Goal: Complete application form: Complete application form

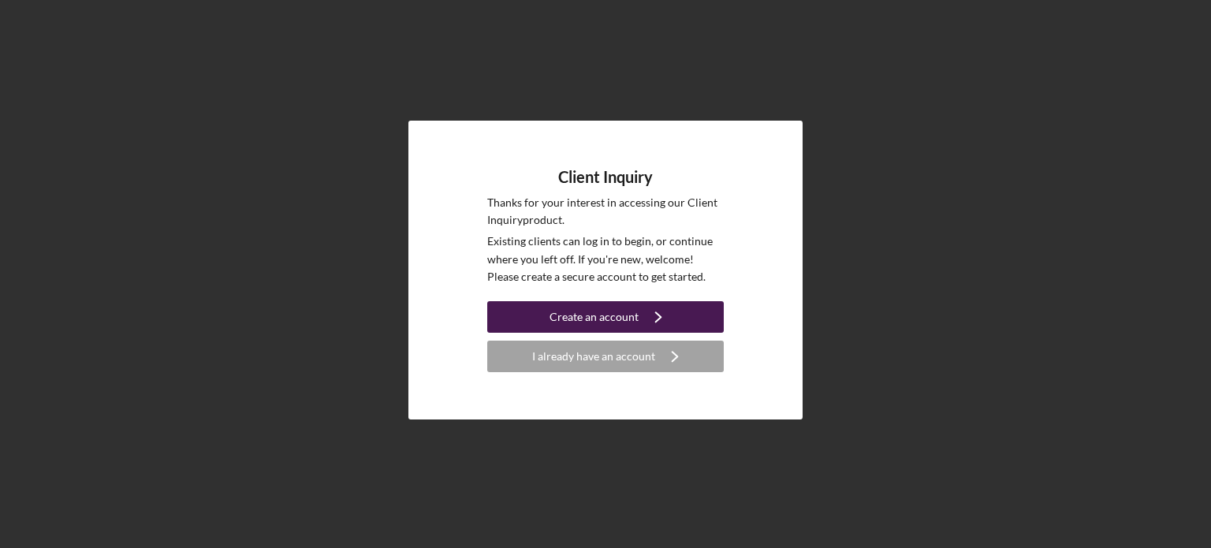
click at [659, 317] on icon "Icon/Navigate" at bounding box center [658, 316] width 39 height 39
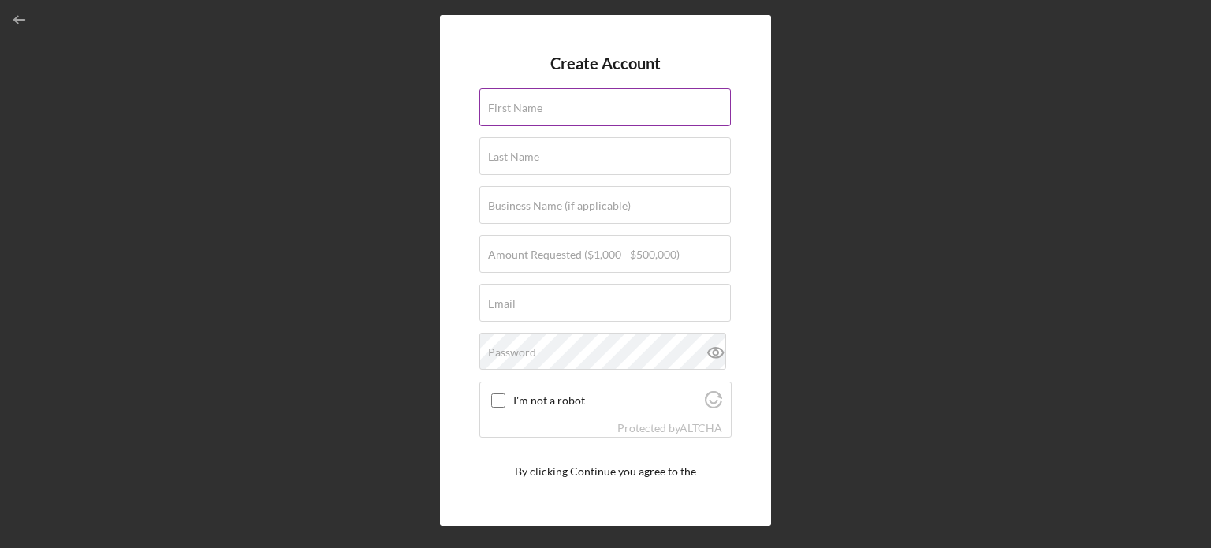
click at [556, 103] on div "First Name" at bounding box center [605, 107] width 252 height 39
type input "[PERSON_NAME]"
type input "[EMAIL_ADDRESS][PERSON_NAME][DOMAIN_NAME]"
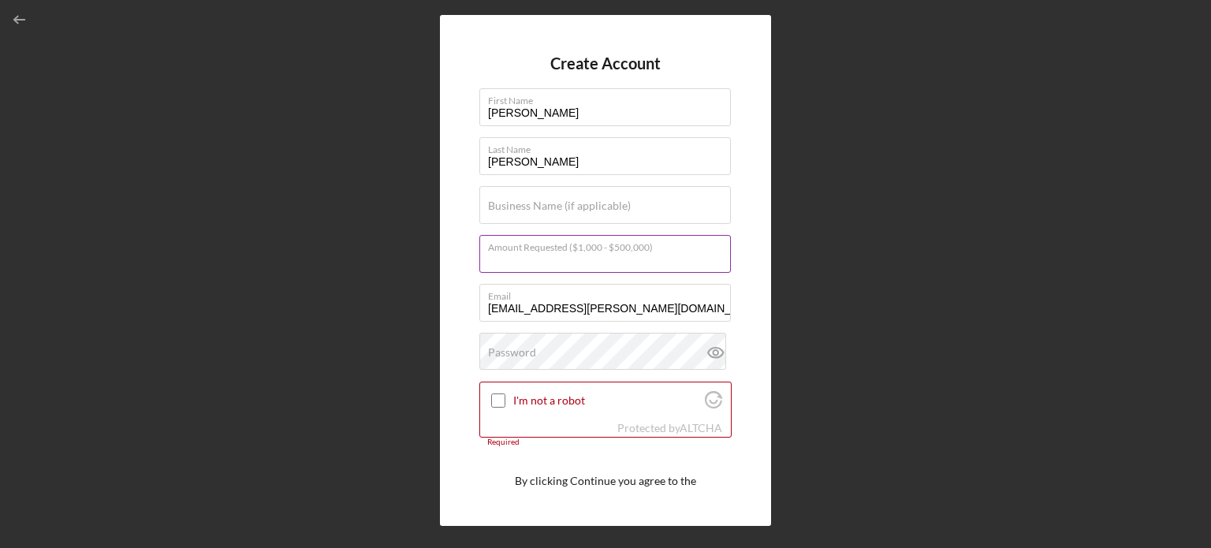
click at [485, 249] on input "Amount Requested ($1,000 - $500,000)" at bounding box center [604, 254] width 251 height 38
type input "$7,000"
click at [495, 397] on input "I'm not a robot" at bounding box center [498, 400] width 14 height 14
checkbox input "true"
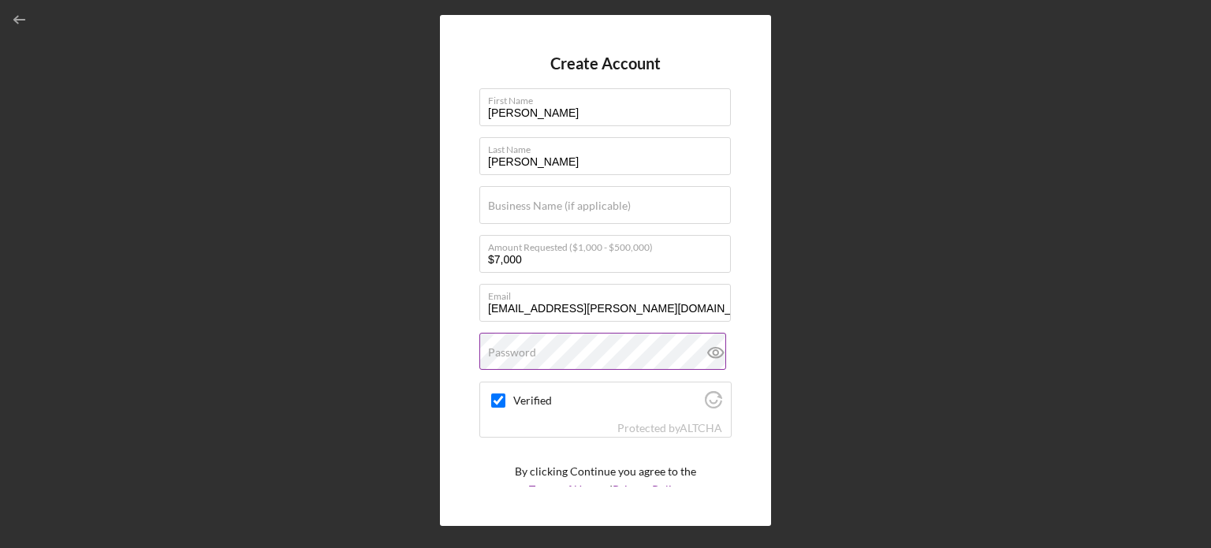
click at [501, 347] on label "Password" at bounding box center [512, 352] width 48 height 13
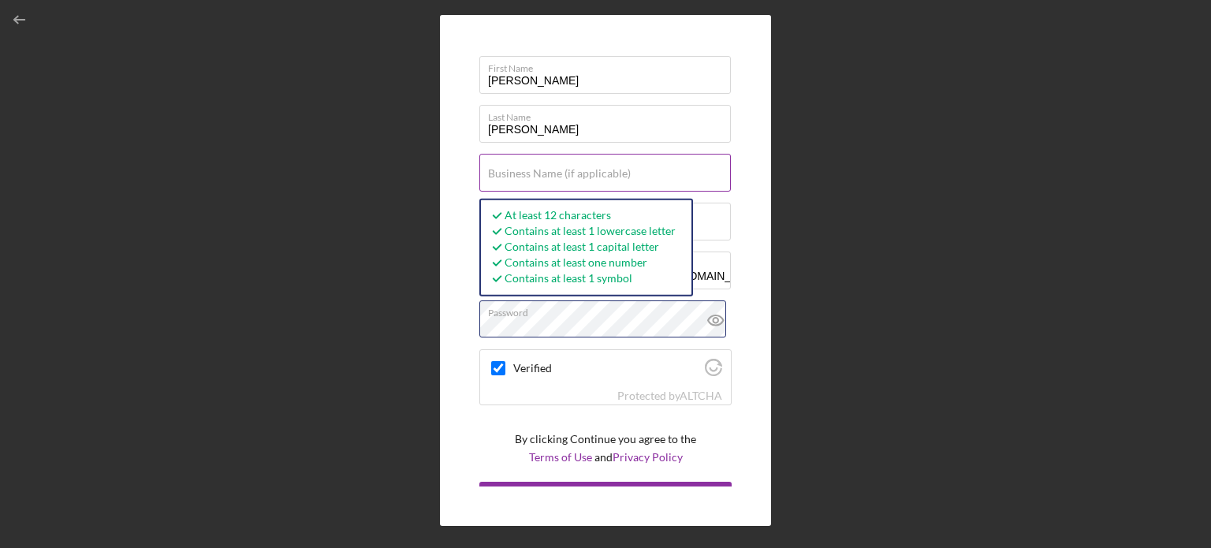
scroll to position [59, 0]
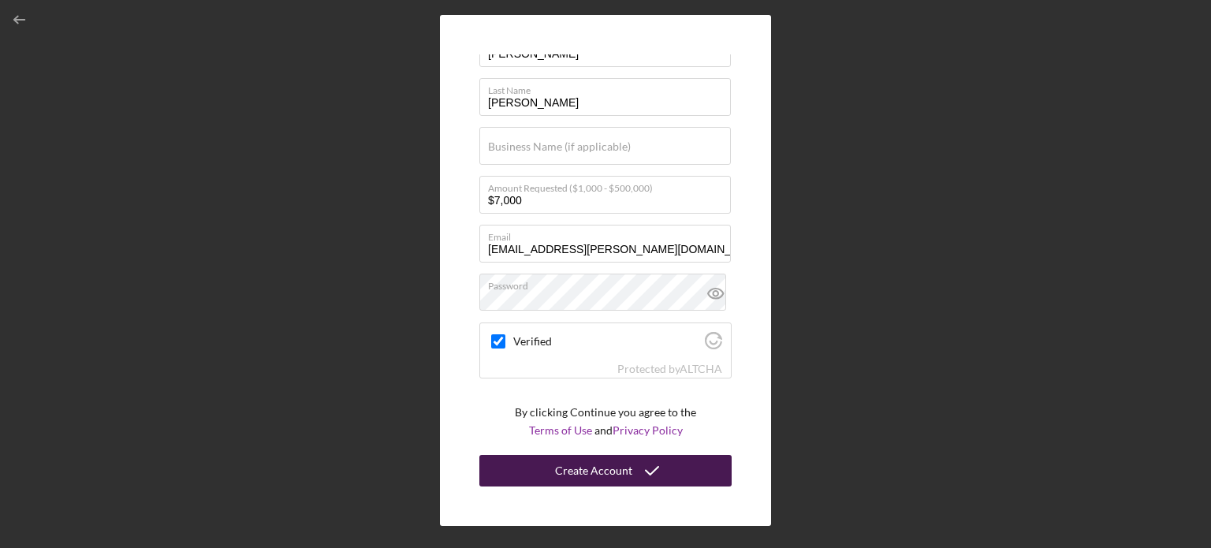
click at [620, 472] on div "Create Account" at bounding box center [593, 471] width 77 height 32
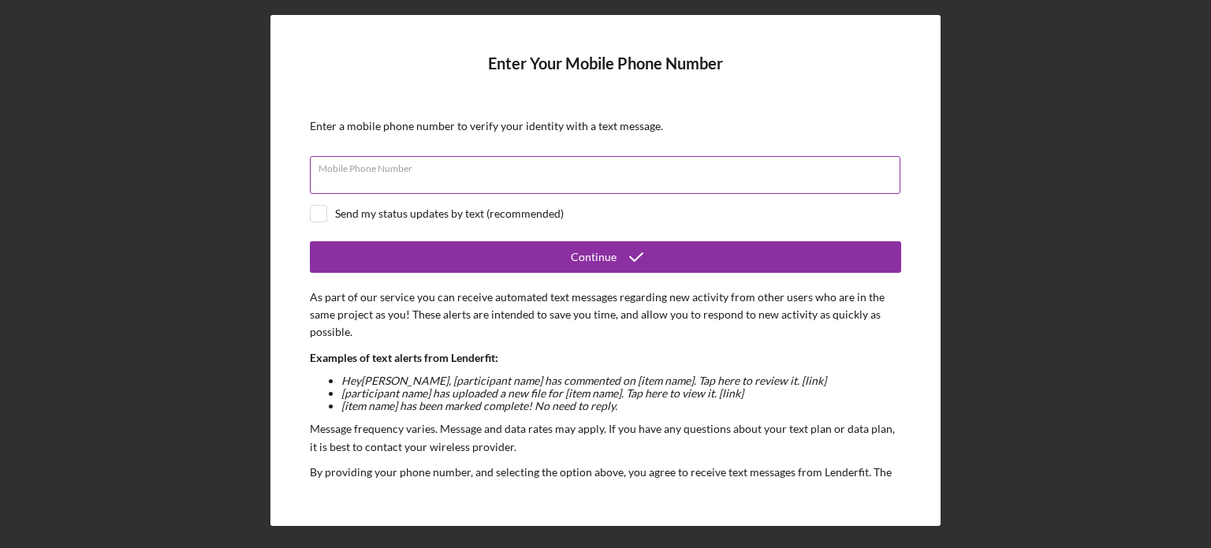
click at [385, 163] on div "Mobile Phone Number" at bounding box center [605, 175] width 591 height 39
type input "[PHONE_NUMBER]"
click at [312, 207] on input "checkbox" at bounding box center [319, 214] width 16 height 16
checkbox input "true"
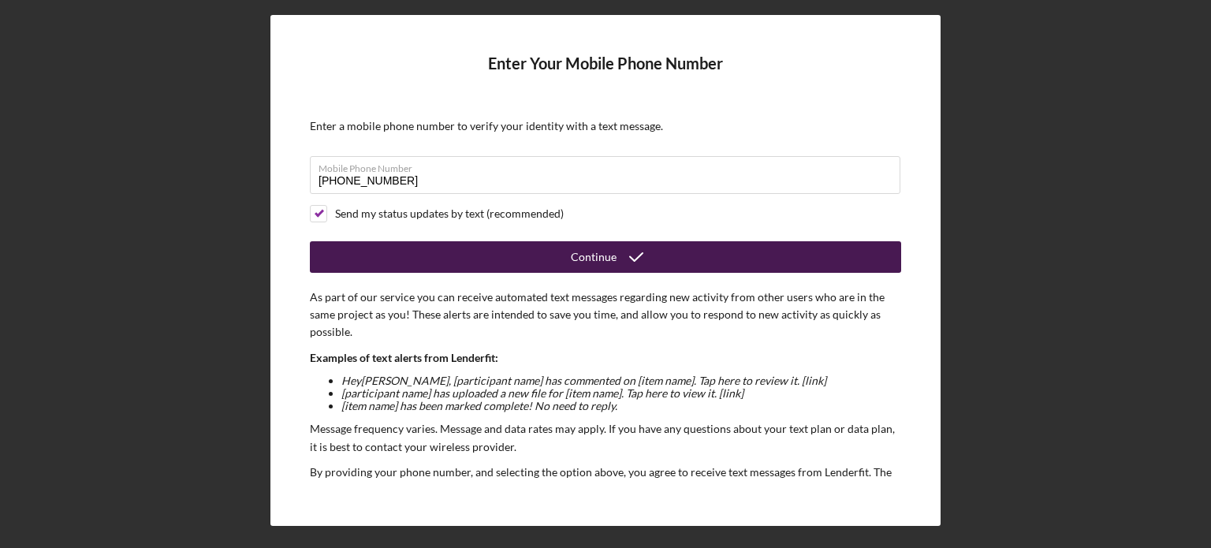
click at [603, 252] on div "Continue" at bounding box center [594, 257] width 46 height 32
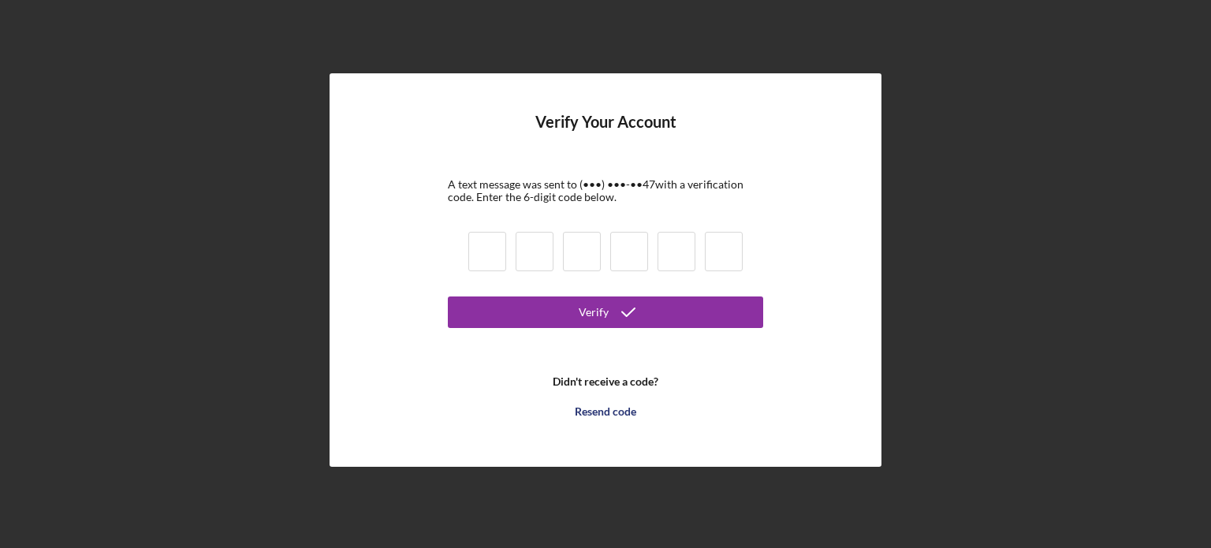
click at [492, 248] on input at bounding box center [487, 251] width 38 height 39
type input "0"
type input "5"
type input "3"
type input "0"
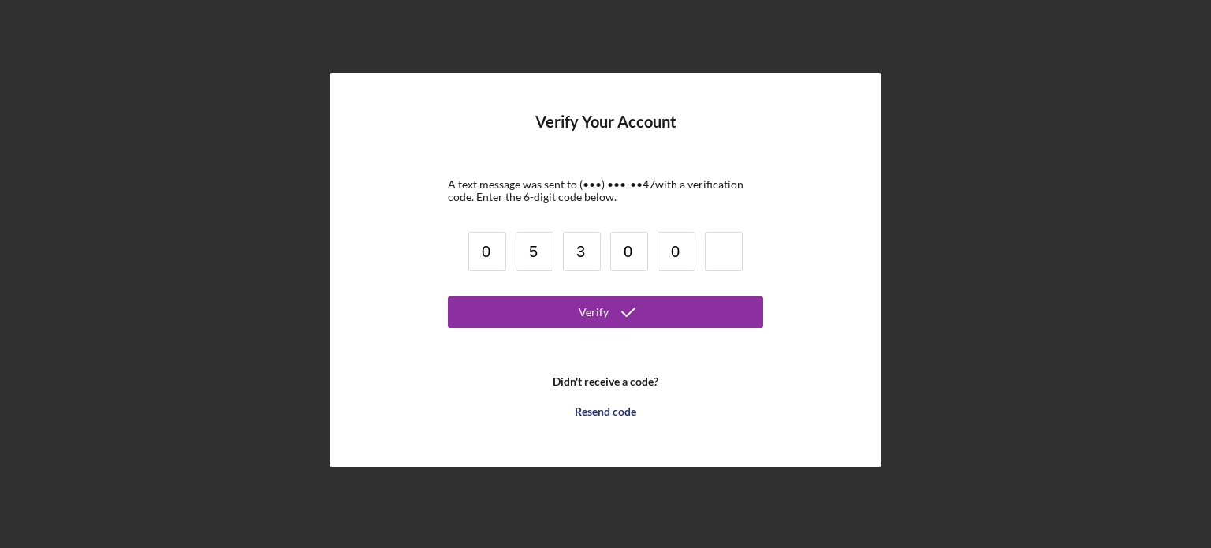
type input "0"
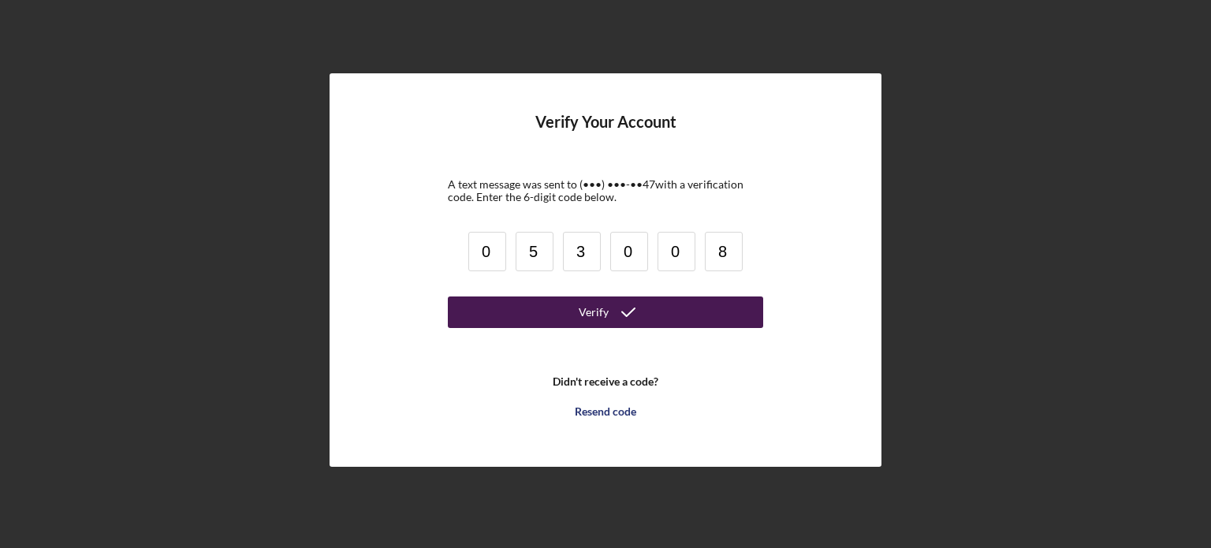
type input "8"
click at [634, 305] on icon "submit" at bounding box center [628, 311] width 39 height 39
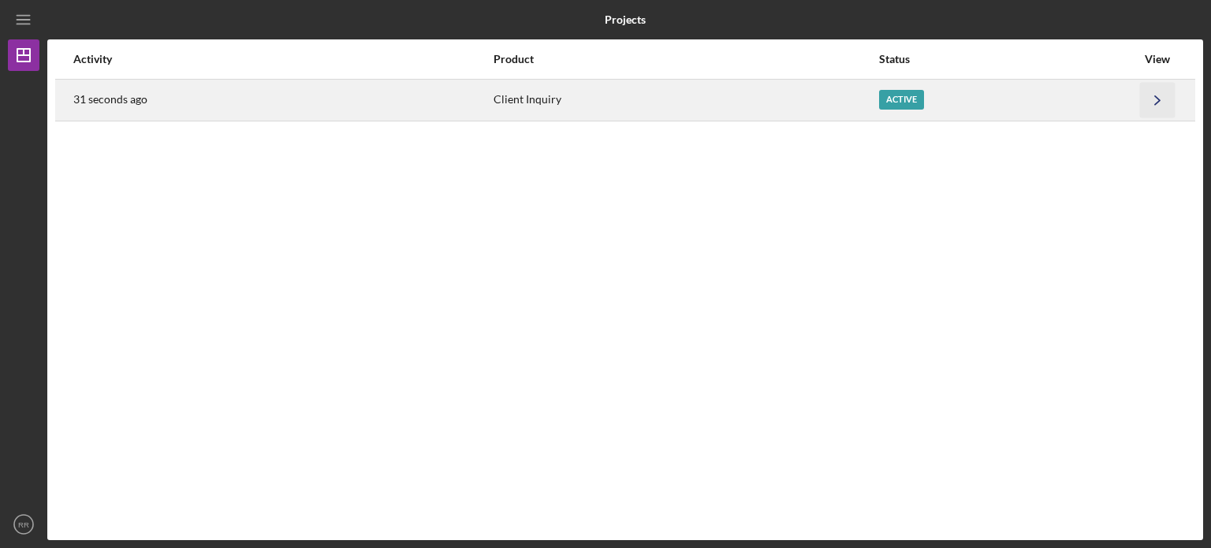
click at [1163, 99] on icon "Icon/Navigate" at bounding box center [1157, 99] width 35 height 35
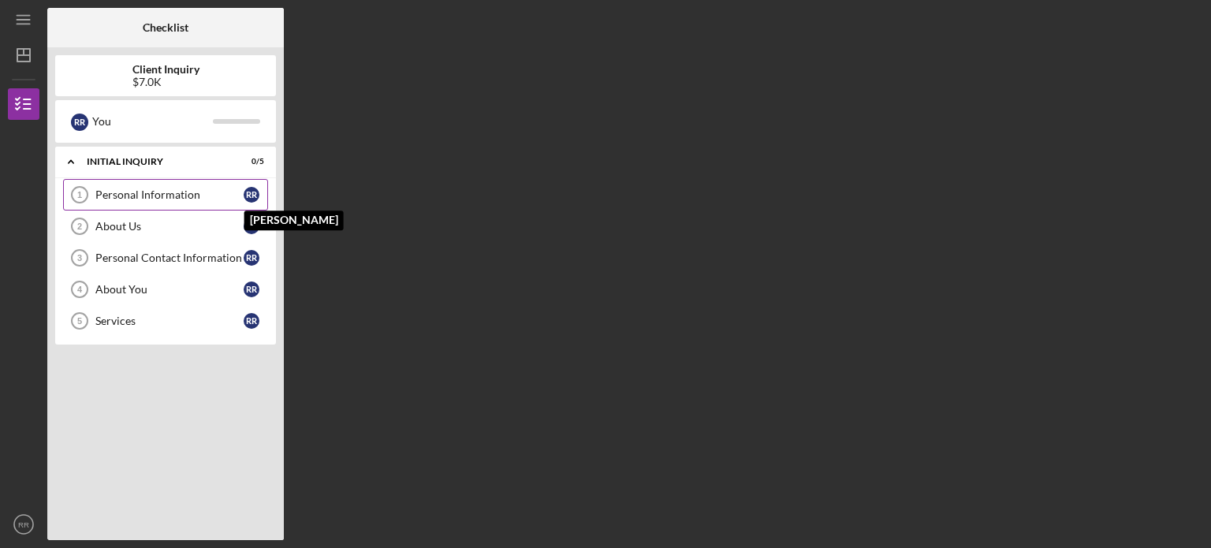
click at [263, 193] on div "R R" at bounding box center [256, 195] width 24 height 16
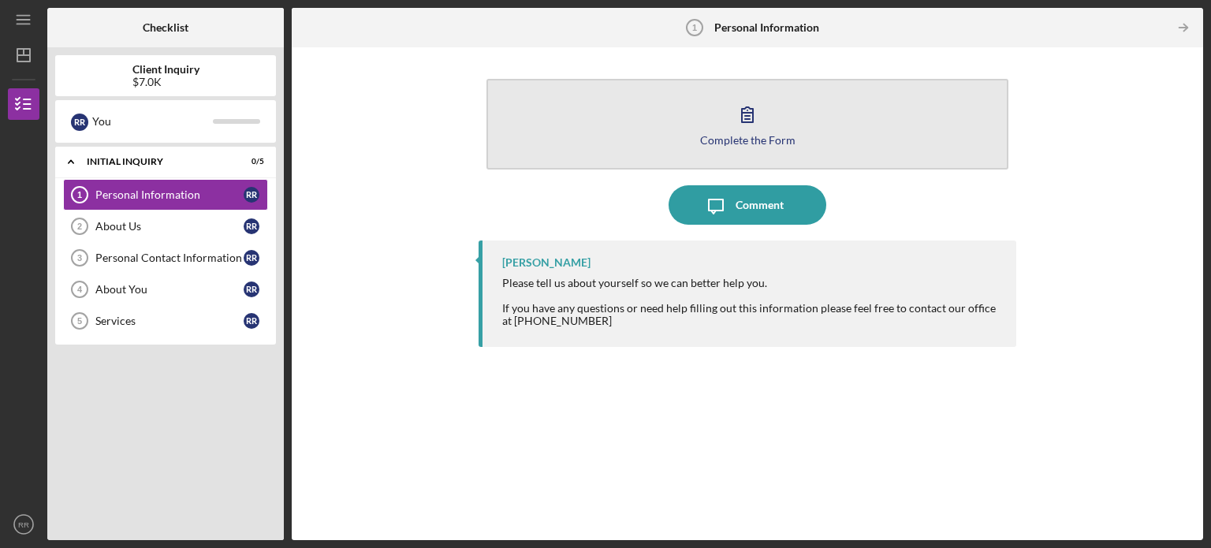
click at [747, 113] on icon "button" at bounding box center [747, 114] width 11 height 15
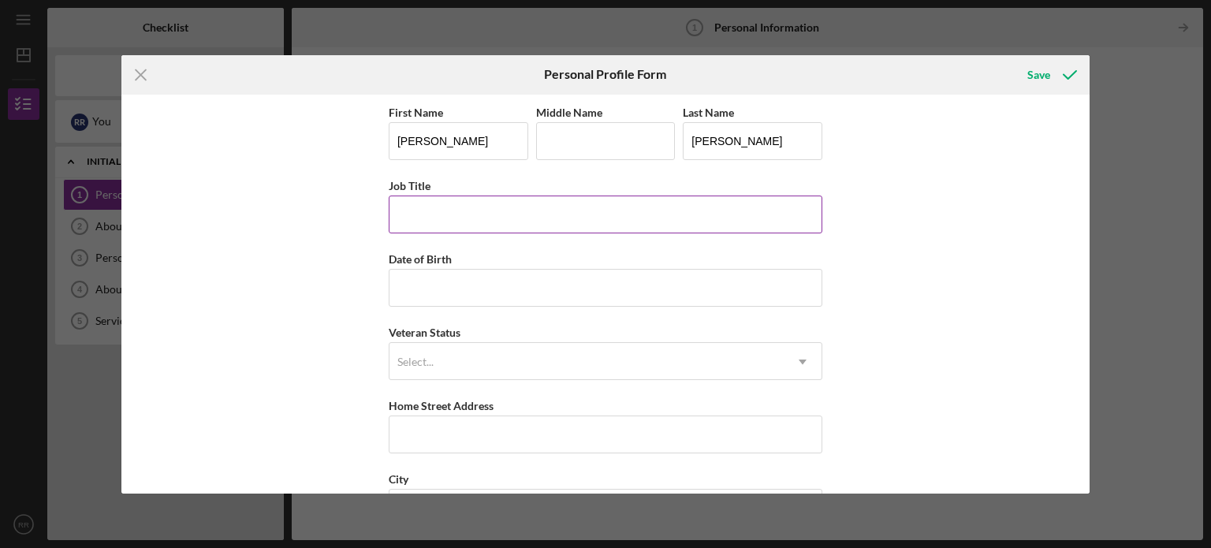
click at [471, 201] on input "Job Title" at bounding box center [606, 215] width 434 height 38
type input "Talent Development Manager"
type input "[DATE]"
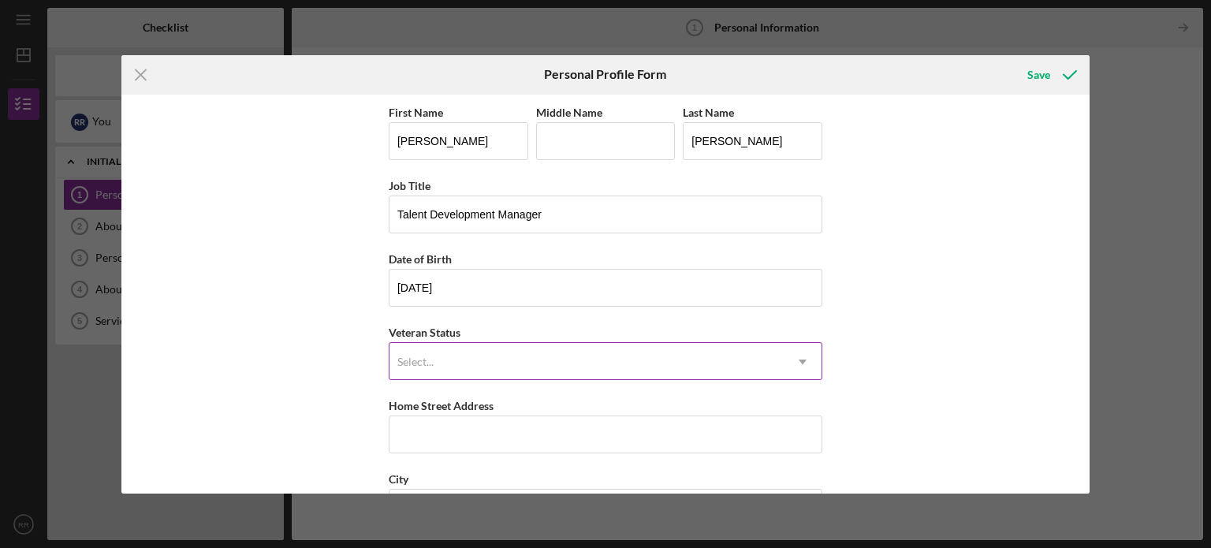
click at [814, 364] on icon "Icon/Dropdown Arrow" at bounding box center [803, 362] width 38 height 38
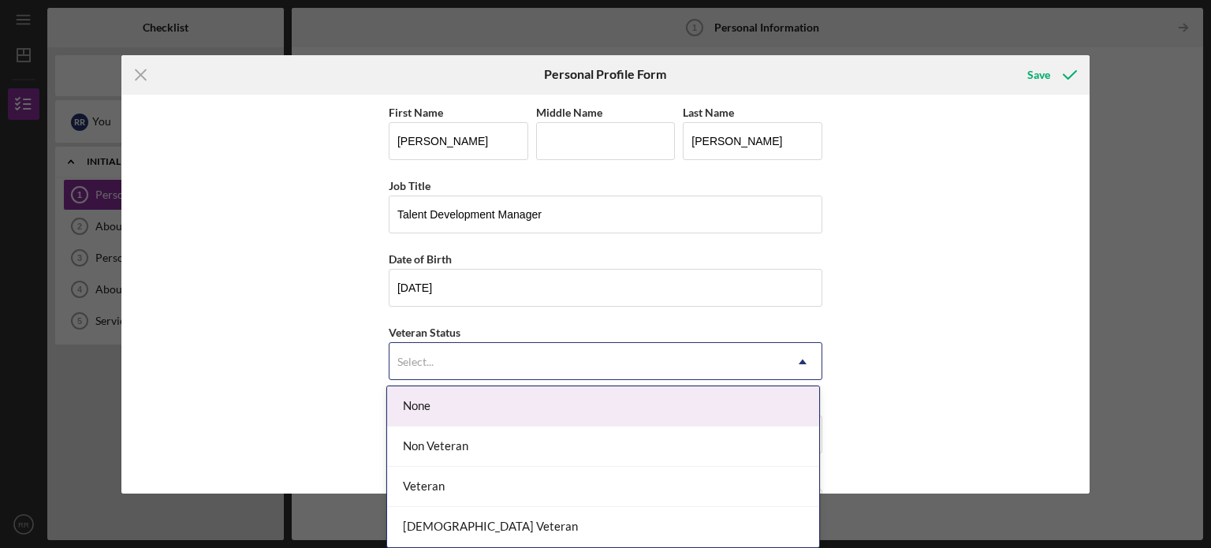
click at [609, 403] on div "None" at bounding box center [603, 406] width 432 height 40
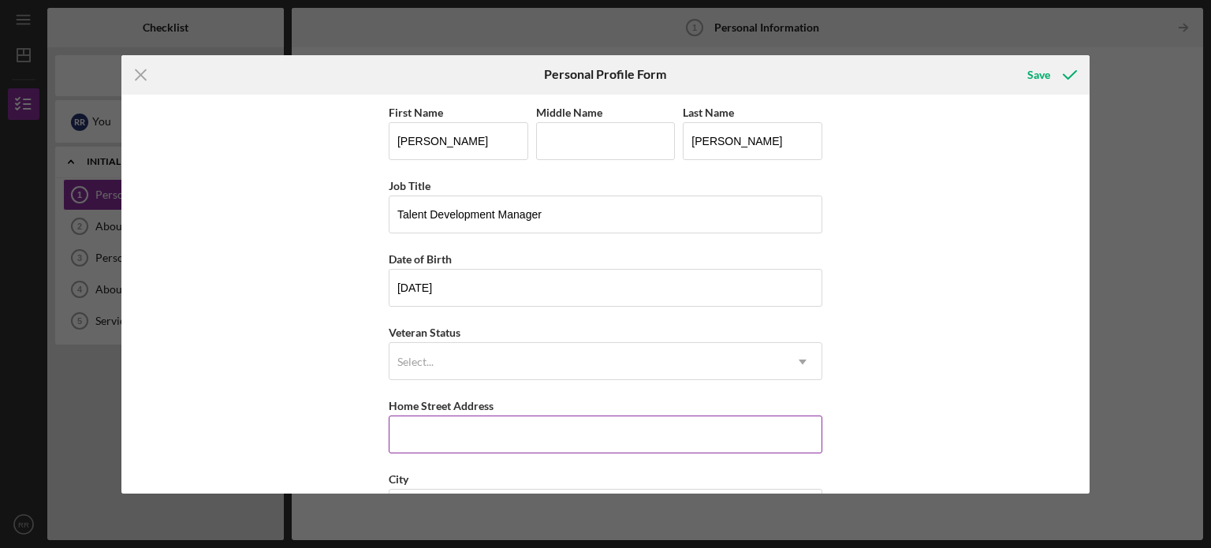
click at [397, 434] on input "Home Street Address" at bounding box center [606, 434] width 434 height 38
type input "[STREET_ADDRESS]"
type input "[GEOGRAPHIC_DATA]"
type input "WI"
type input "53154"
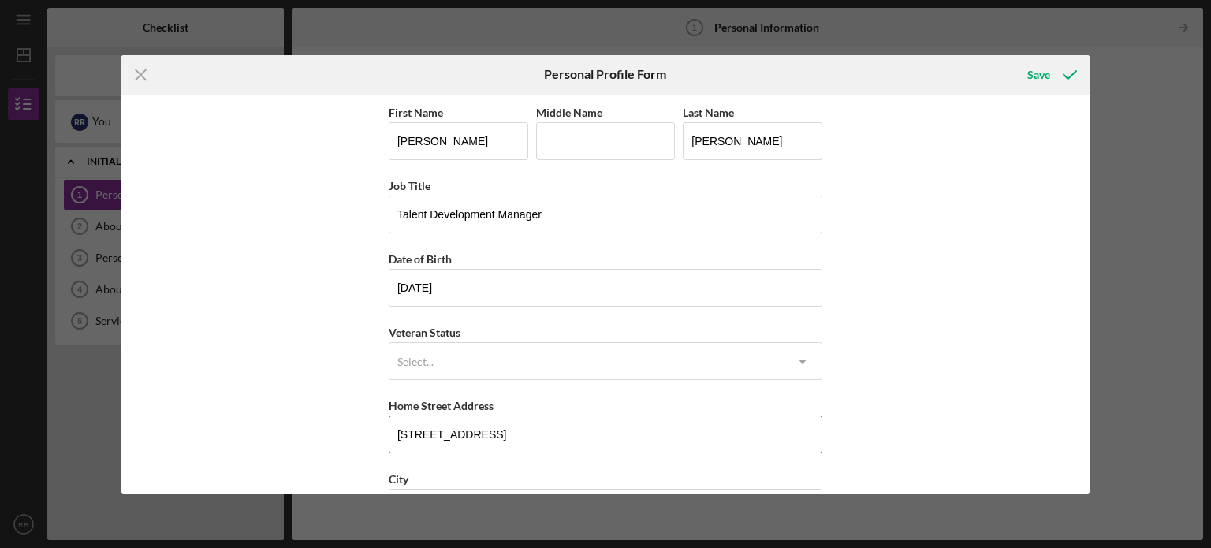
type input "[GEOGRAPHIC_DATA]"
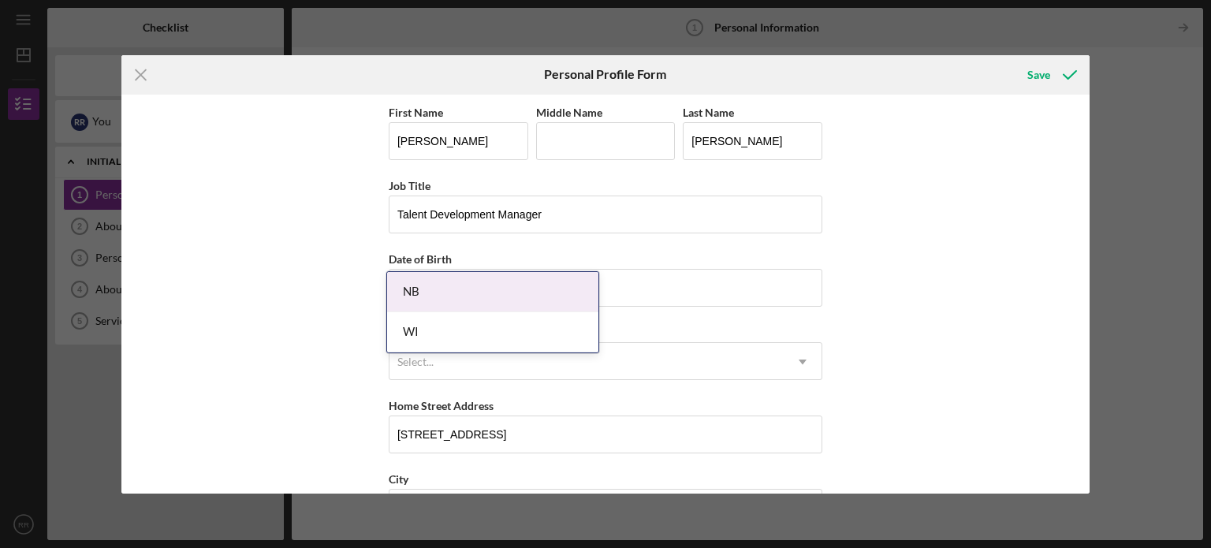
click at [467, 541] on body "Icon/Menu Personal Information 1 Personal Information Checklist Client Inquiry …" at bounding box center [605, 274] width 1211 height 548
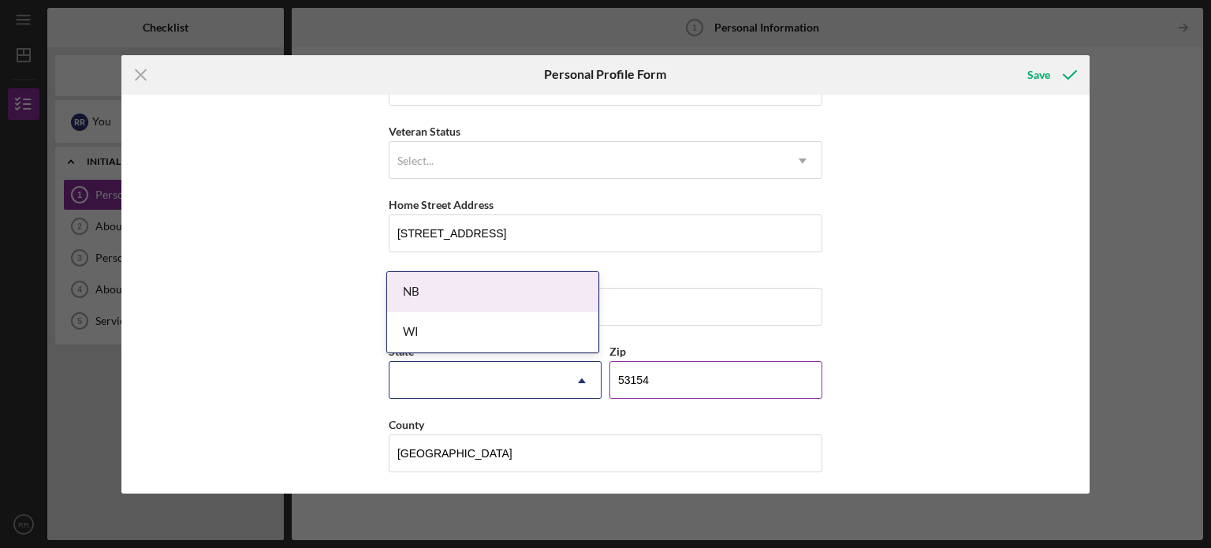
click at [731, 383] on input "53154" at bounding box center [715, 380] width 213 height 38
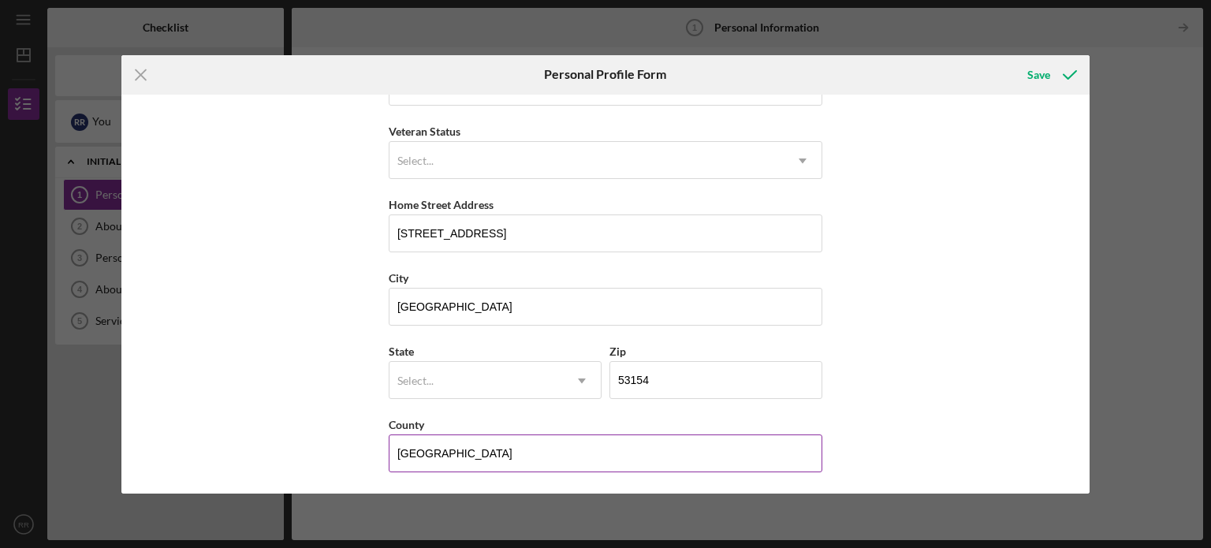
click at [520, 456] on input "[GEOGRAPHIC_DATA]" at bounding box center [606, 453] width 434 height 38
click at [1043, 69] on div "Save" at bounding box center [1038, 75] width 23 height 32
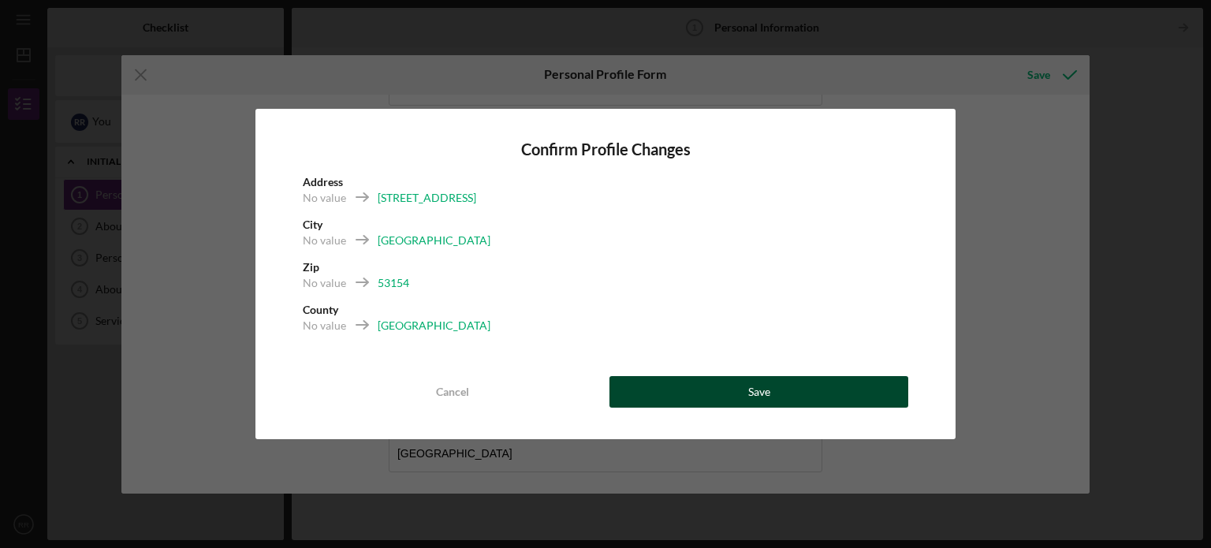
click at [752, 389] on div "Save" at bounding box center [759, 392] width 22 height 32
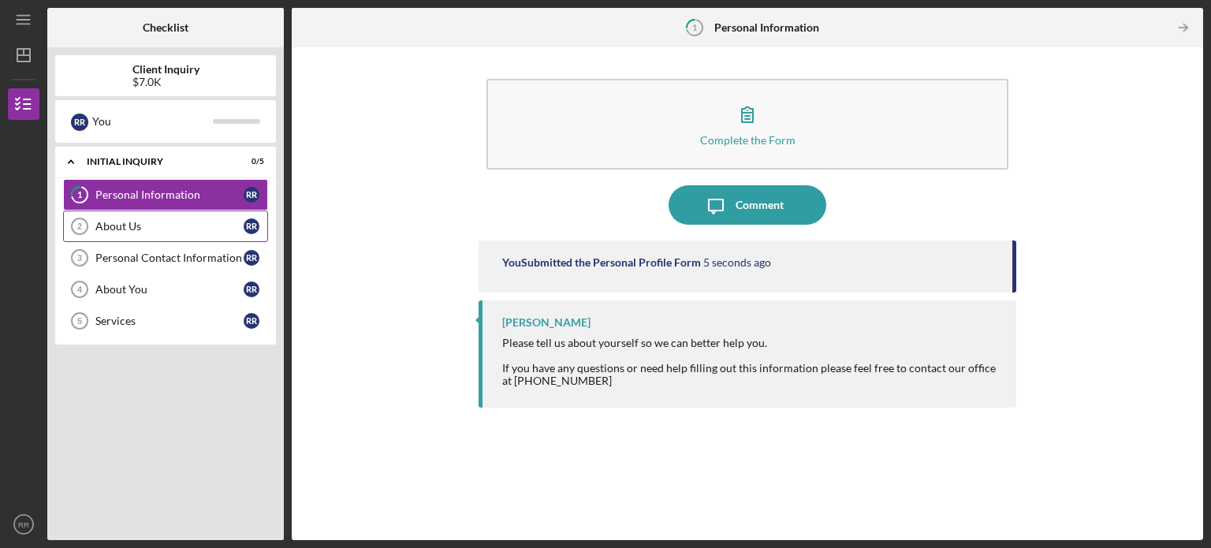
click at [148, 225] on div "About Us" at bounding box center [169, 226] width 148 height 13
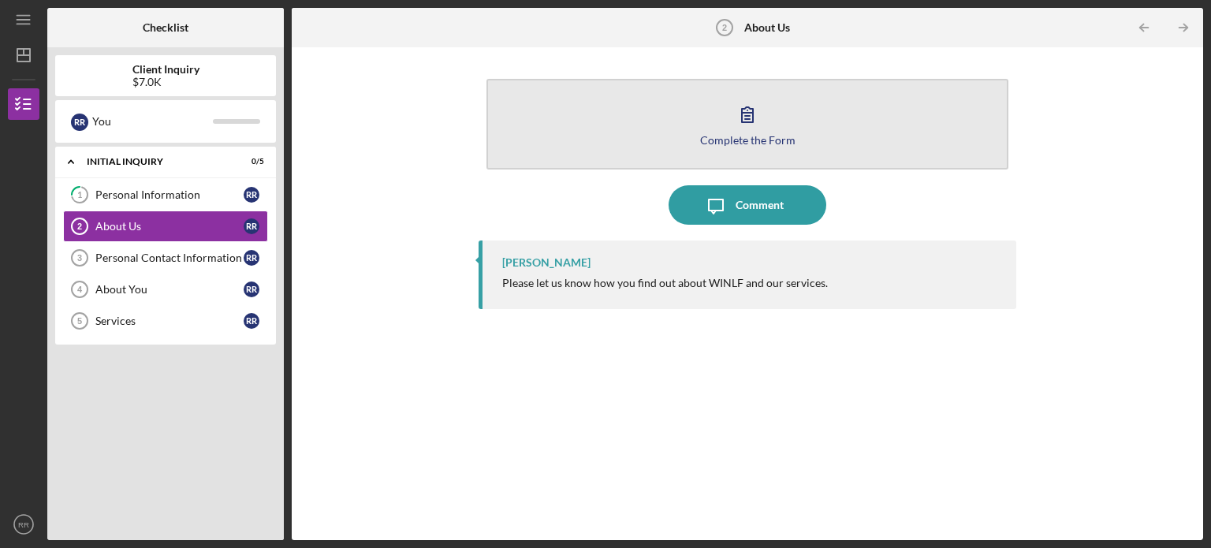
click at [763, 110] on icon "button" at bounding box center [747, 114] width 39 height 39
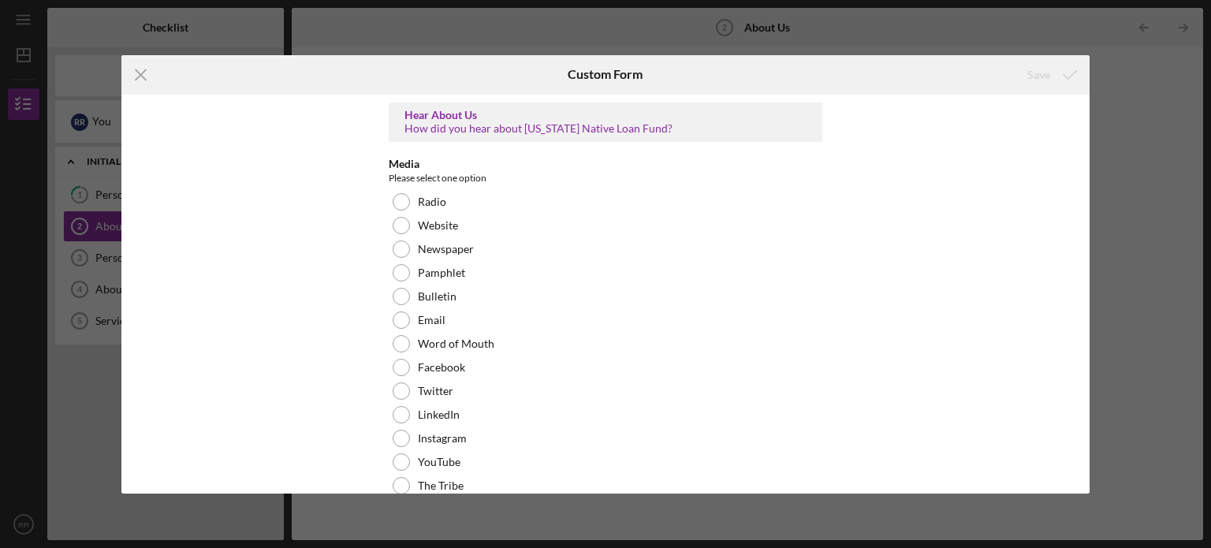
click at [98, 196] on div "Icon/Menu Close Custom Form Save Hear About Us How did you hear about [US_STATE…" at bounding box center [605, 274] width 1211 height 548
click at [147, 76] on icon "Icon/Menu Close" at bounding box center [140, 74] width 39 height 39
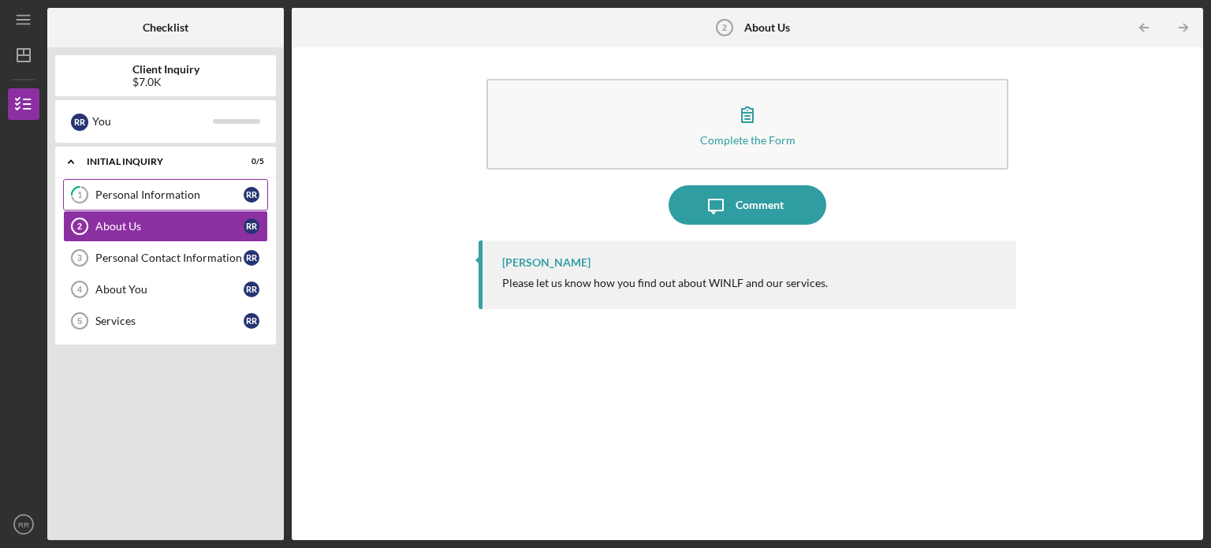
click at [136, 194] on div "Personal Information" at bounding box center [169, 194] width 148 height 13
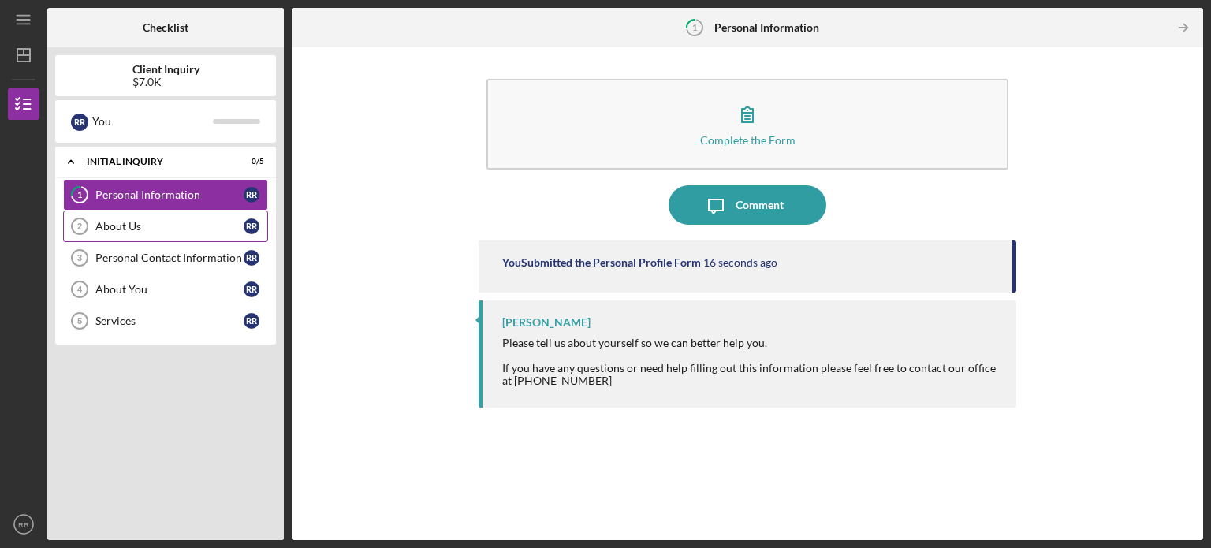
click at [114, 230] on div "About Us" at bounding box center [169, 226] width 148 height 13
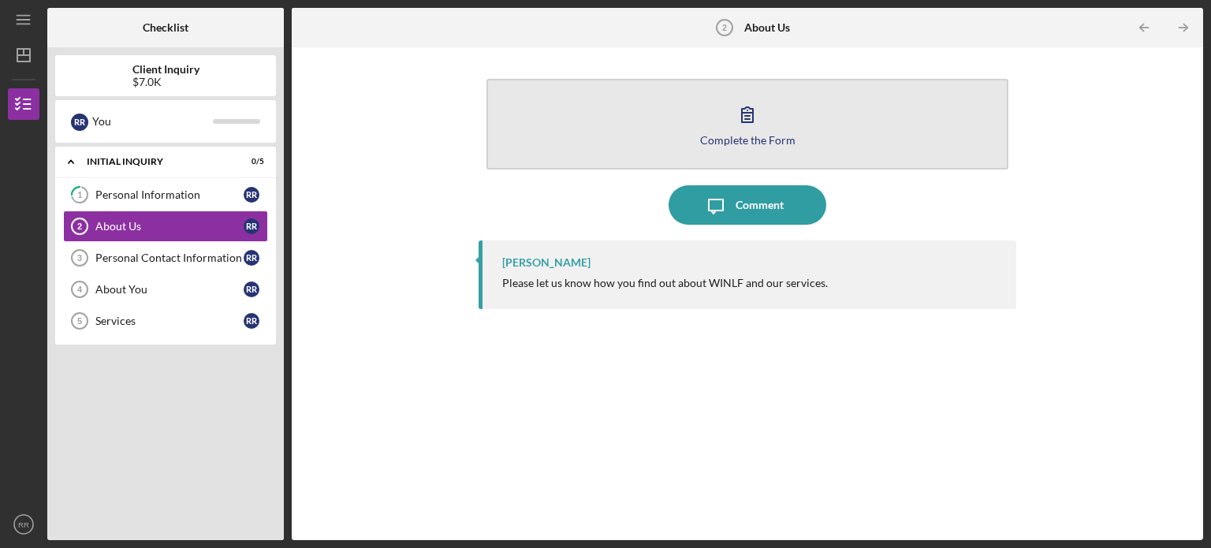
click at [754, 129] on icon "button" at bounding box center [747, 114] width 39 height 39
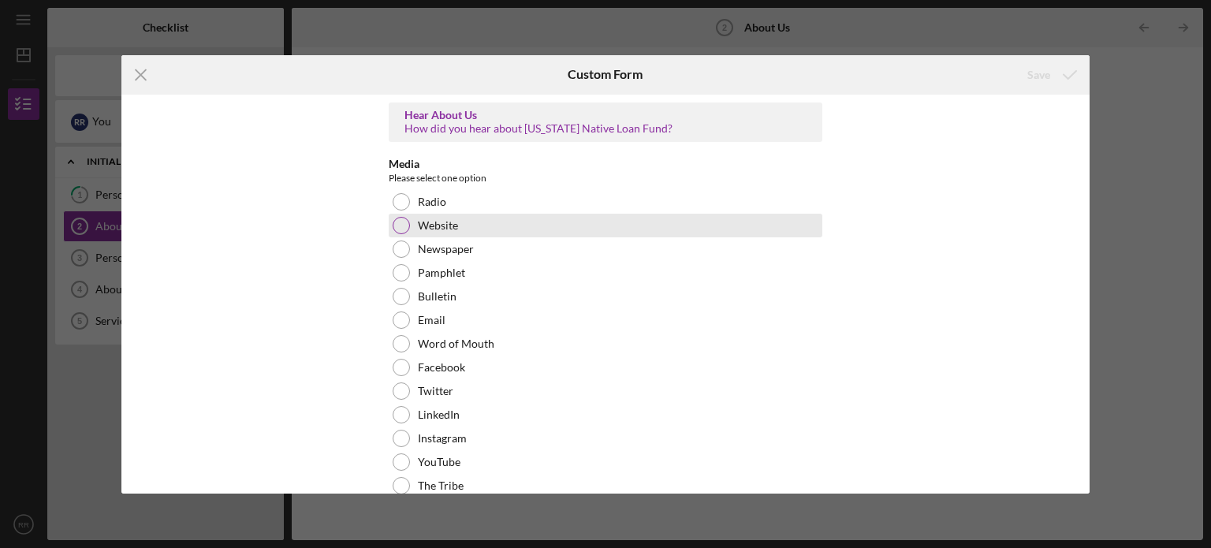
click at [393, 223] on div at bounding box center [401, 225] width 17 height 17
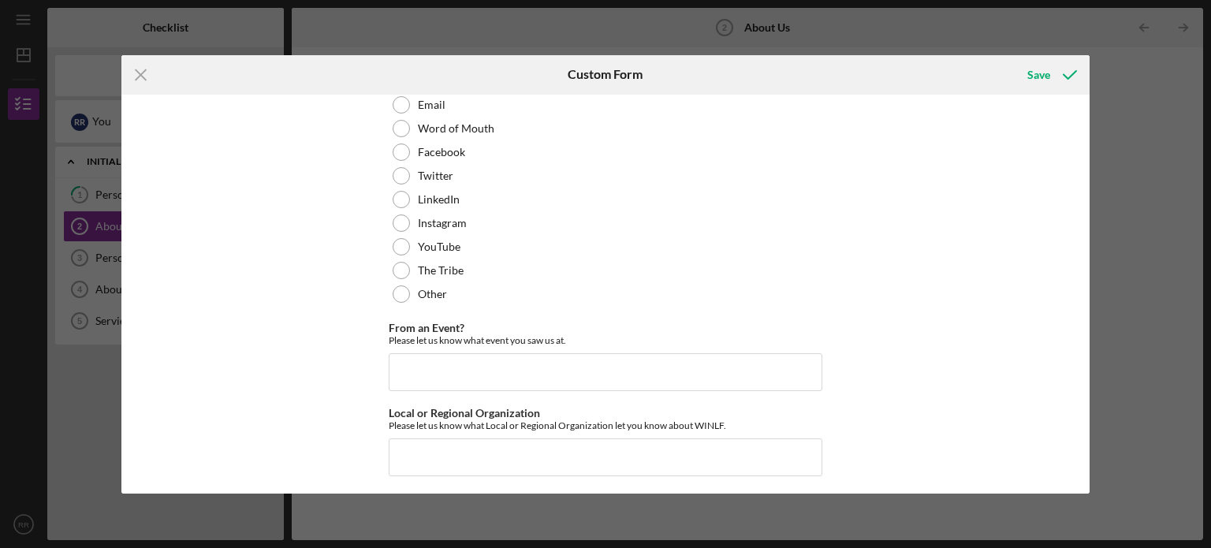
scroll to position [221, 0]
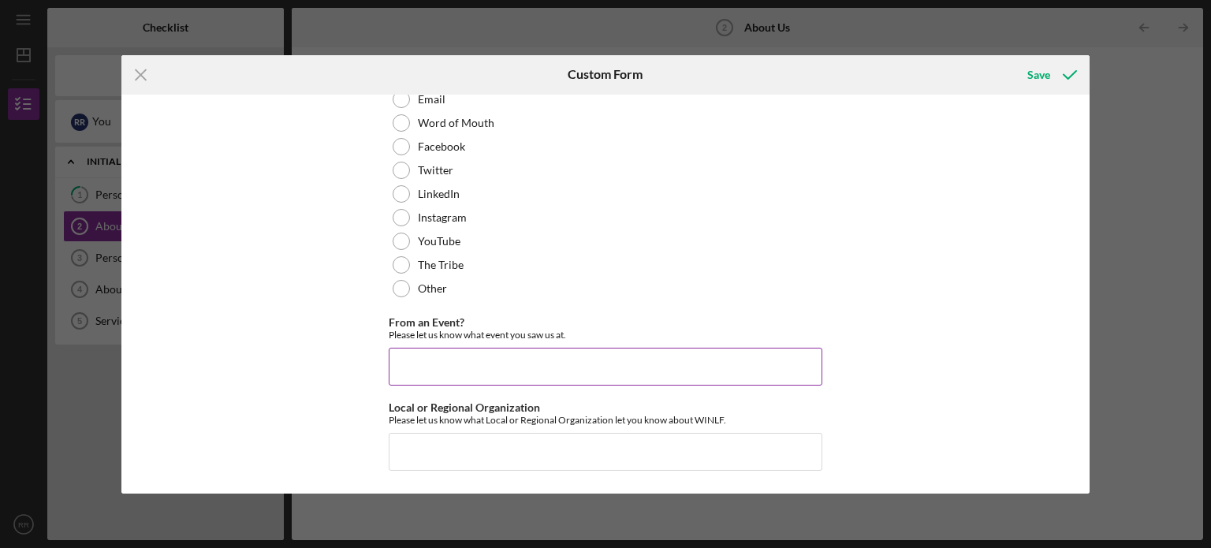
click at [448, 376] on input "From an Event?" at bounding box center [606, 367] width 434 height 38
type input "G"
type input "Chat GPT search"
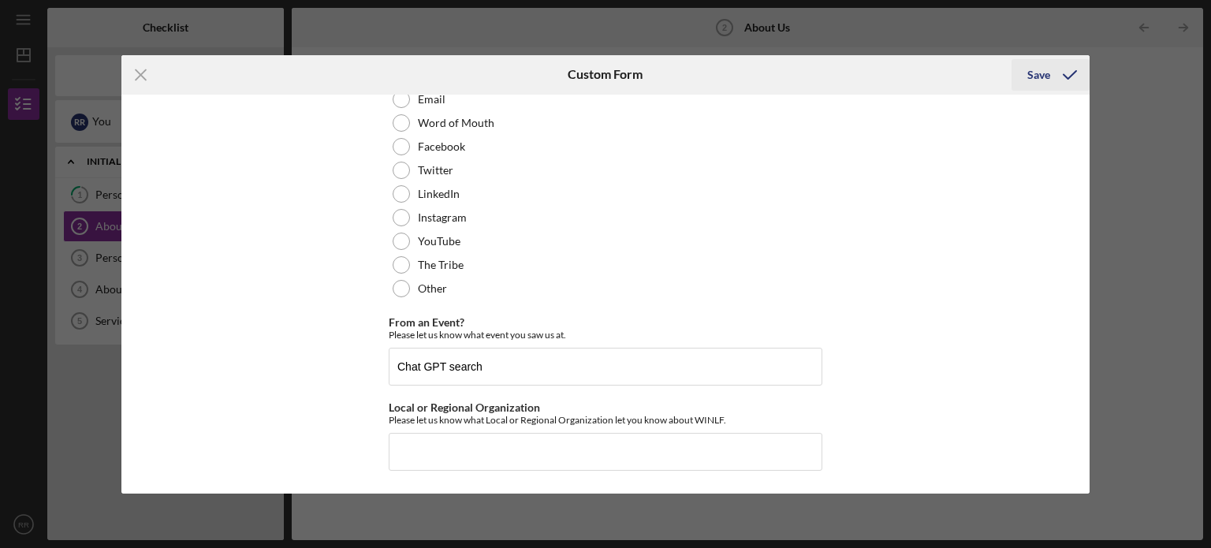
click at [1037, 79] on div "Save" at bounding box center [1038, 75] width 23 height 32
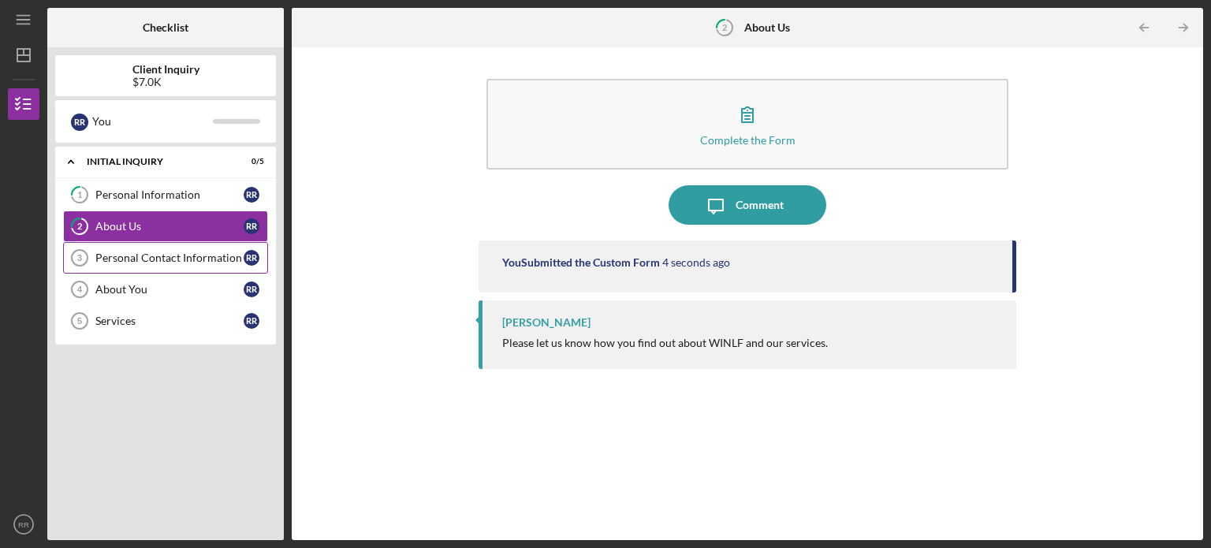
click at [125, 252] on div "Personal Contact Information" at bounding box center [169, 257] width 148 height 13
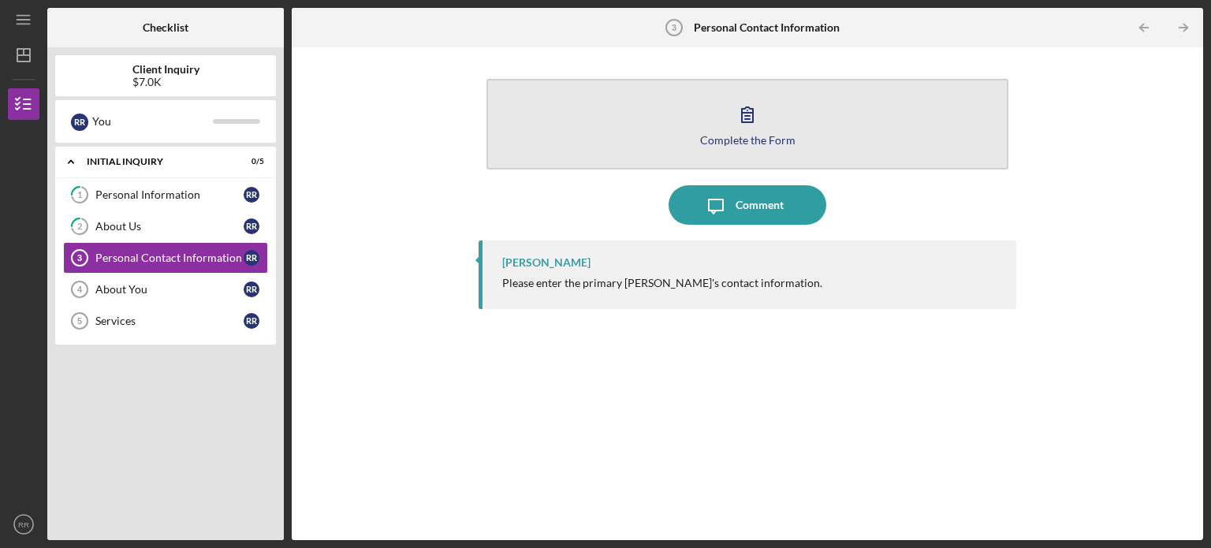
click at [758, 111] on icon "button" at bounding box center [747, 114] width 39 height 39
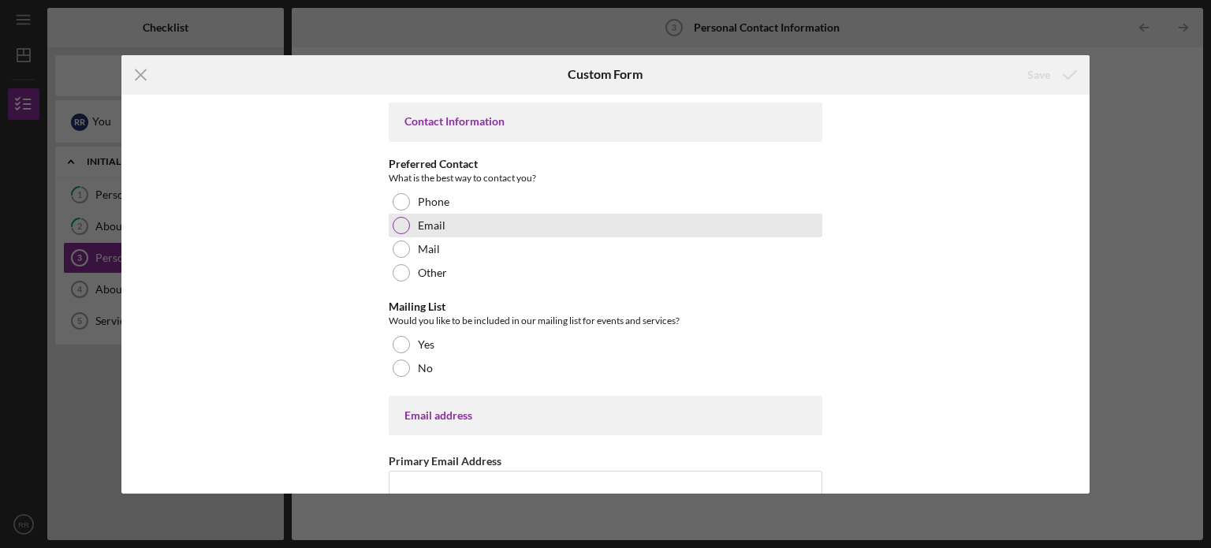
click at [400, 226] on div at bounding box center [401, 225] width 17 height 17
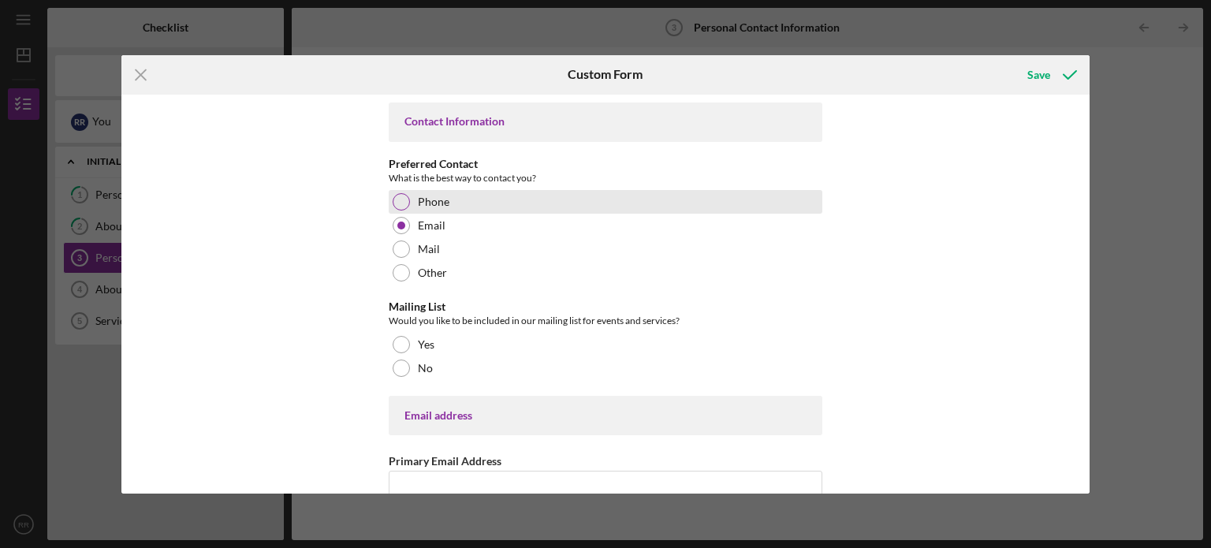
click at [400, 193] on div at bounding box center [401, 201] width 17 height 17
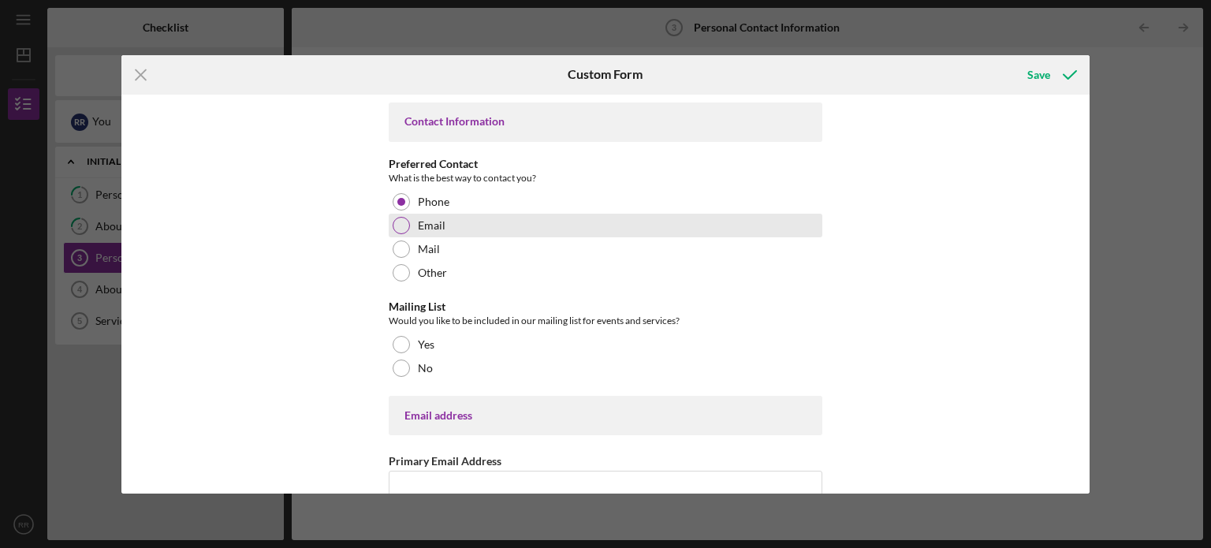
click at [393, 223] on div at bounding box center [401, 225] width 17 height 17
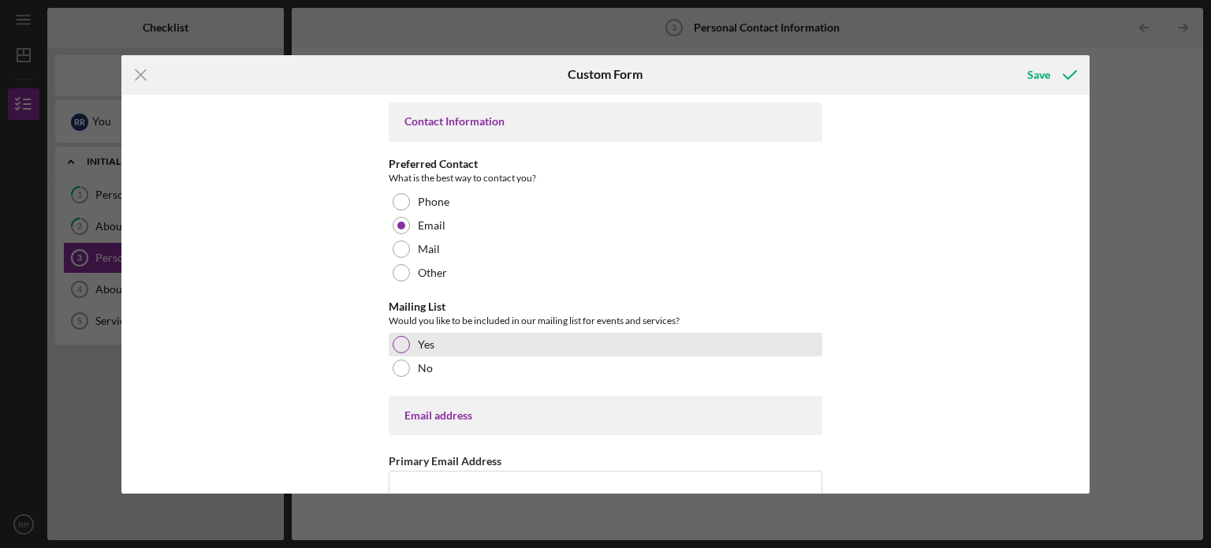
click at [406, 343] on div at bounding box center [401, 344] width 17 height 17
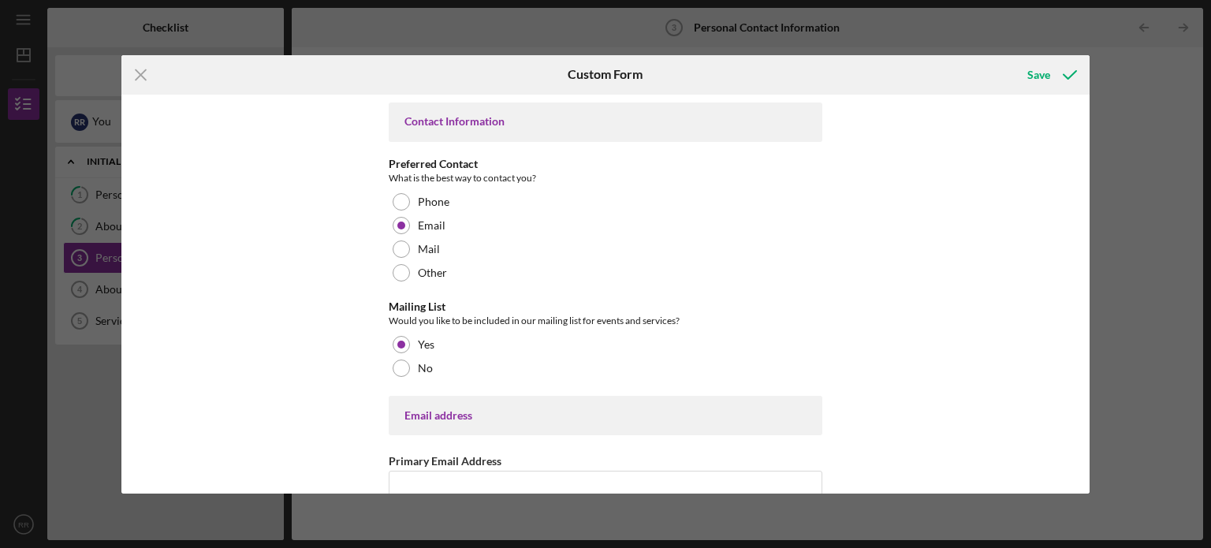
click at [481, 423] on div "Email address" at bounding box center [606, 415] width 434 height 39
click at [412, 419] on div "Email address" at bounding box center [605, 415] width 402 height 13
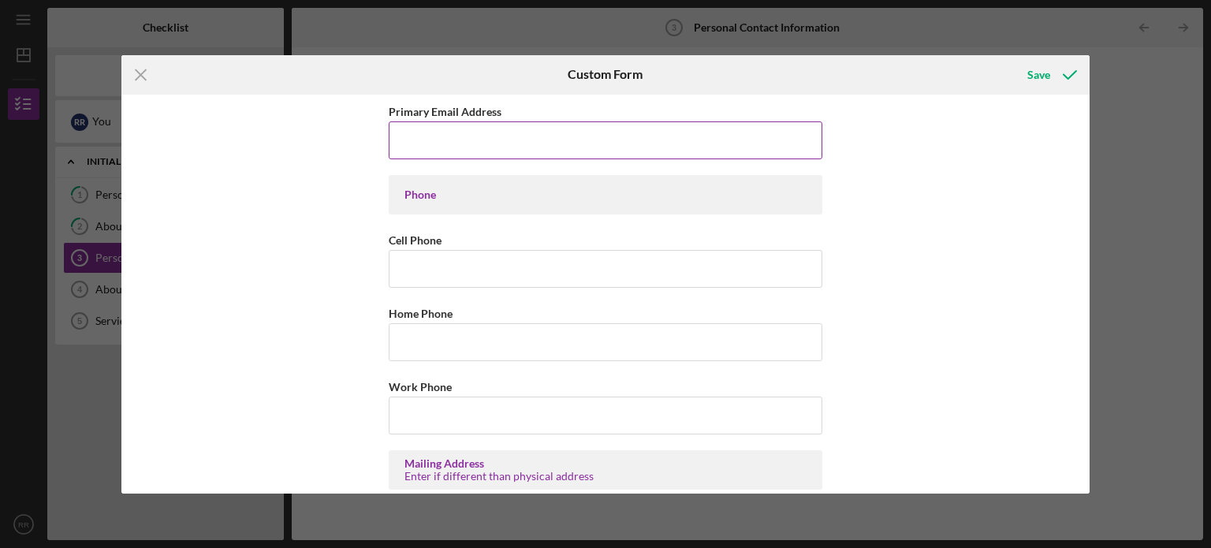
click at [415, 139] on input "Primary Email Address" at bounding box center [606, 140] width 434 height 38
type input "[EMAIL_ADDRESS][PERSON_NAME][DOMAIN_NAME]"
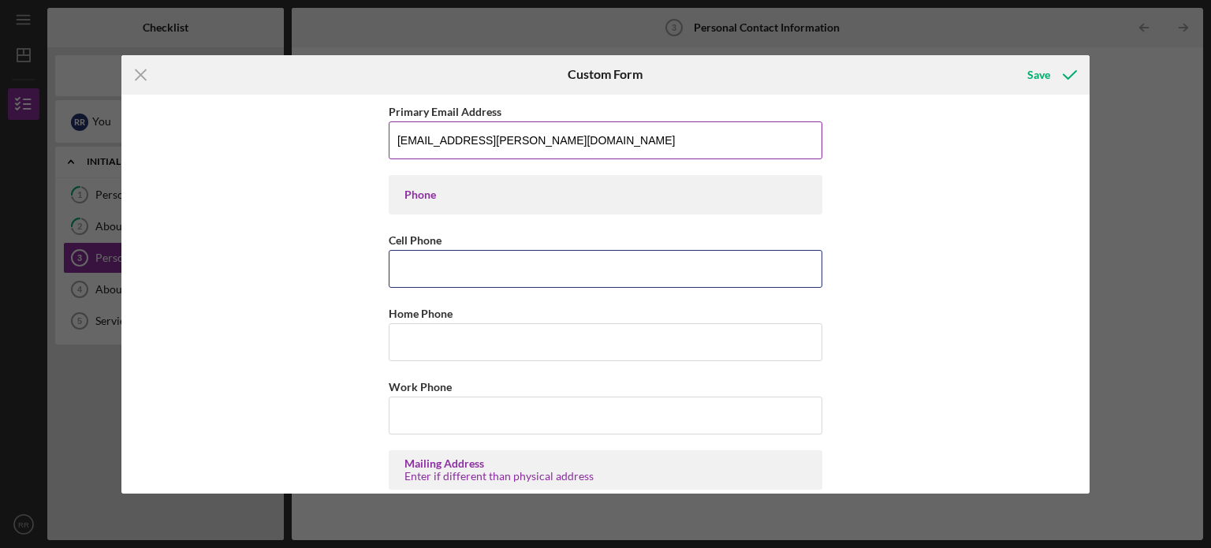
type input "[PHONE_NUMBER]"
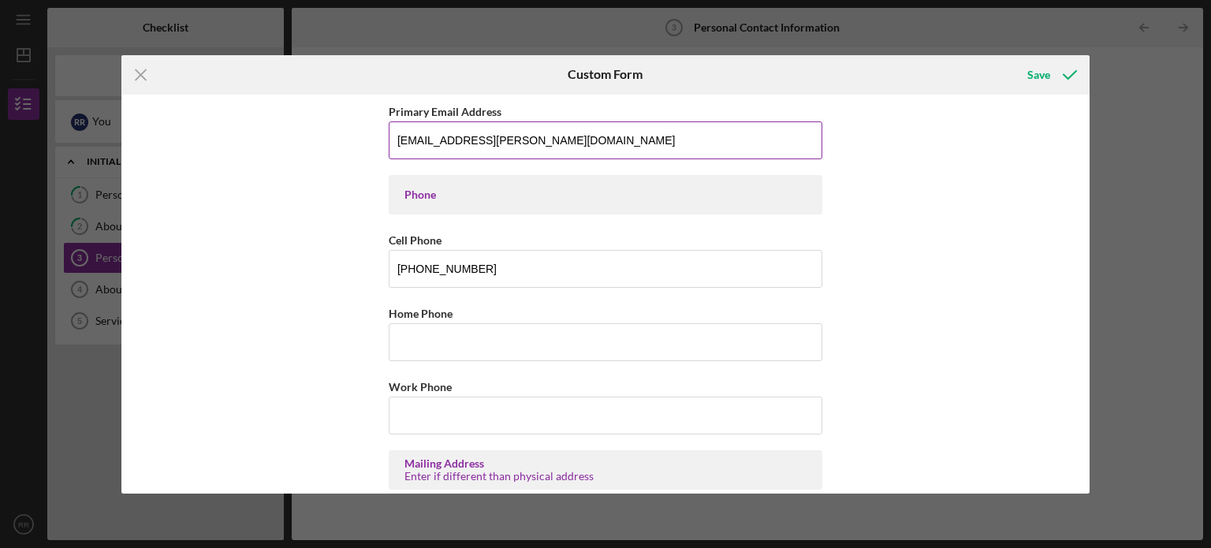
type input "[STREET_ADDRESS]"
type input "[GEOGRAPHIC_DATA]"
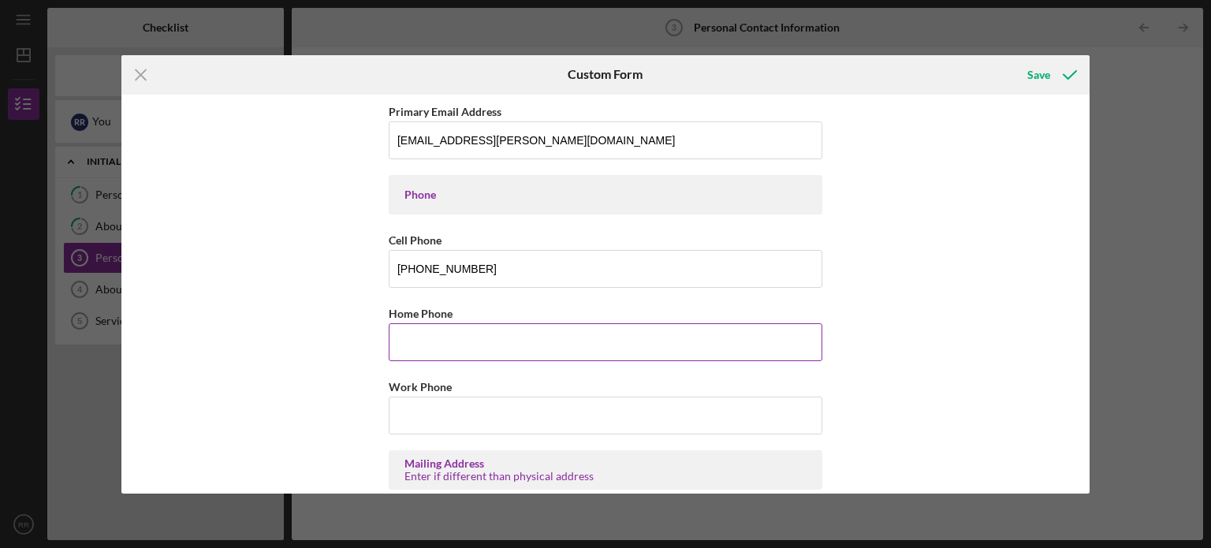
click at [413, 343] on input "Home Phone" at bounding box center [606, 342] width 434 height 38
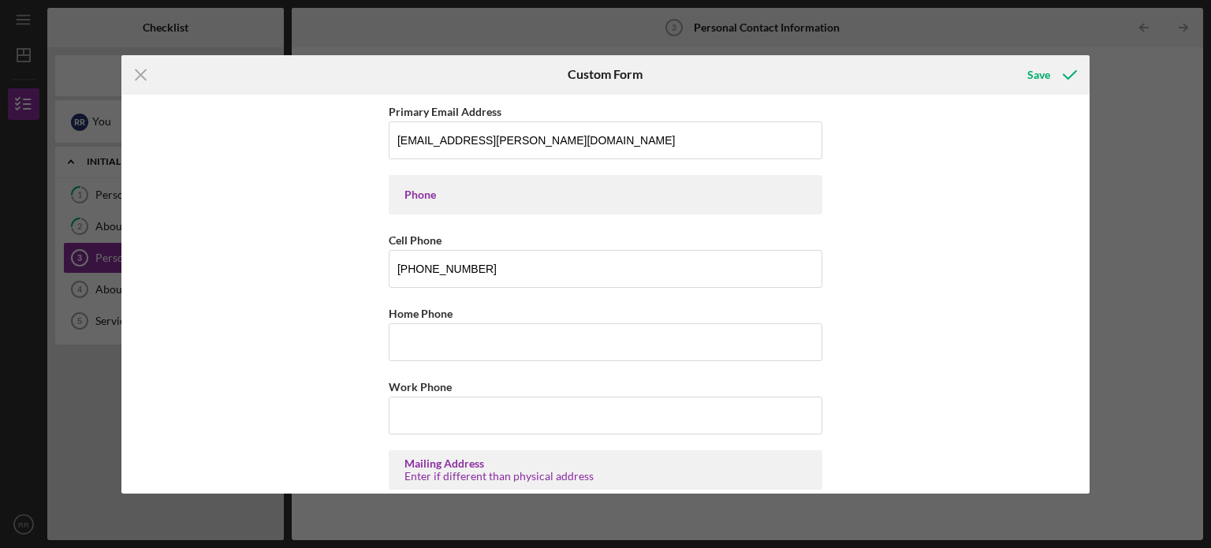
click at [890, 346] on div "Contact Information Preferred Contact What is the best way to contact you? Phon…" at bounding box center [605, 294] width 969 height 399
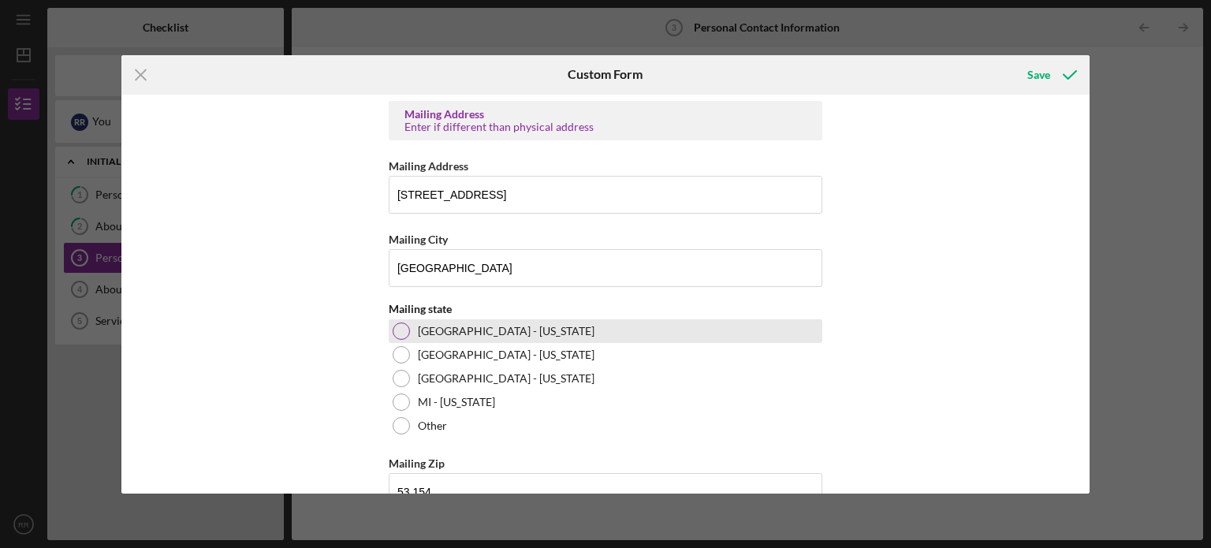
click at [396, 324] on div at bounding box center [401, 330] width 17 height 17
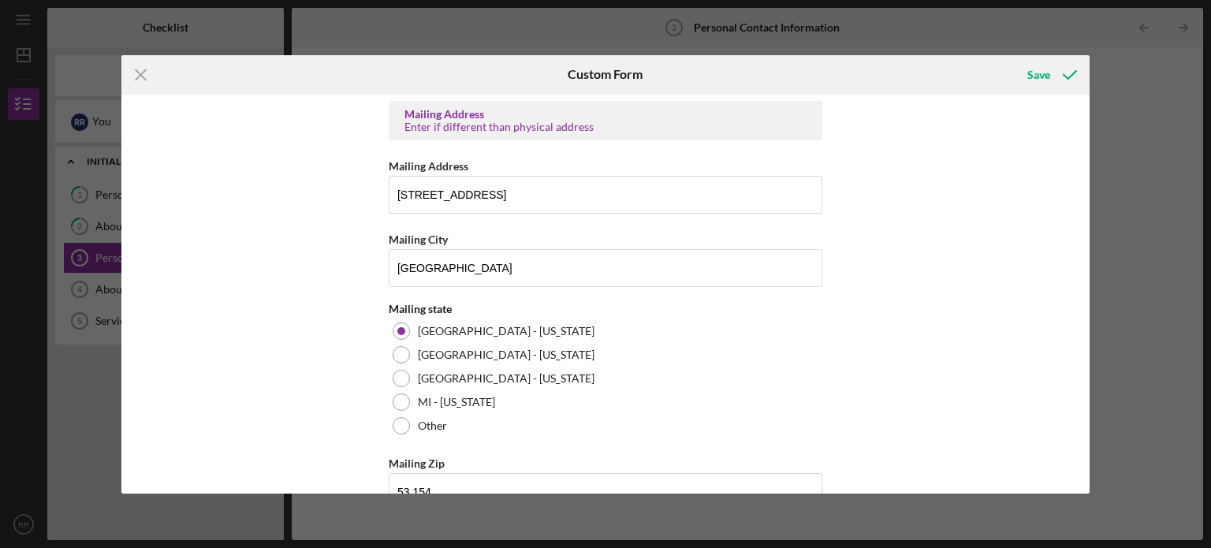
scroll to position [738, 0]
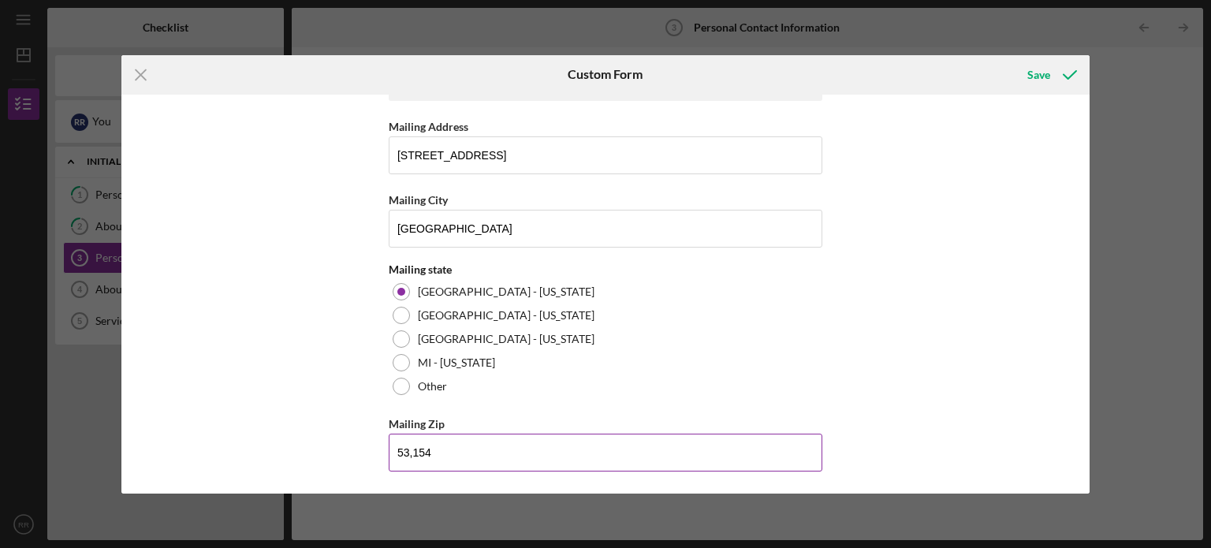
drag, startPoint x: 411, startPoint y: 450, endPoint x: 445, endPoint y: 450, distance: 34.7
click at [411, 450] on input "53,154" at bounding box center [606, 453] width 434 height 38
type input "4"
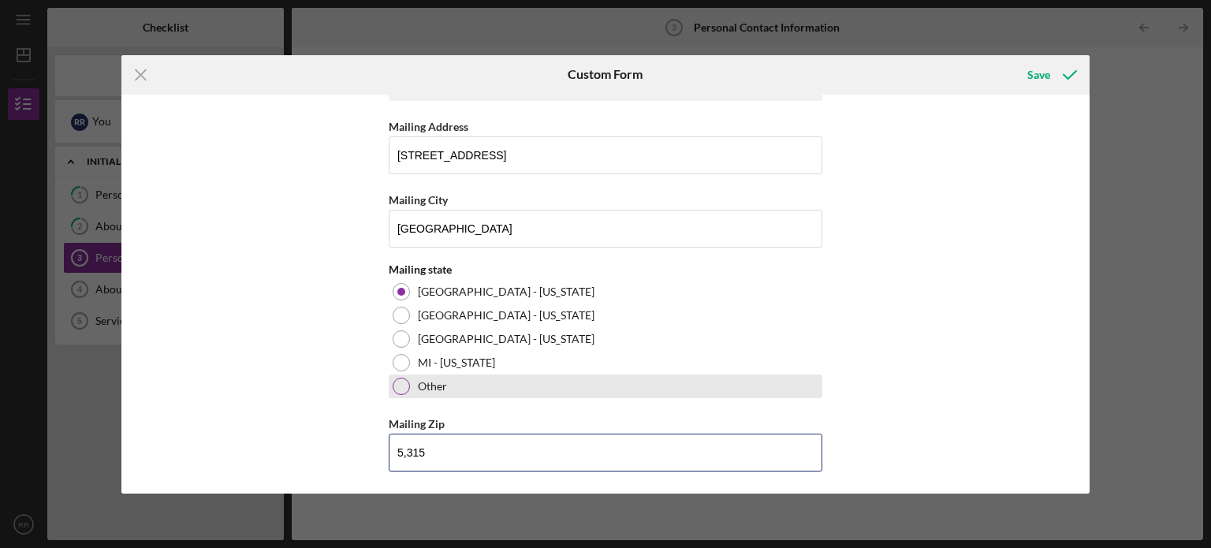
type input "53,154"
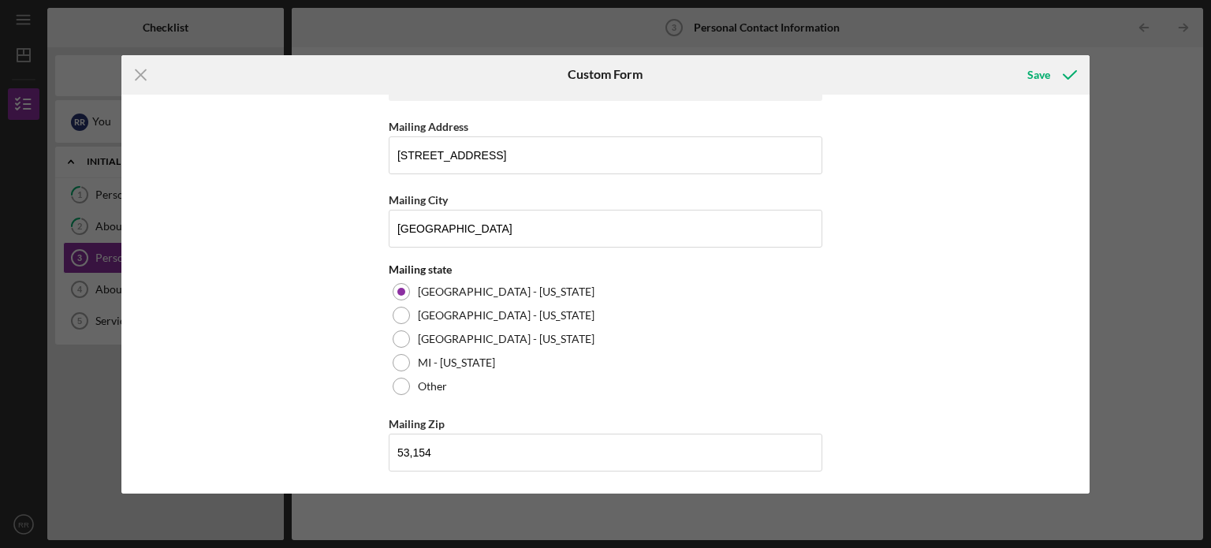
click at [905, 244] on div "Contact Information Preferred Contact What is the best way to contact you? Phon…" at bounding box center [605, 294] width 969 height 399
click at [1031, 78] on div "Save" at bounding box center [1038, 75] width 23 height 32
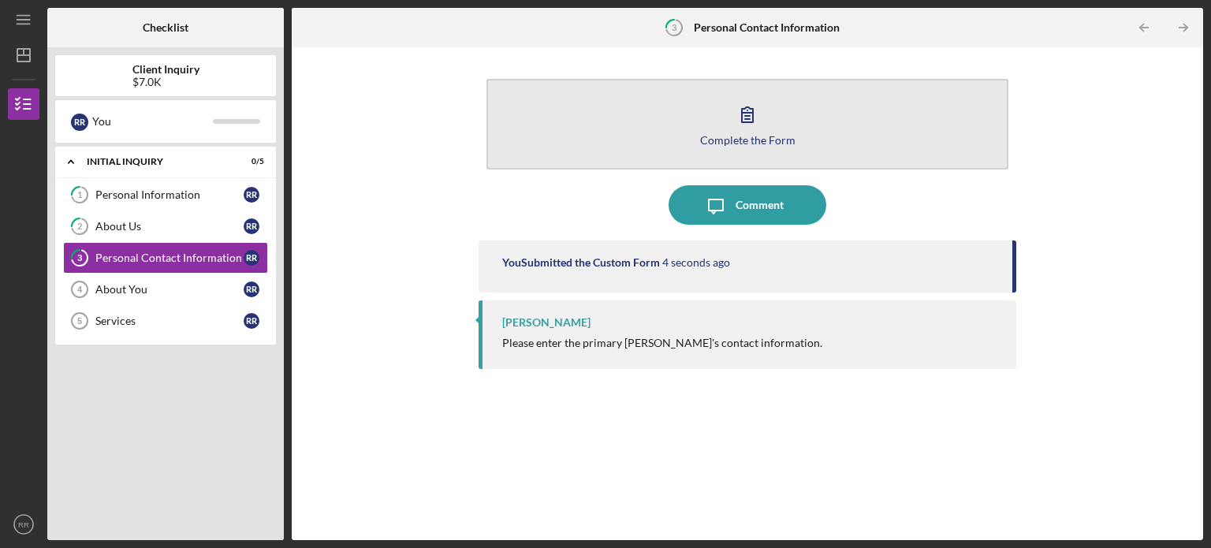
click at [761, 121] on icon "button" at bounding box center [747, 114] width 39 height 39
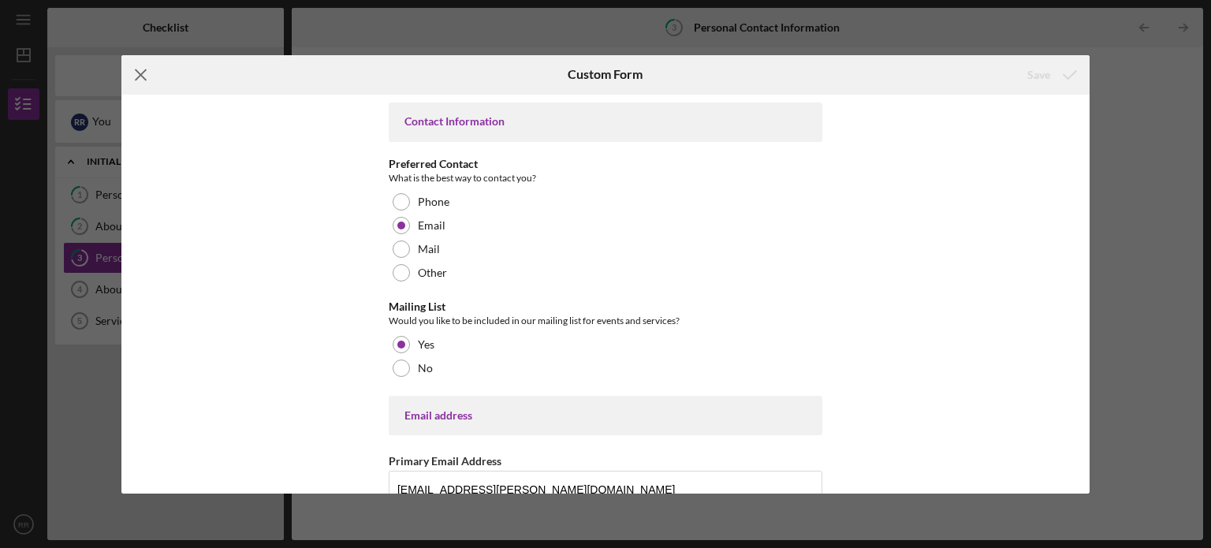
click at [143, 78] on line at bounding box center [141, 74] width 10 height 10
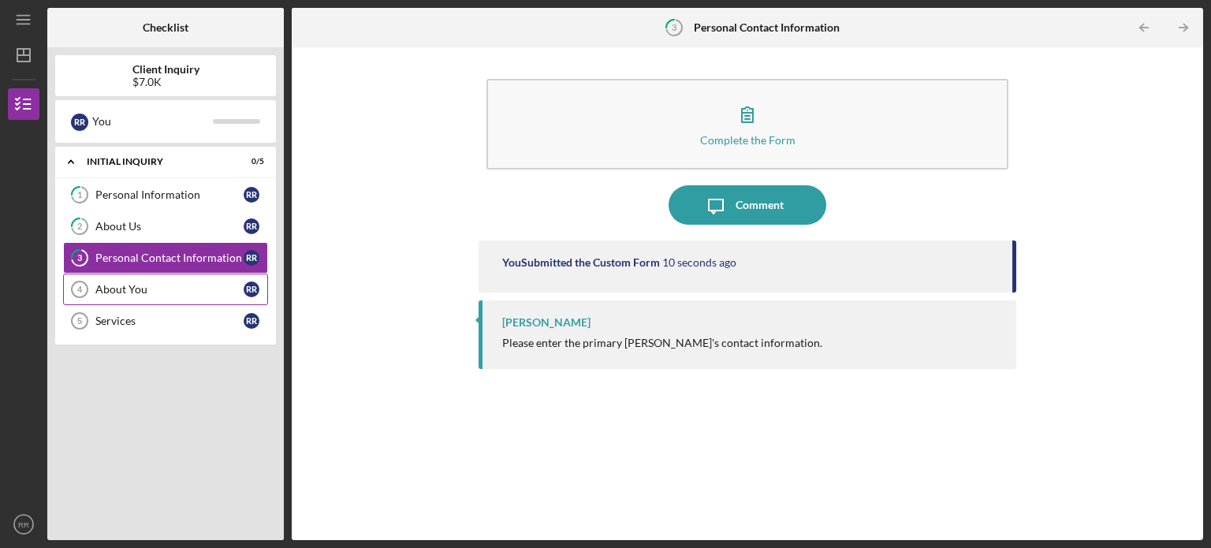
click at [108, 289] on div "About You" at bounding box center [169, 289] width 148 height 13
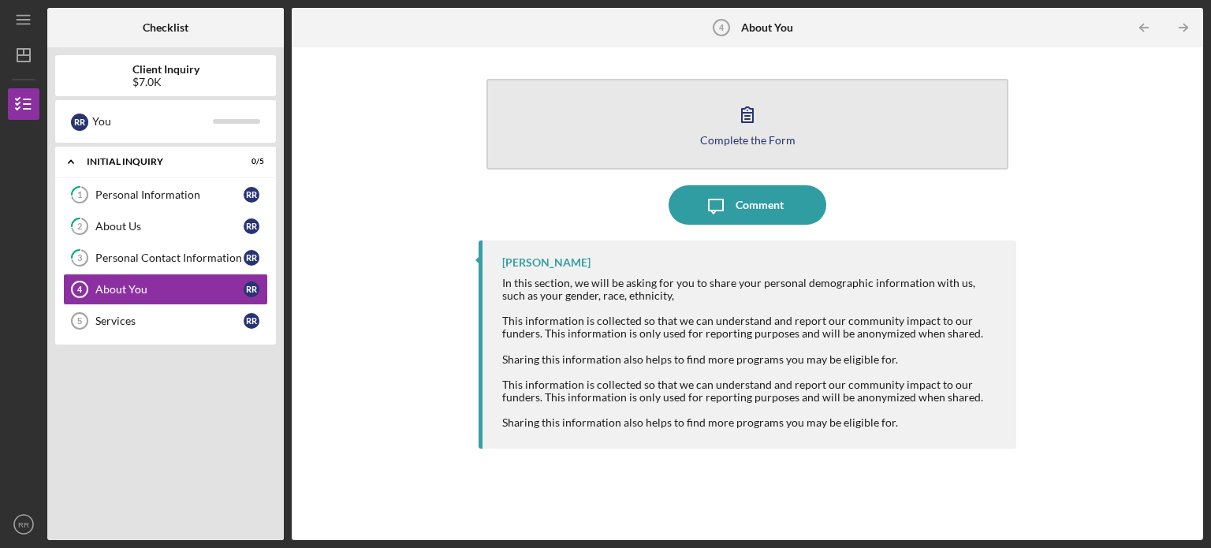
click at [741, 134] on div "Complete the Form" at bounding box center [747, 140] width 95 height 12
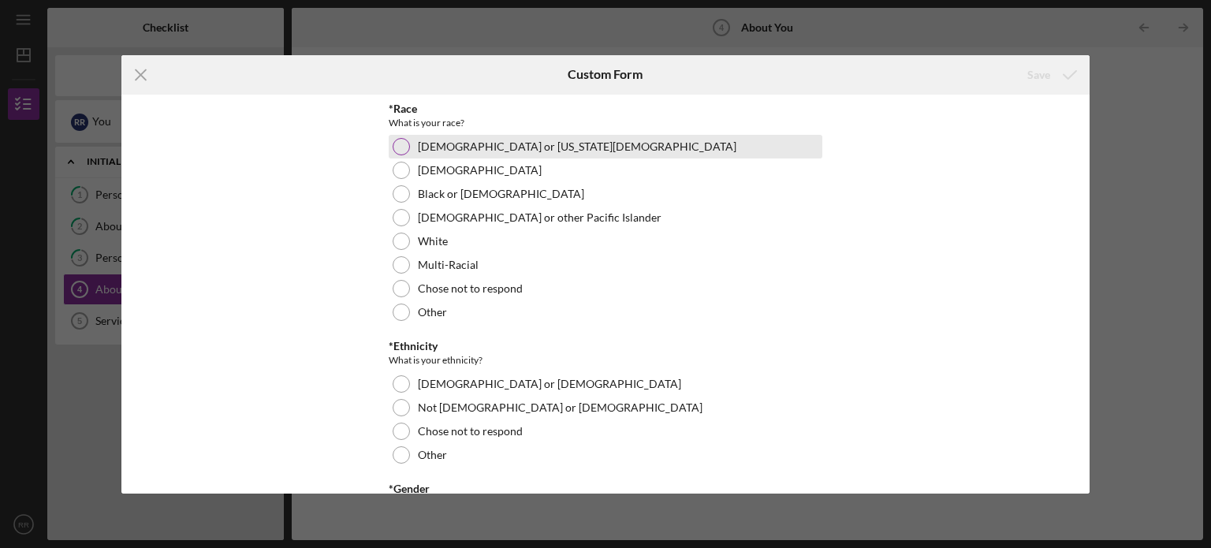
click at [397, 147] on div at bounding box center [401, 146] width 17 height 17
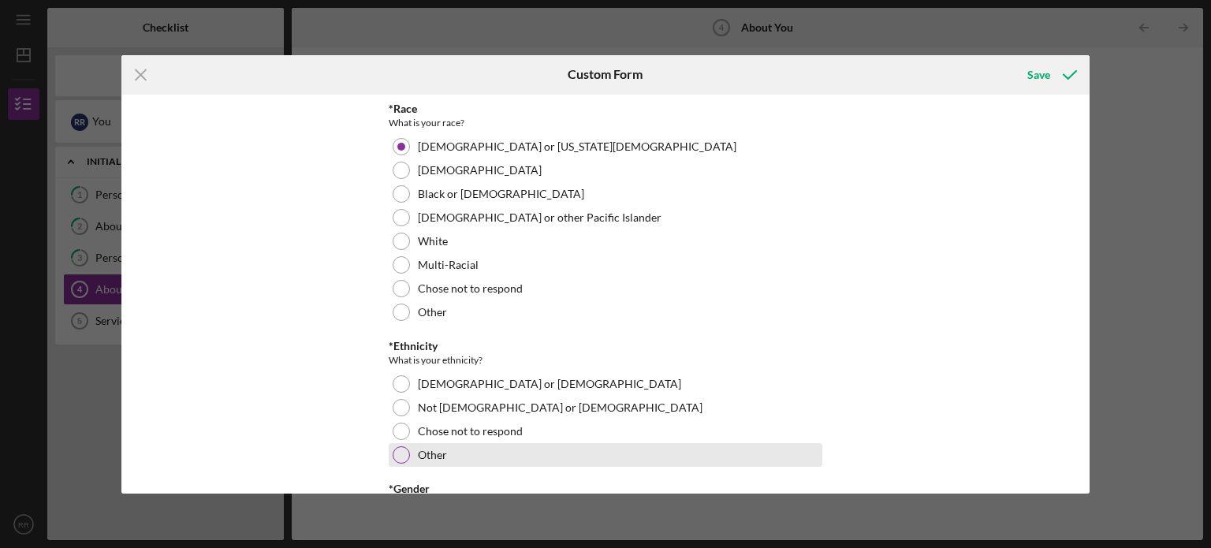
click at [393, 453] on div at bounding box center [401, 454] width 17 height 17
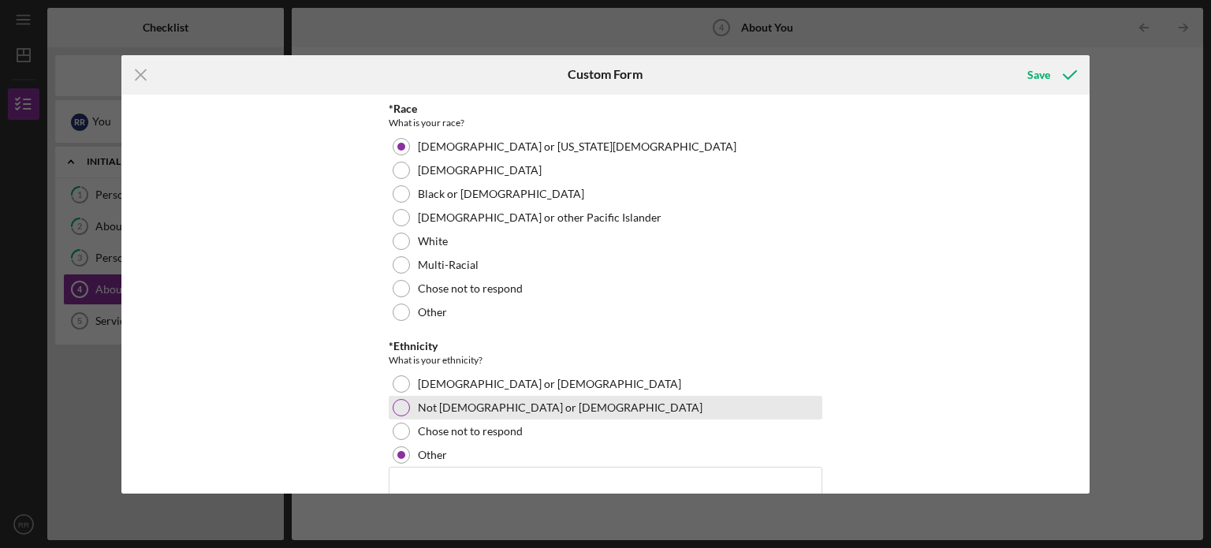
click at [389, 403] on div "Not [DEMOGRAPHIC_DATA] or [DEMOGRAPHIC_DATA]" at bounding box center [606, 408] width 434 height 24
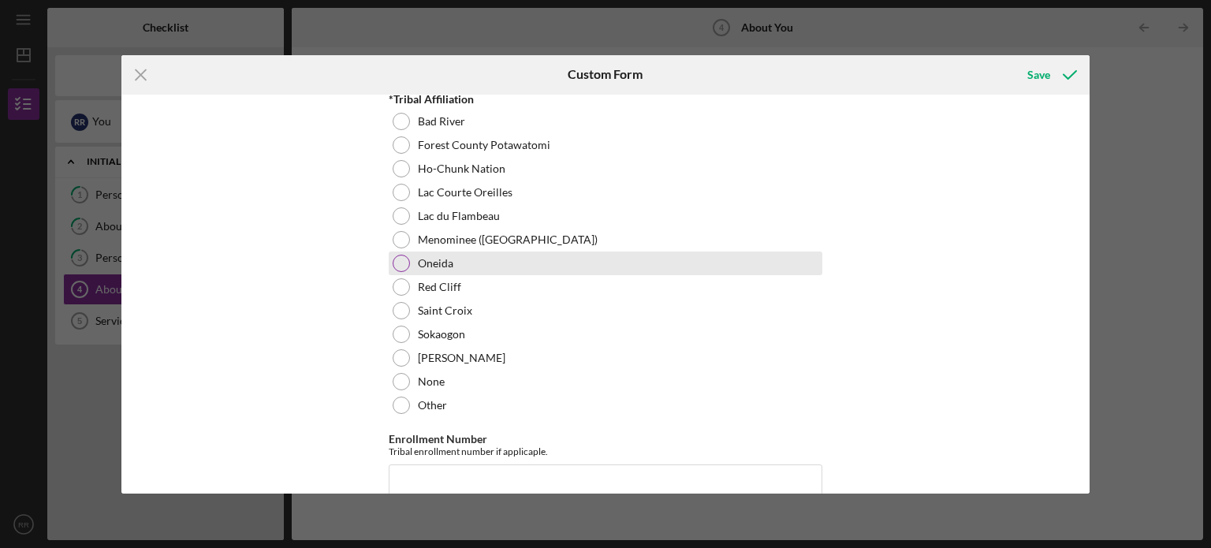
scroll to position [349, 0]
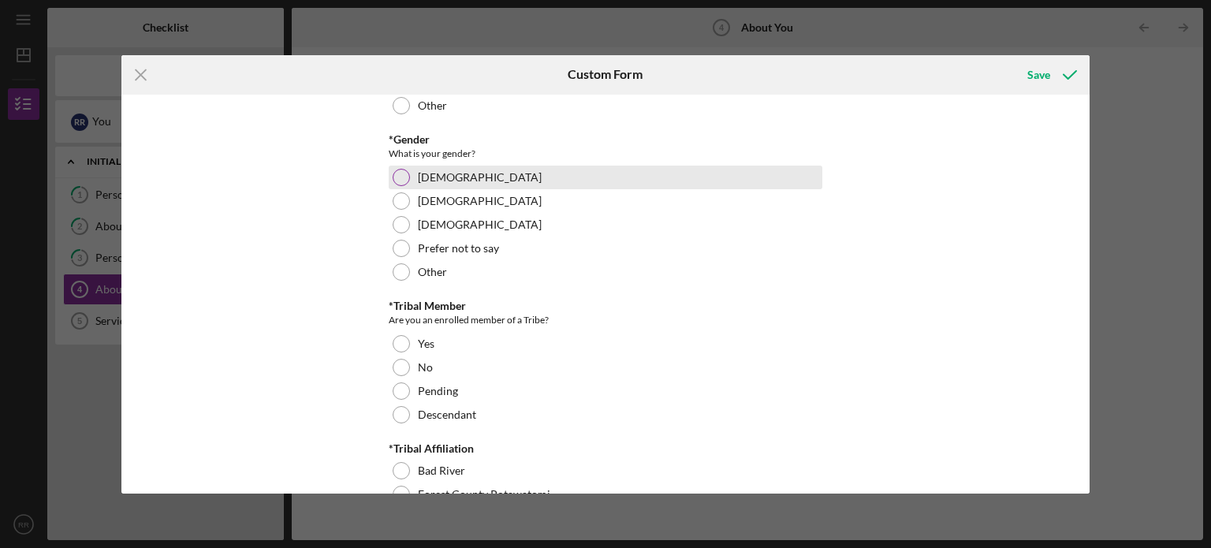
click at [404, 172] on div at bounding box center [401, 177] width 17 height 17
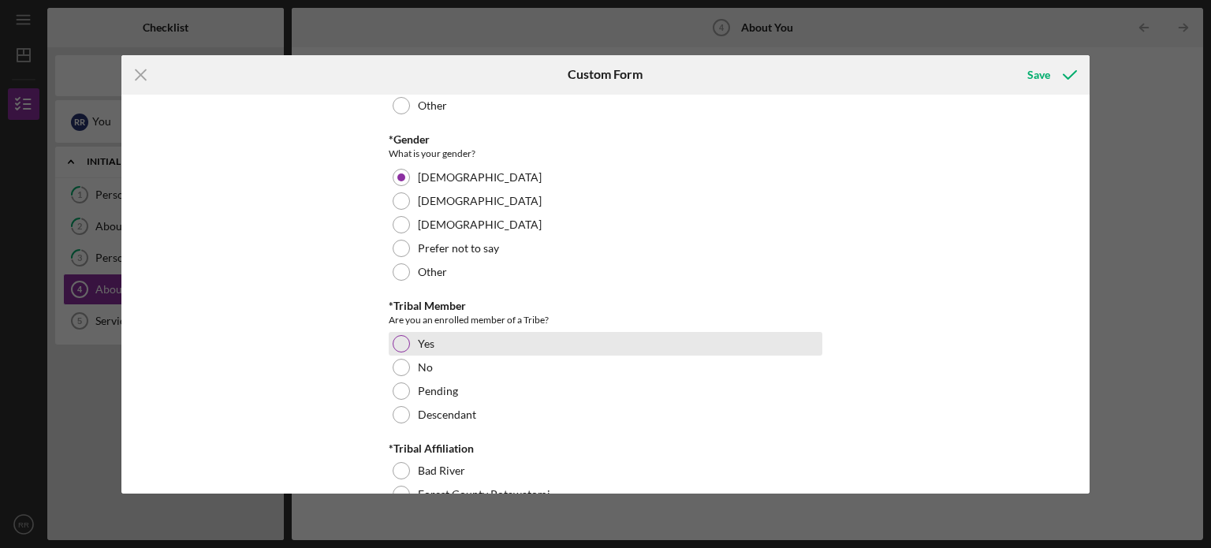
click at [397, 336] on div at bounding box center [401, 343] width 17 height 17
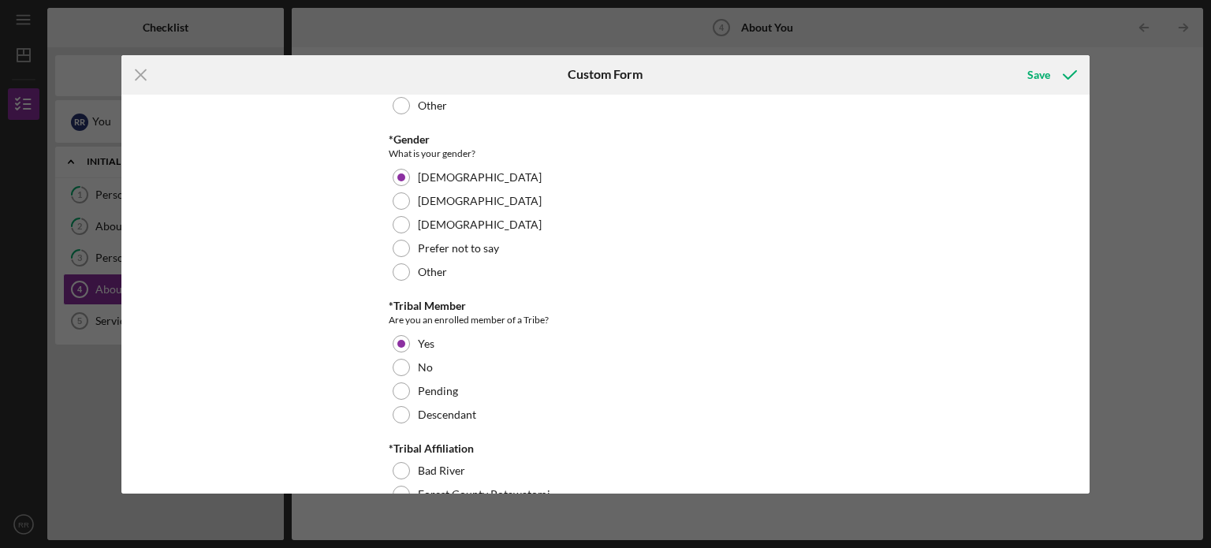
scroll to position [698, 0]
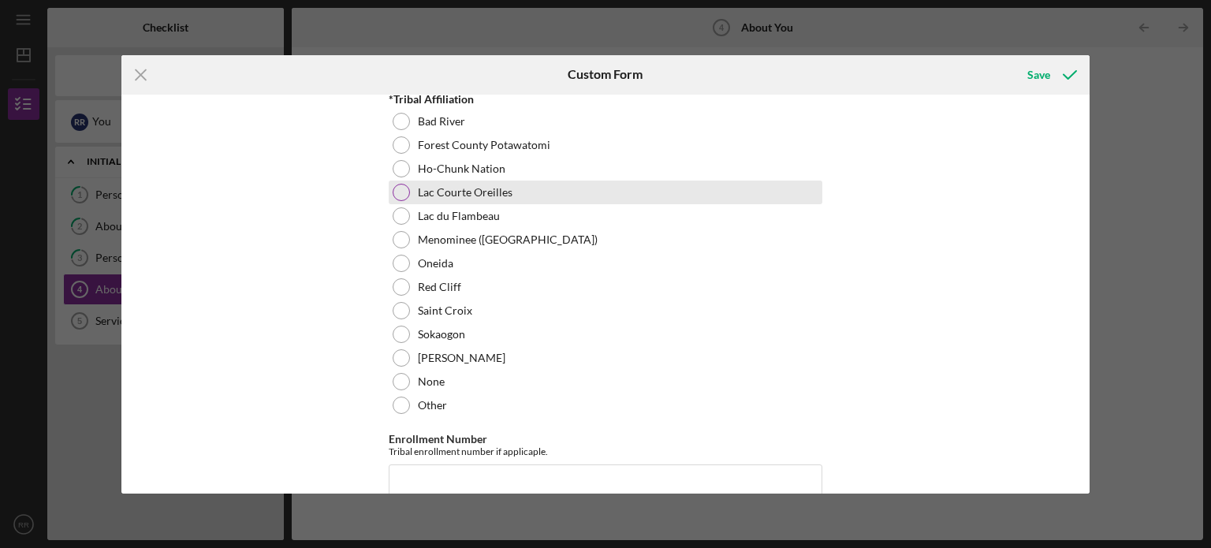
click at [404, 184] on div "Lac Courte Oreilles" at bounding box center [606, 193] width 434 height 24
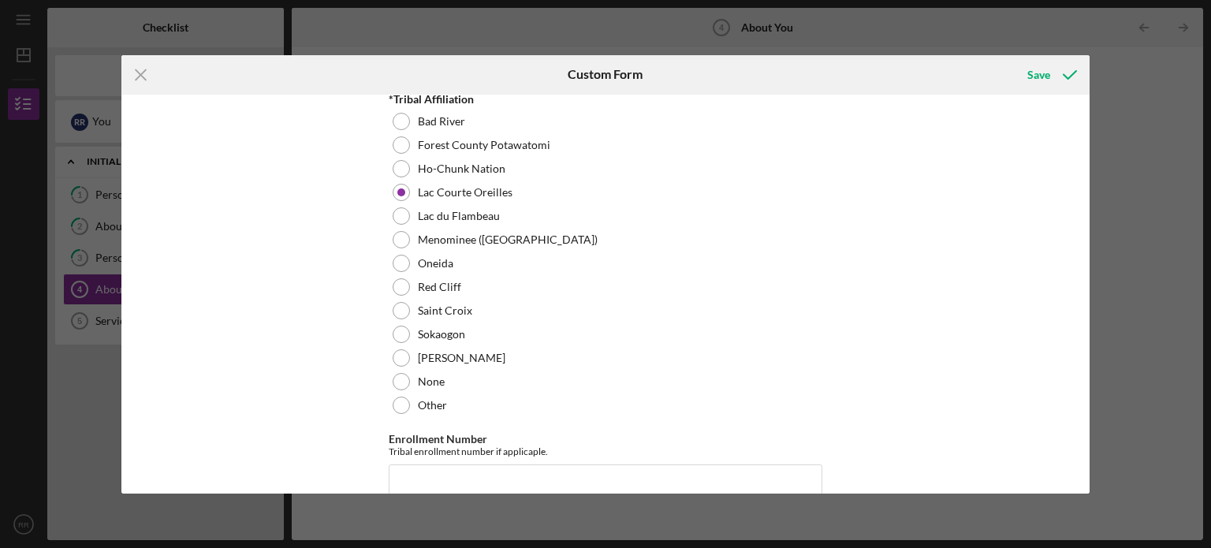
scroll to position [1048, 0]
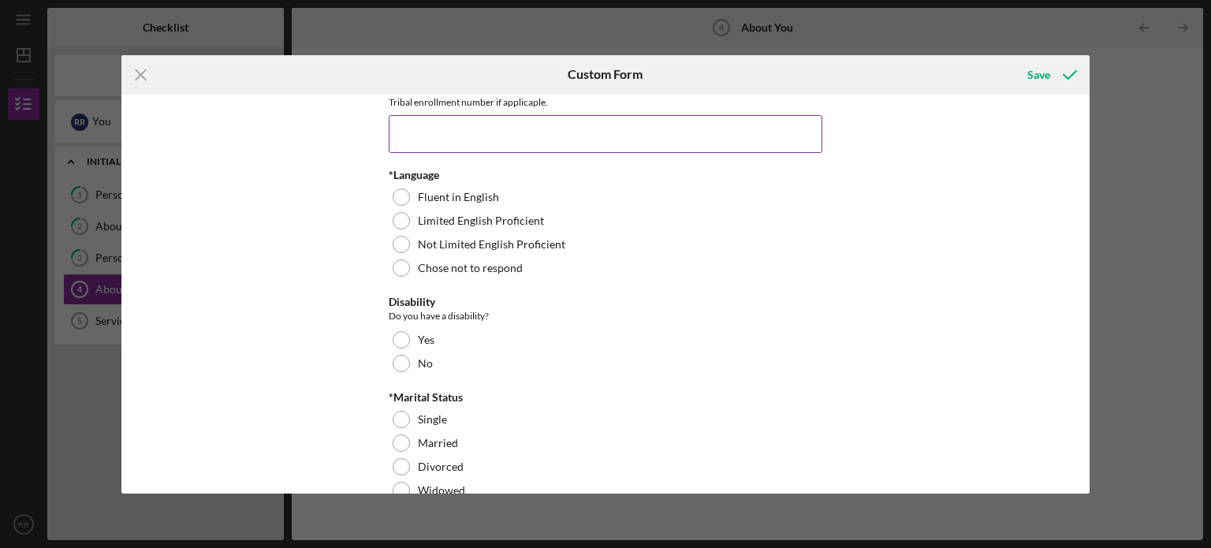
click at [451, 126] on input "Enrollment Number" at bounding box center [606, 134] width 434 height 38
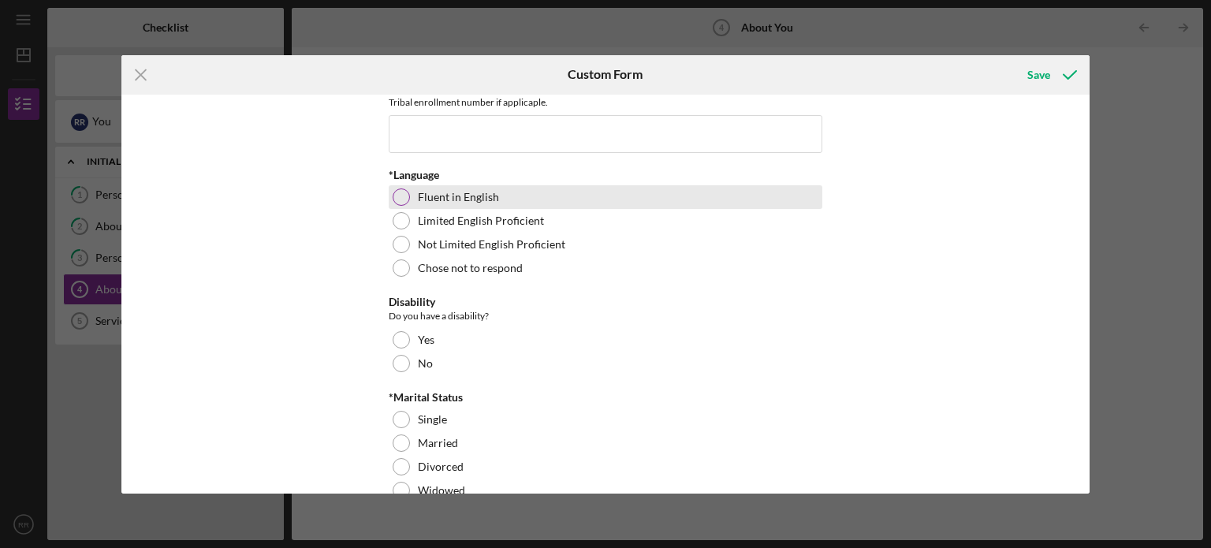
click at [402, 198] on div at bounding box center [401, 196] width 17 height 17
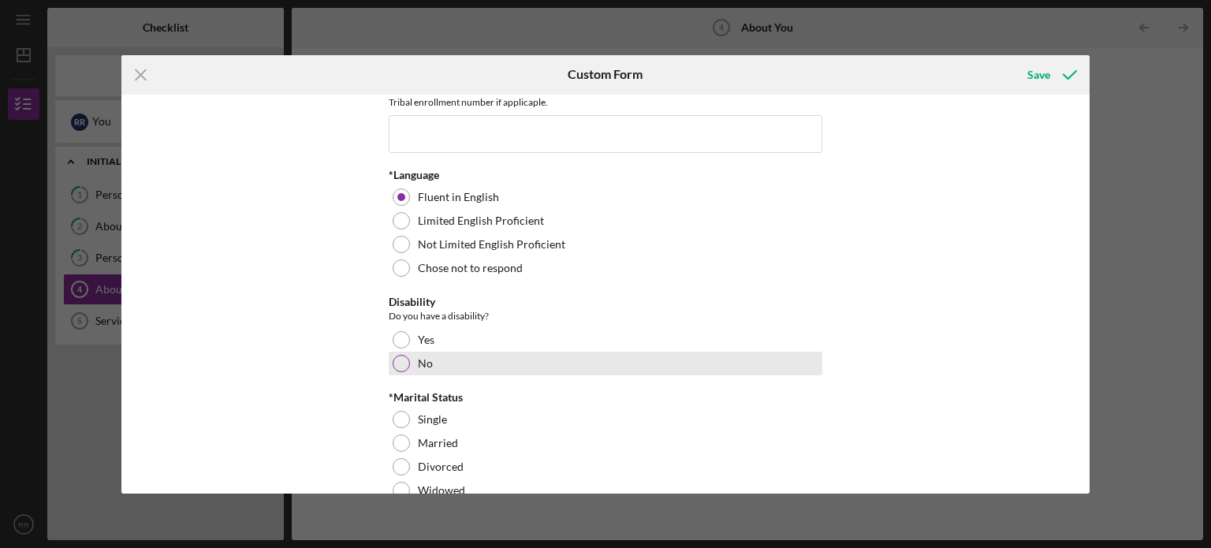
click at [396, 365] on div at bounding box center [401, 363] width 17 height 17
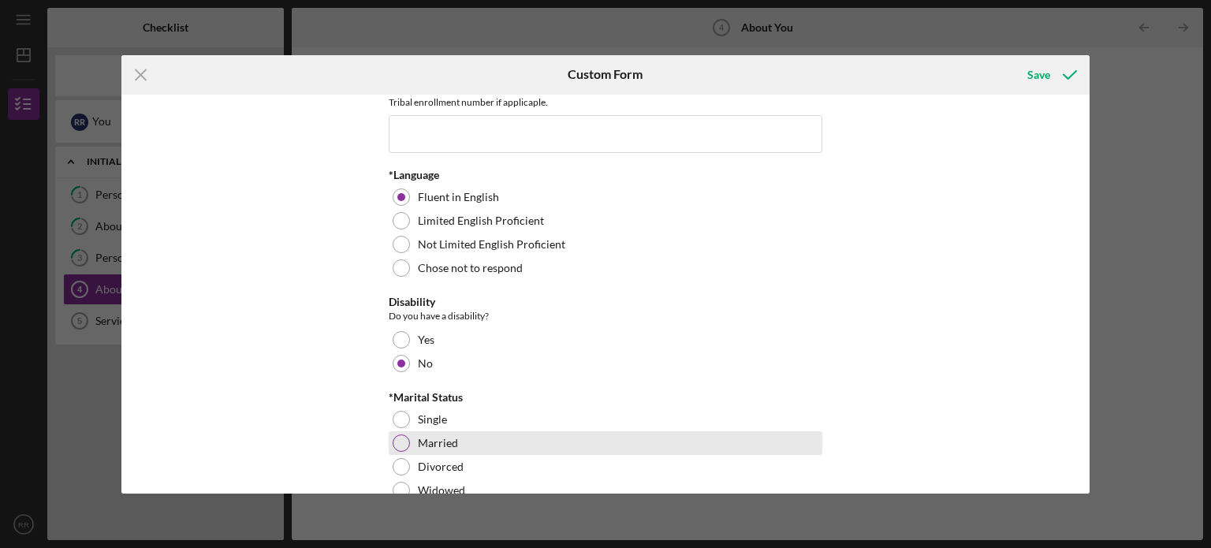
click at [395, 438] on div at bounding box center [401, 442] width 17 height 17
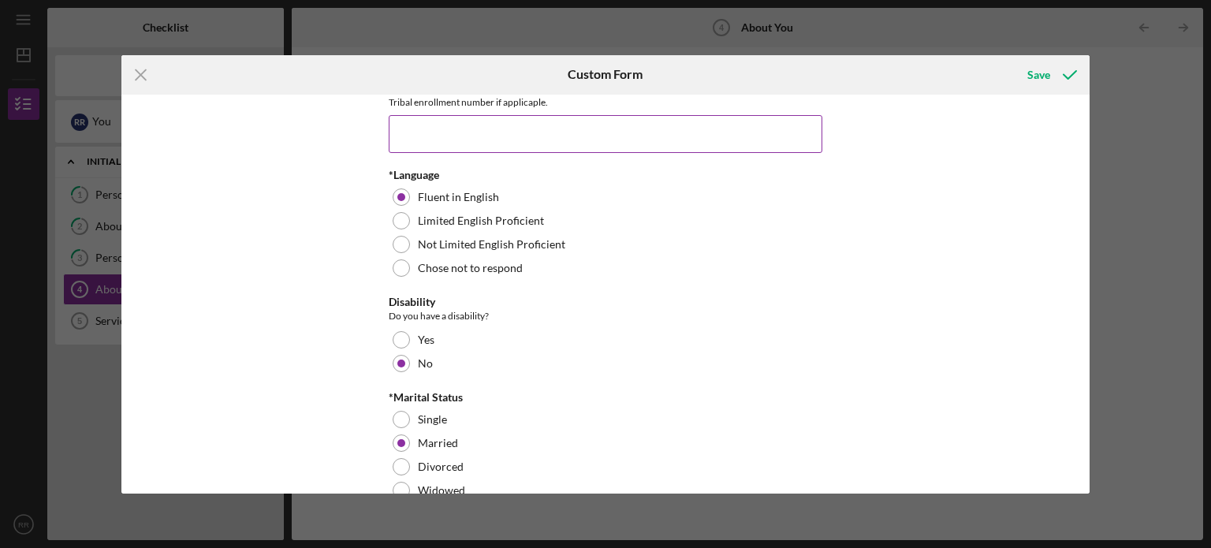
click at [506, 132] on input "Enrollment Number" at bounding box center [606, 134] width 434 height 38
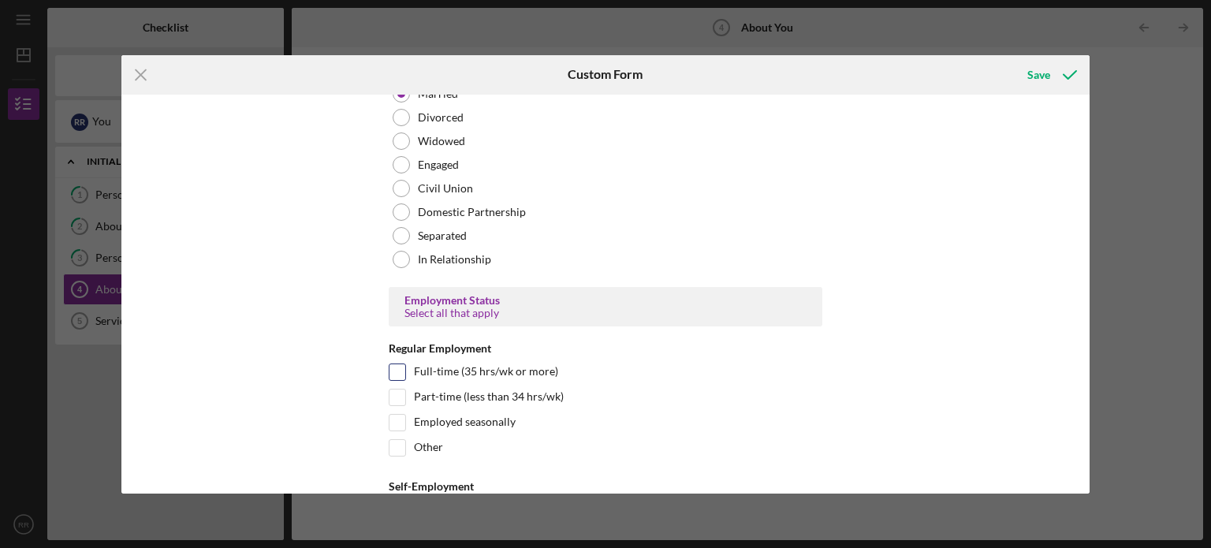
type input "M7828"
click at [393, 367] on input "Full-time (35 hrs/wk or more)" at bounding box center [397, 372] width 16 height 16
checkbox input "true"
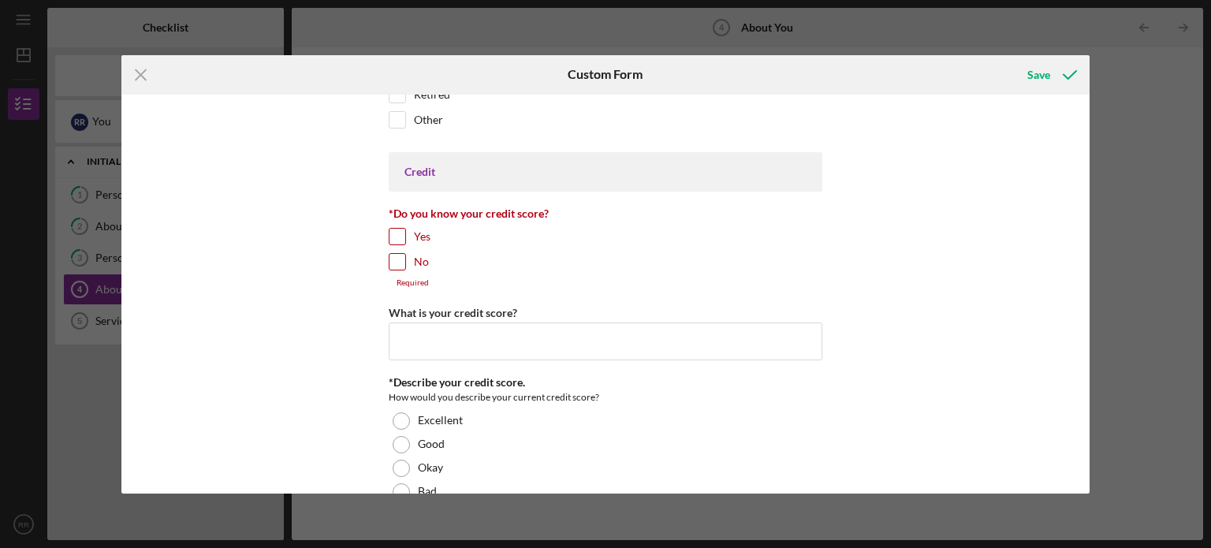
scroll to position [2093, 0]
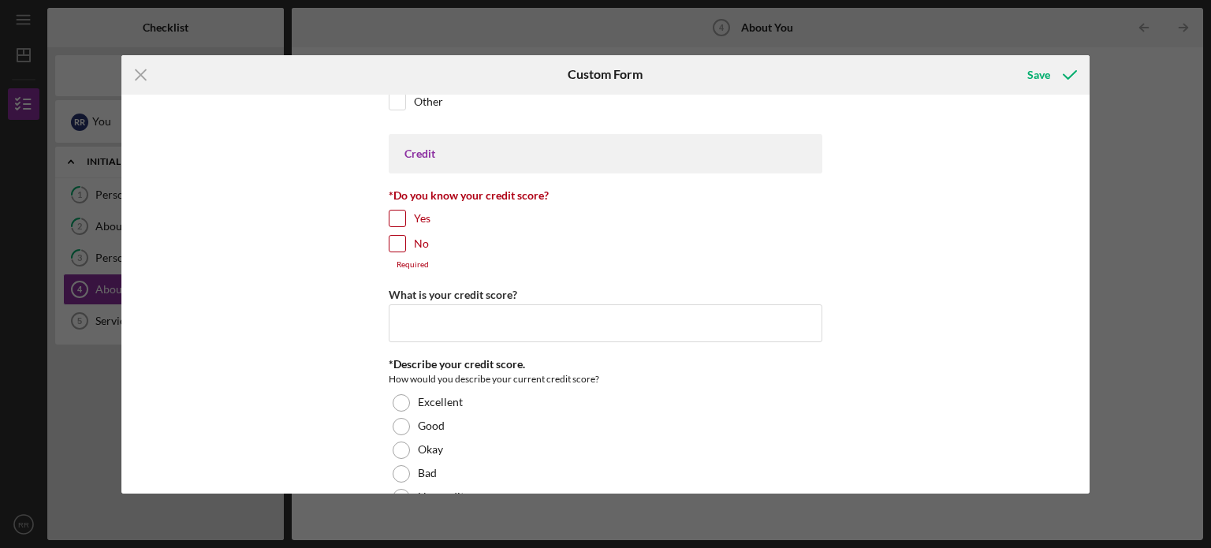
click at [397, 219] on input "Yes" at bounding box center [397, 218] width 16 height 16
checkbox input "true"
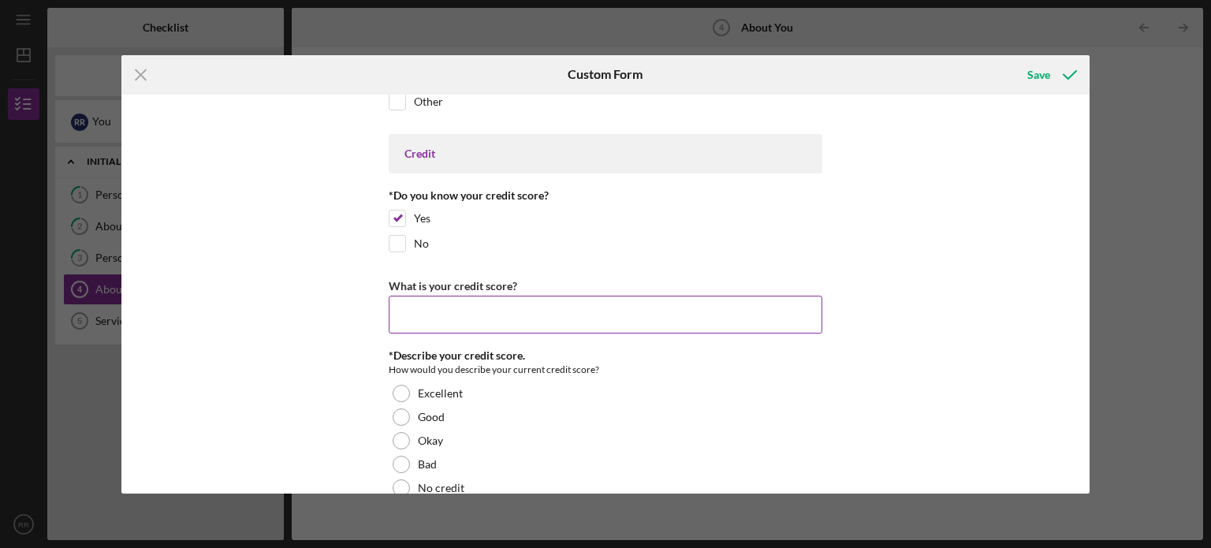
click at [421, 302] on input "What is your credit score?" at bounding box center [606, 315] width 434 height 38
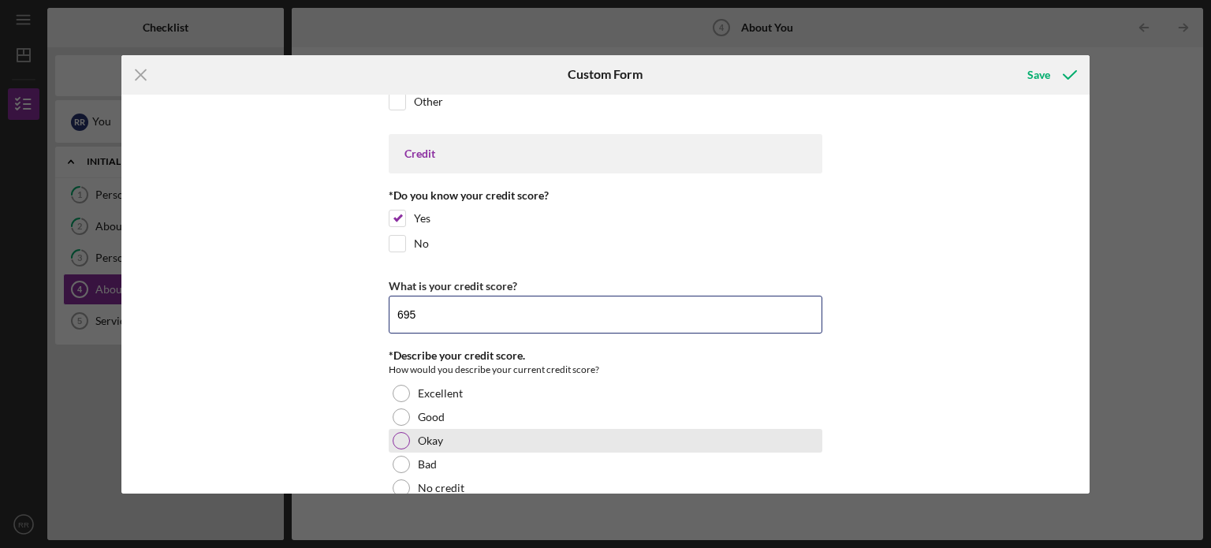
type input "695"
click at [407, 433] on div "Okay" at bounding box center [606, 441] width 434 height 24
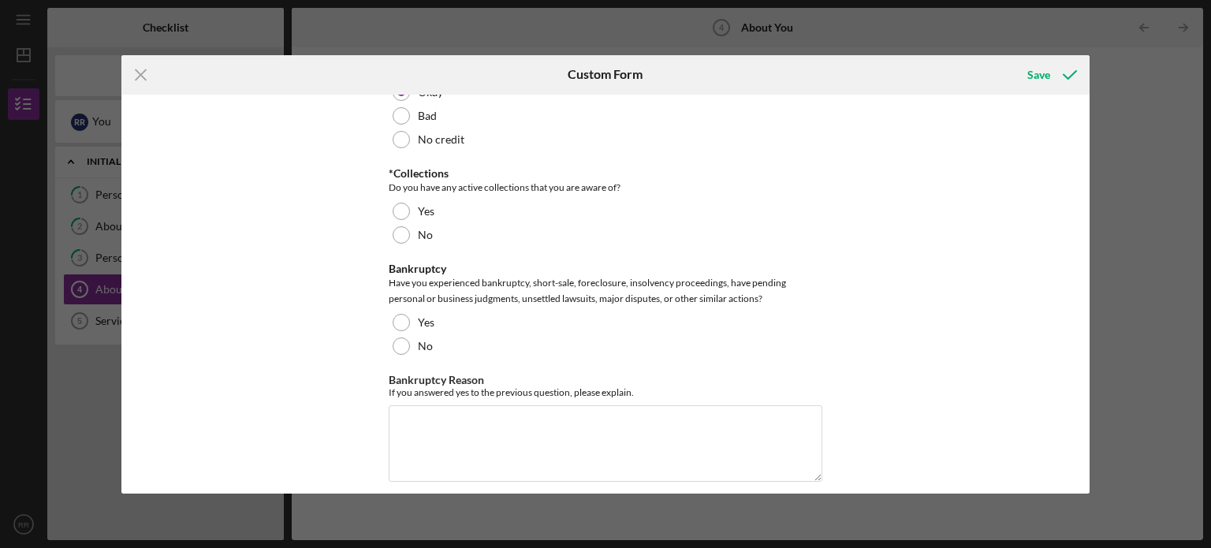
scroll to position [2791, 0]
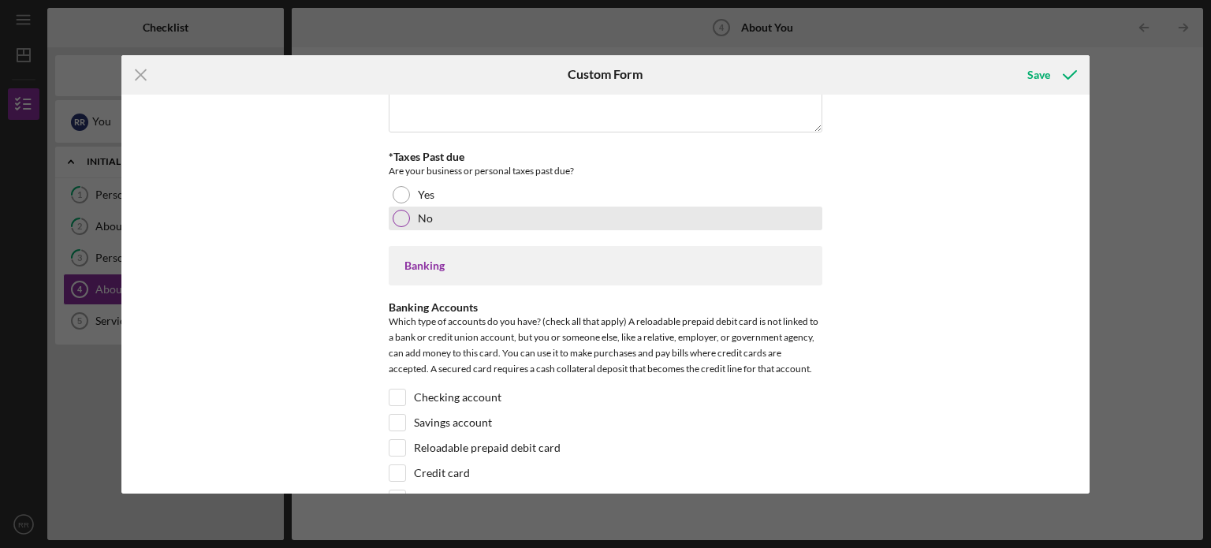
click at [400, 210] on div at bounding box center [401, 218] width 17 height 17
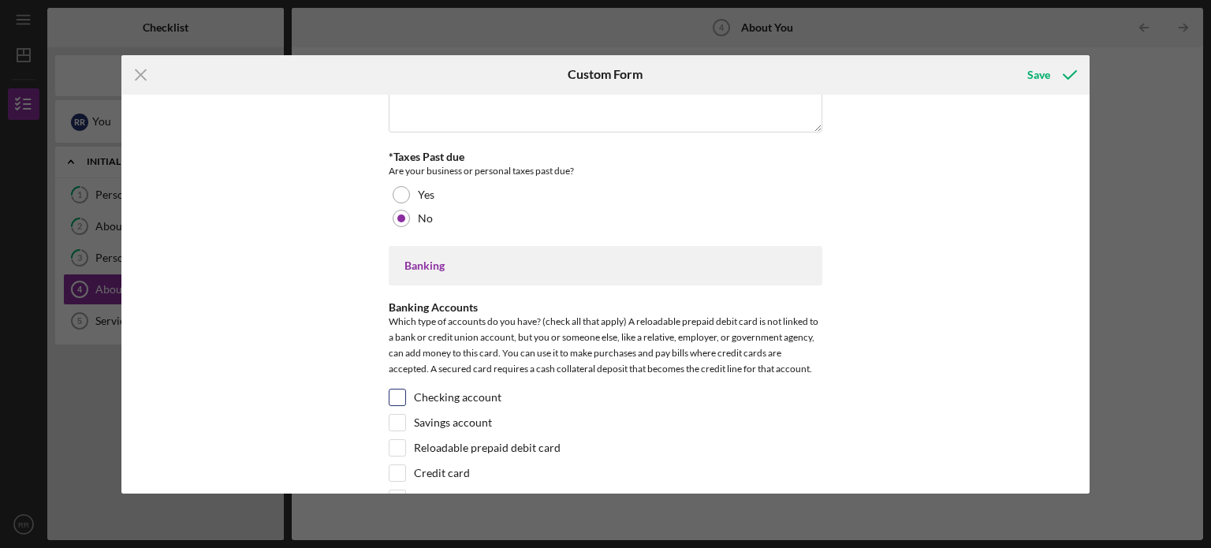
click at [407, 393] on div "Checking account" at bounding box center [606, 401] width 434 height 25
click at [391, 393] on input "Checking account" at bounding box center [397, 397] width 16 height 16
checkbox input "true"
click at [391, 415] on input "Savings account" at bounding box center [397, 423] width 16 height 16
checkbox input "true"
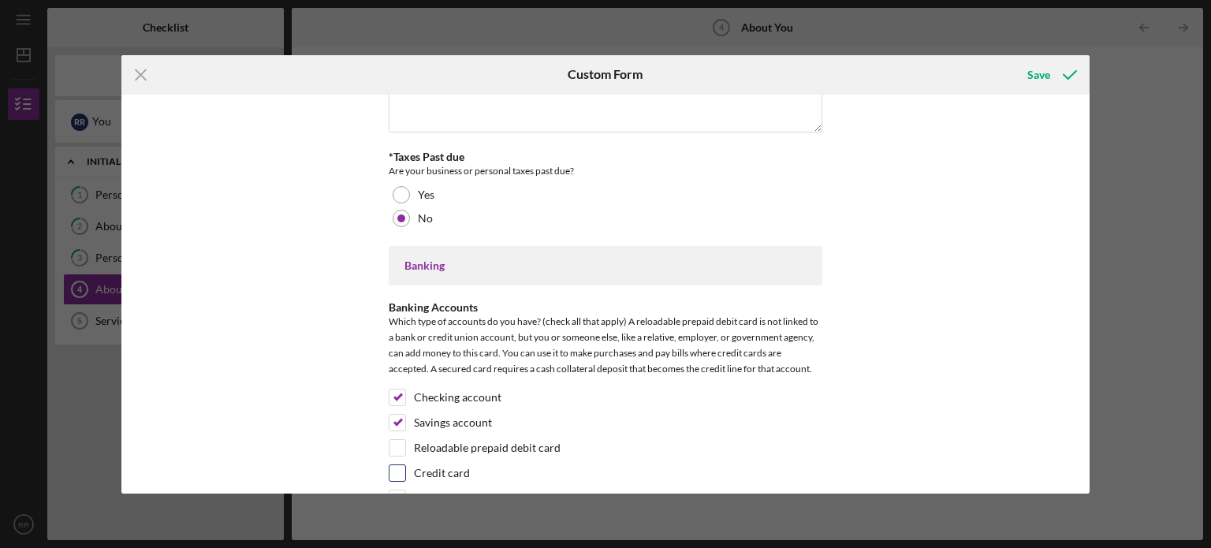
click at [391, 465] on input "Credit card" at bounding box center [397, 473] width 16 height 16
checkbox input "true"
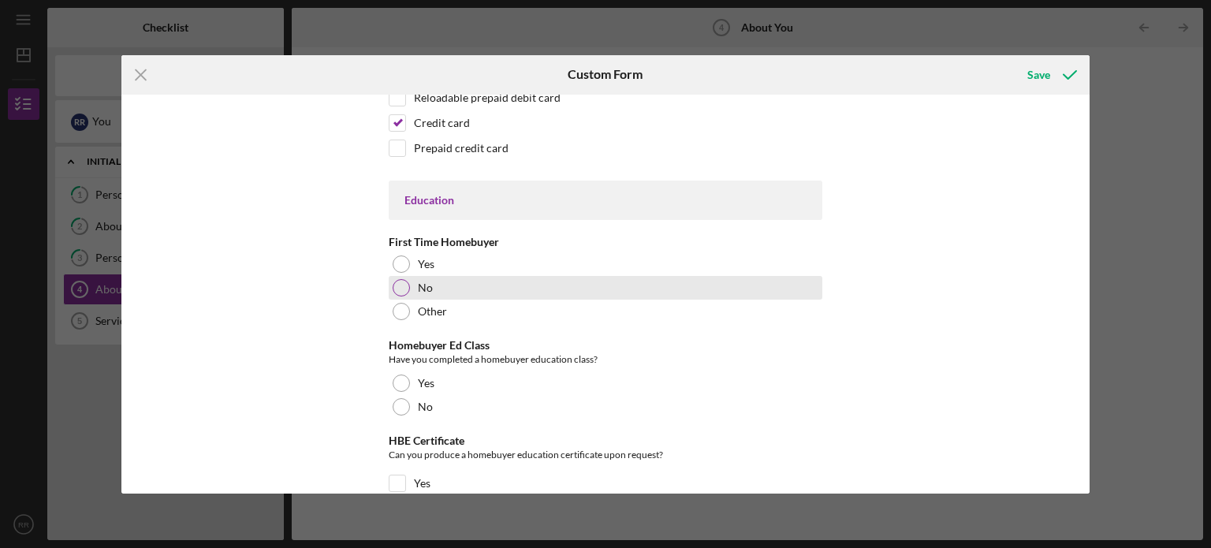
click at [396, 281] on div at bounding box center [401, 287] width 17 height 17
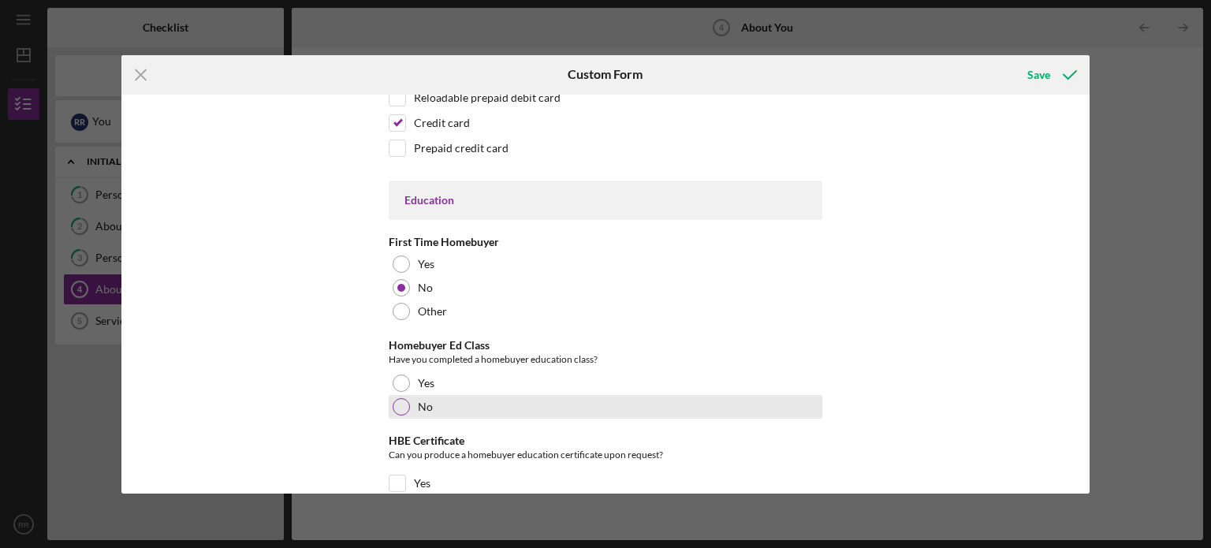
click at [393, 402] on div at bounding box center [401, 406] width 17 height 17
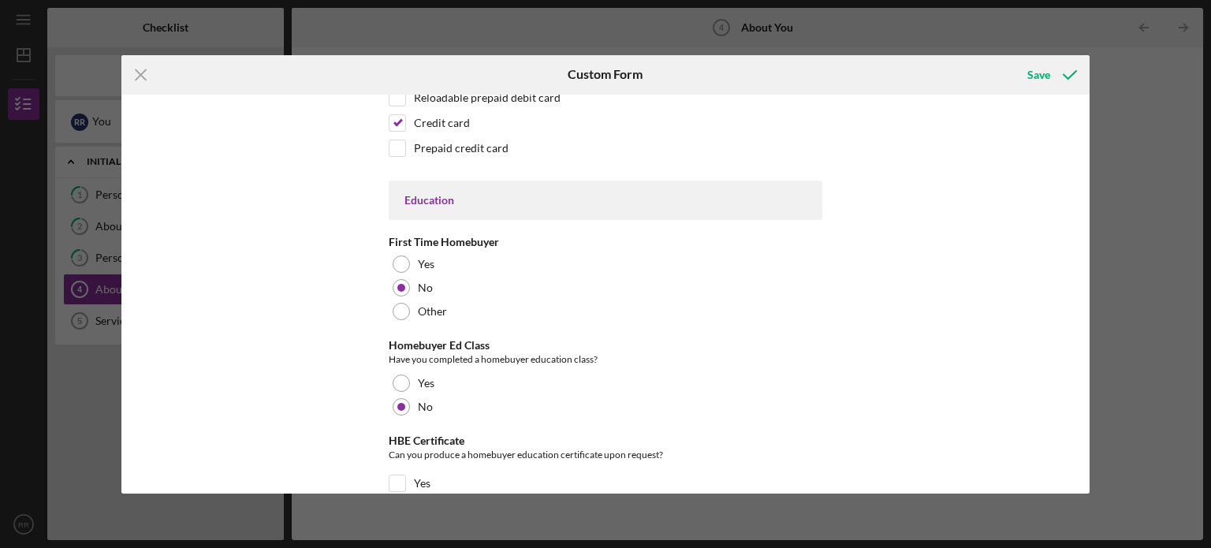
scroll to position [3410, 0]
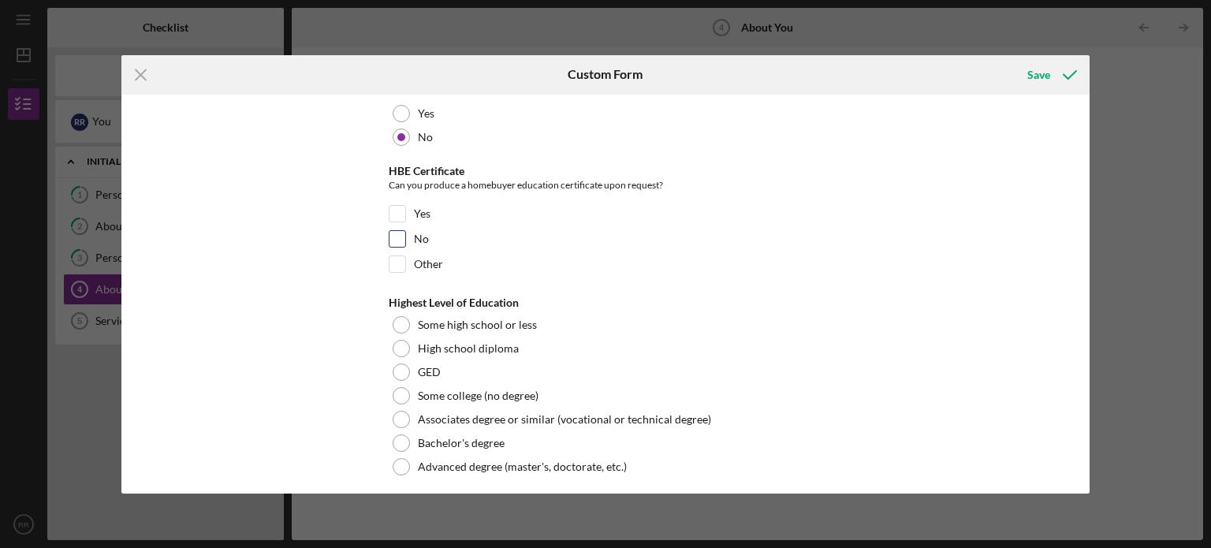
click at [393, 233] on input "No" at bounding box center [397, 239] width 16 height 16
checkbox input "true"
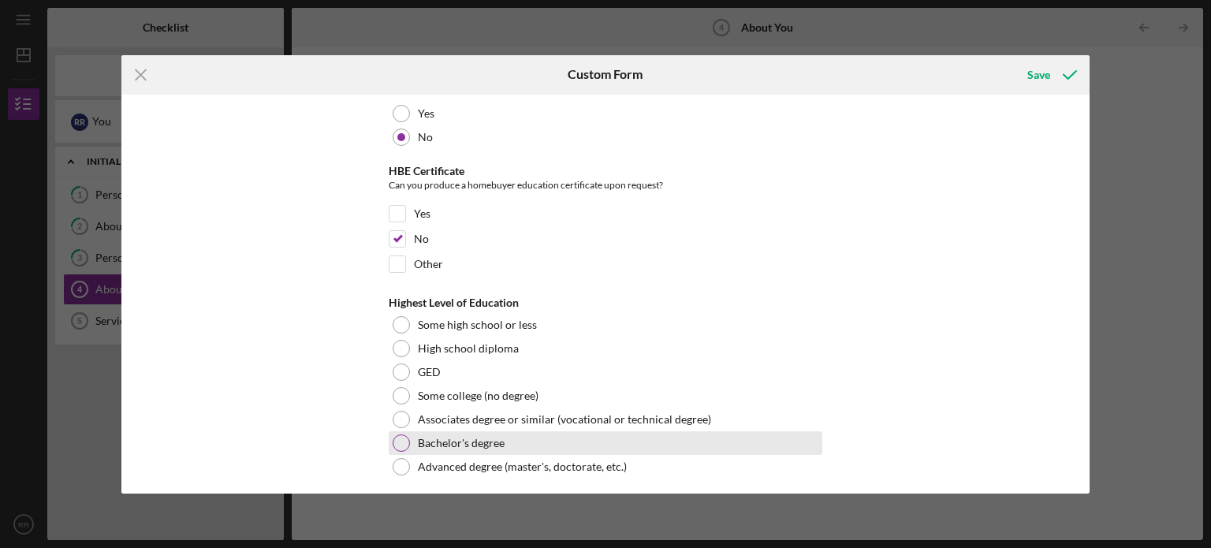
click at [400, 437] on div at bounding box center [401, 442] width 17 height 17
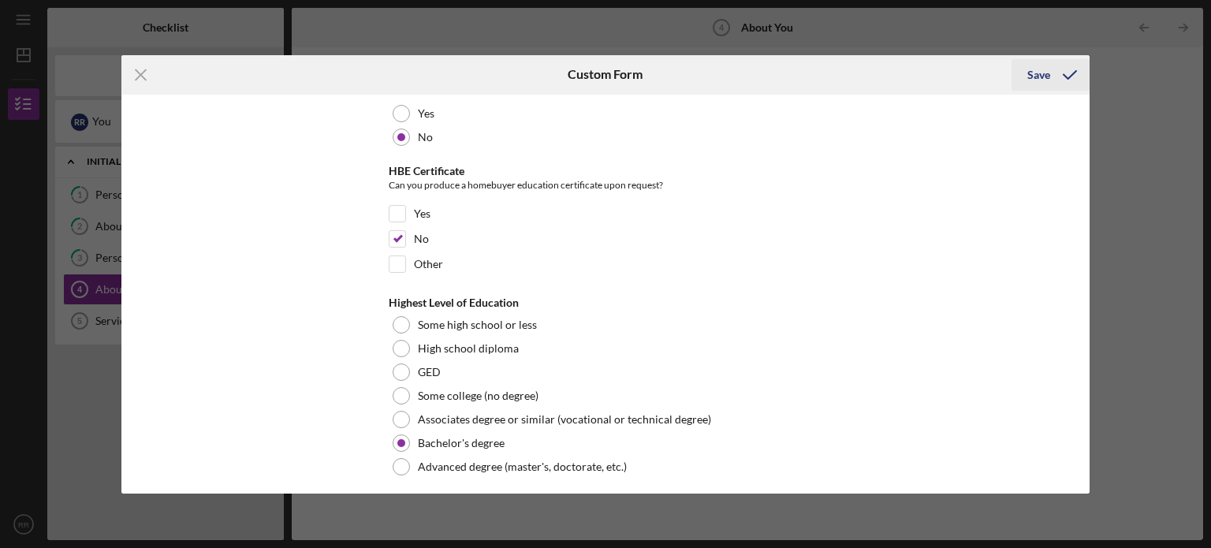
click at [1037, 69] on div "Save" at bounding box center [1038, 75] width 23 height 32
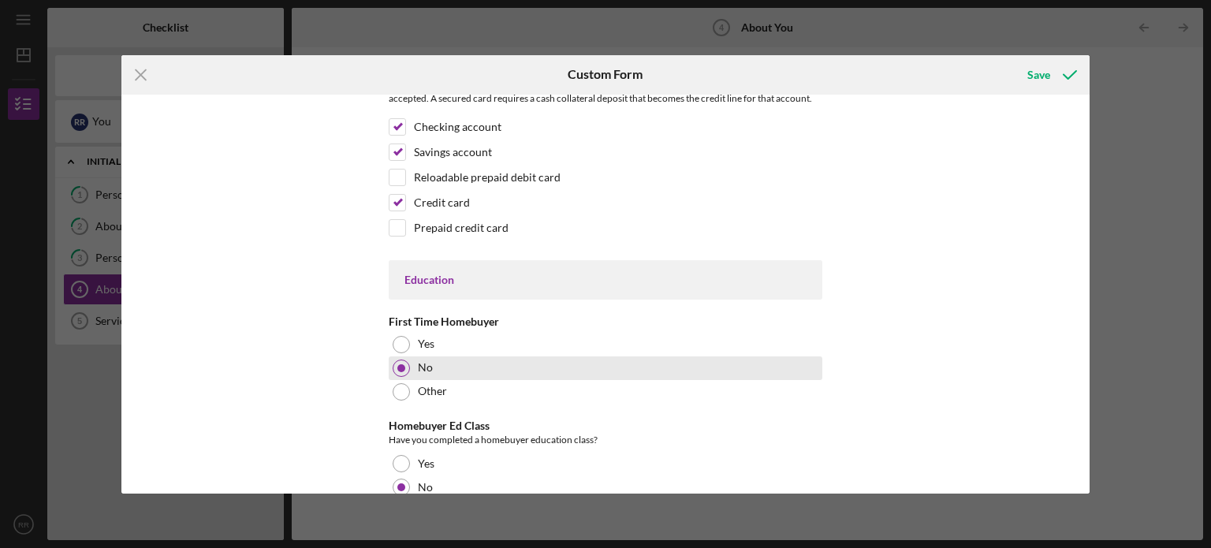
scroll to position [2371, 0]
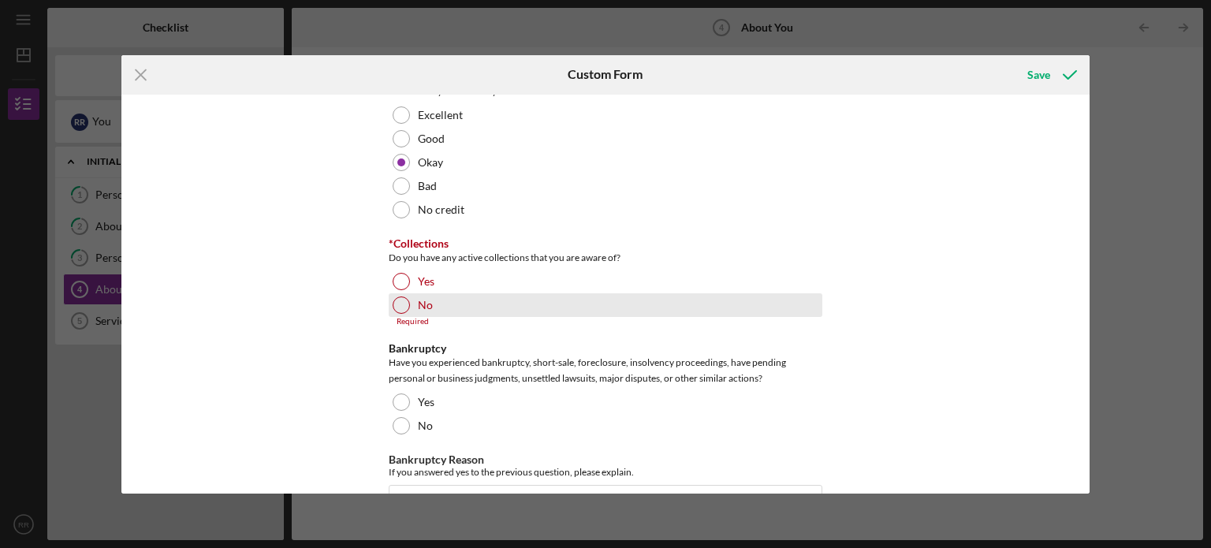
click at [404, 304] on div at bounding box center [401, 304] width 17 height 17
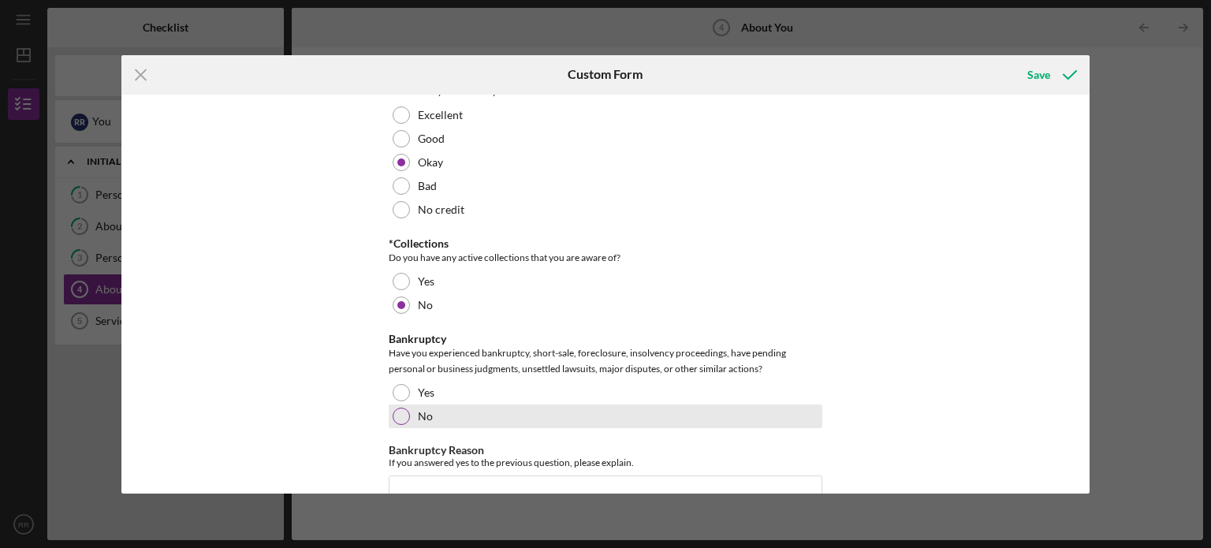
click at [395, 414] on div at bounding box center [401, 416] width 17 height 17
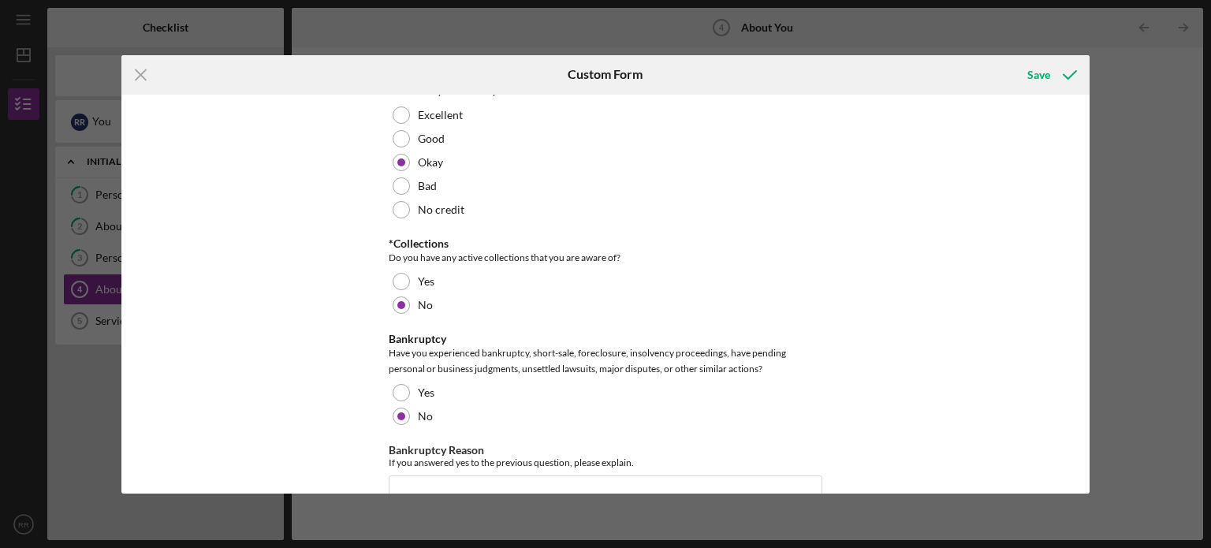
click at [851, 292] on div "*Race What is your race? [DEMOGRAPHIC_DATA] or [US_STATE][DEMOGRAPHIC_DATA] Bla…" at bounding box center [605, 294] width 969 height 399
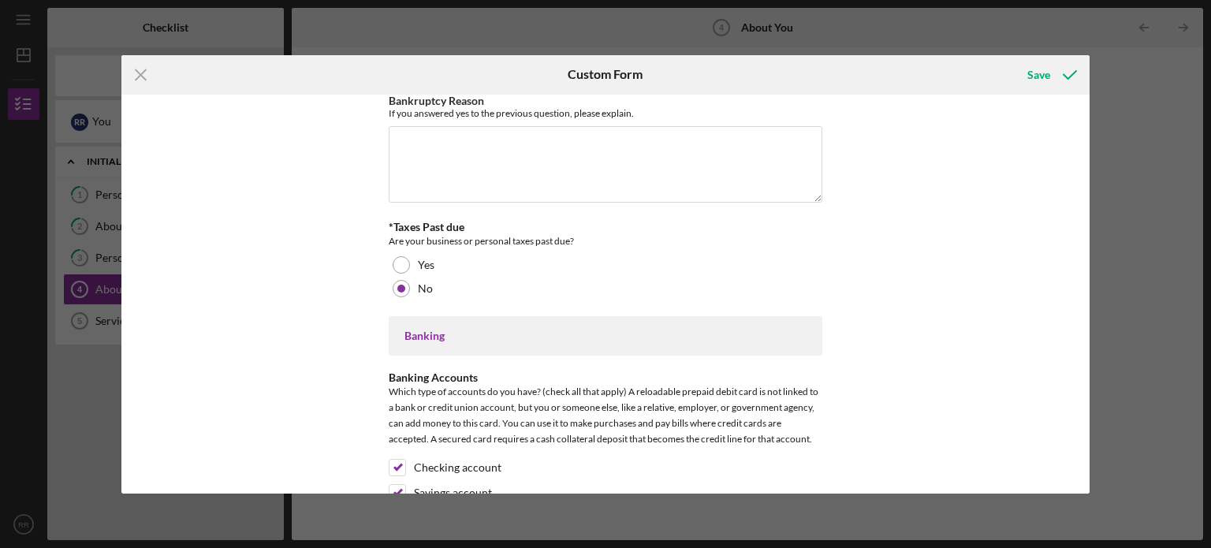
scroll to position [3410, 0]
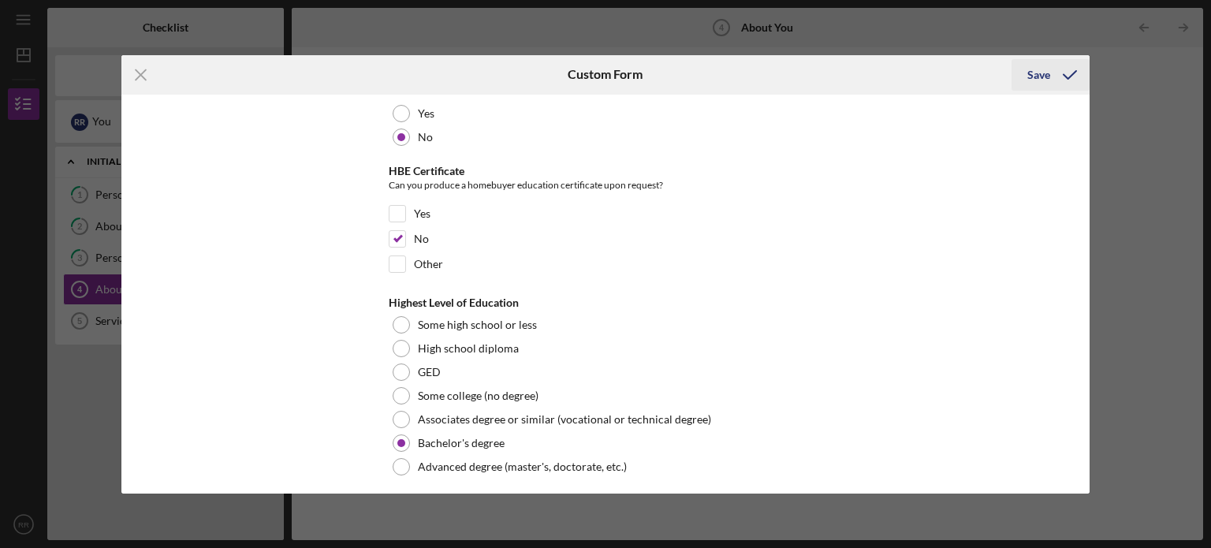
click at [1032, 73] on div "Save" at bounding box center [1038, 75] width 23 height 32
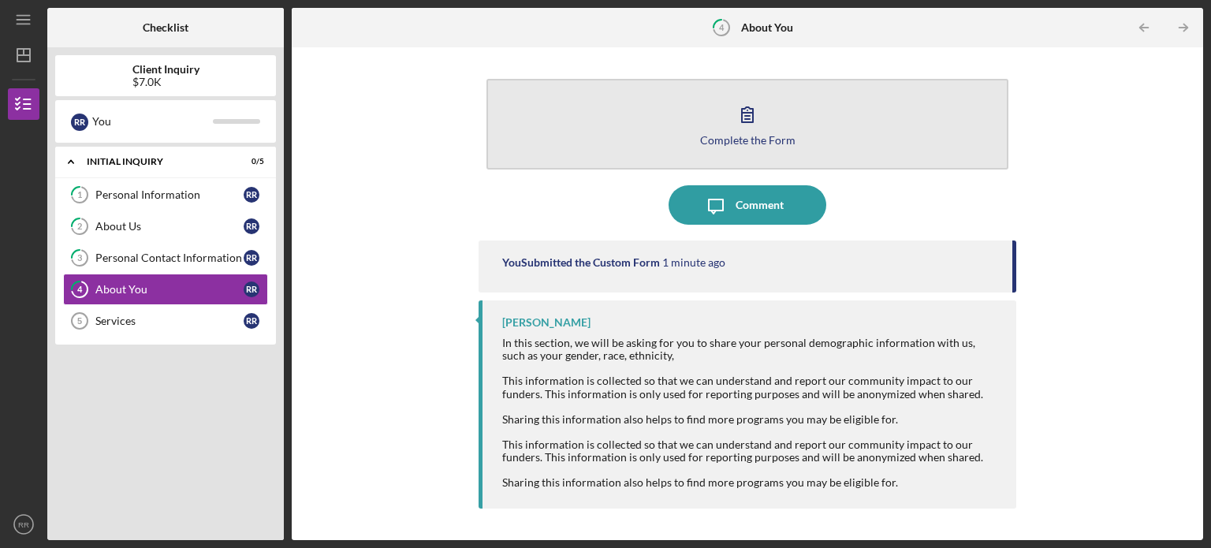
click at [769, 124] on button "Complete the Form Form" at bounding box center [747, 124] width 522 height 91
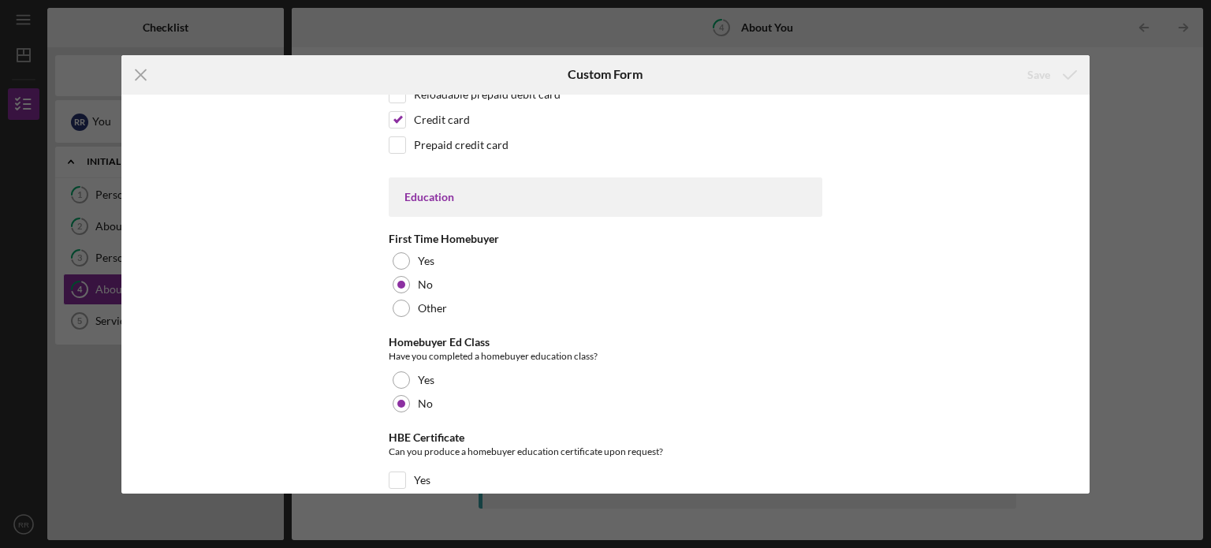
scroll to position [3410, 0]
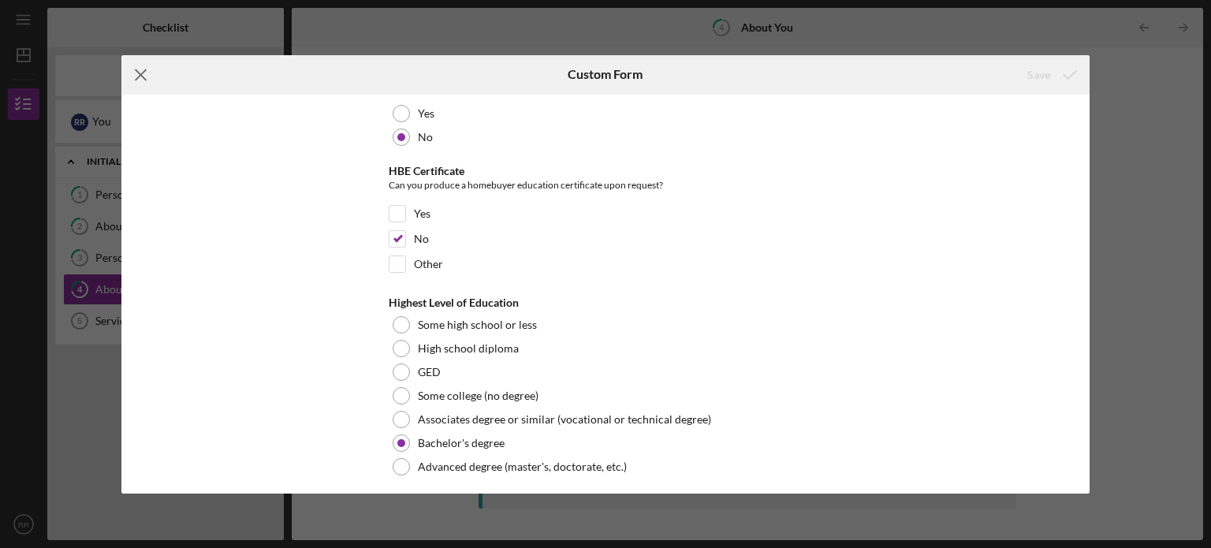
click at [146, 73] on icon "Icon/Menu Close" at bounding box center [140, 74] width 39 height 39
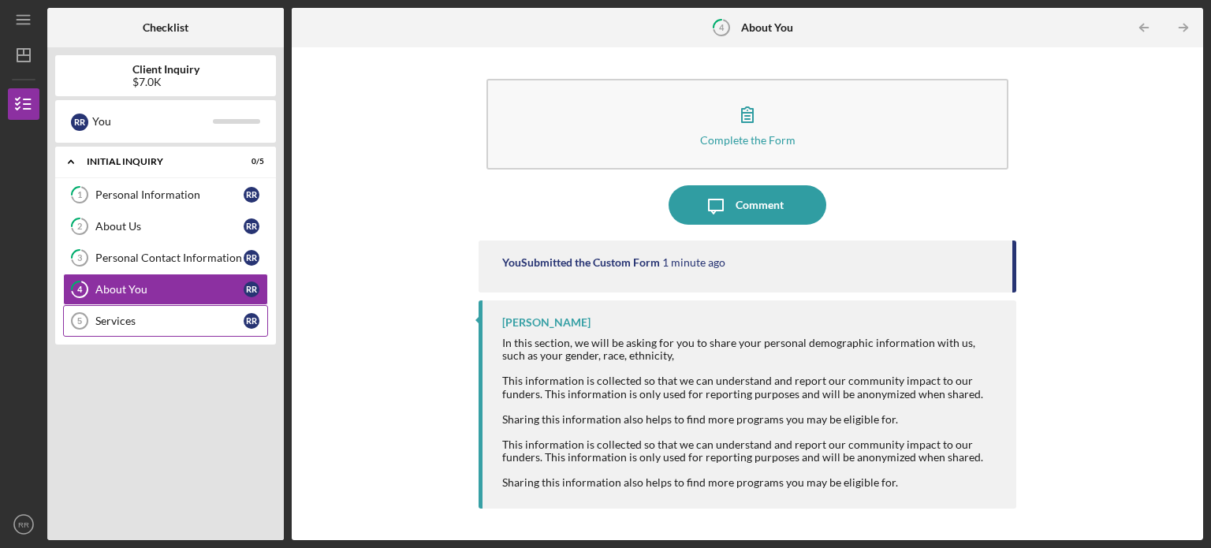
click at [101, 321] on div "Services" at bounding box center [169, 321] width 148 height 13
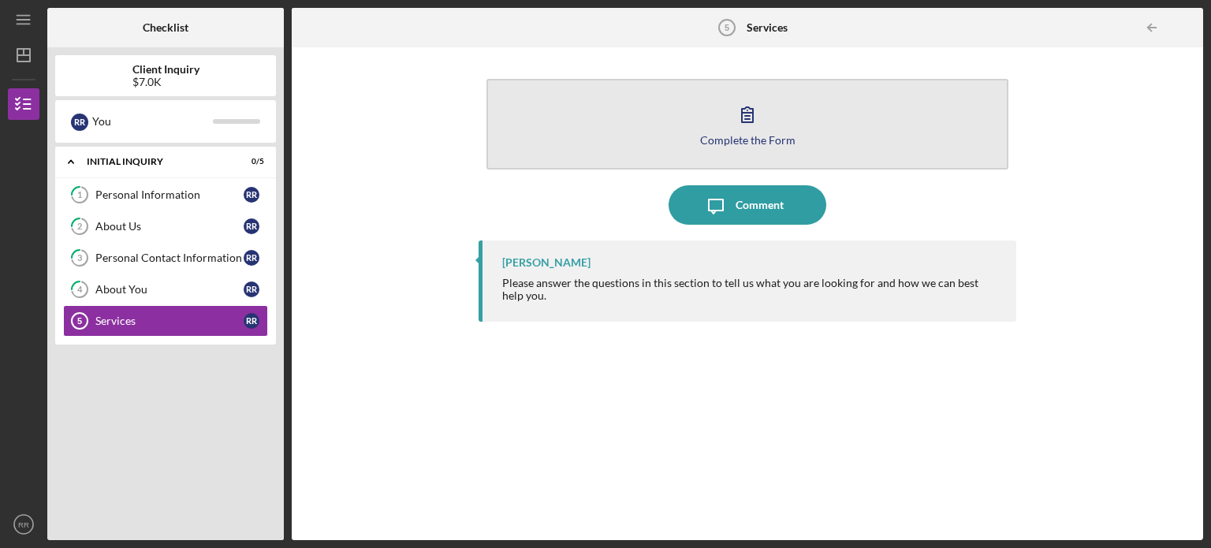
click at [739, 131] on icon "button" at bounding box center [747, 114] width 39 height 39
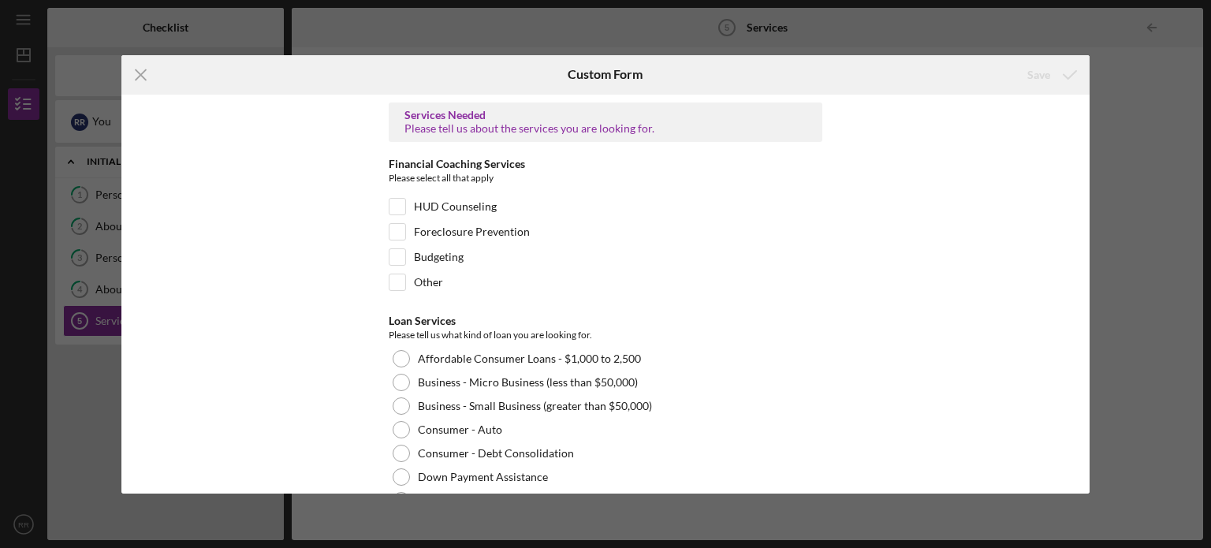
scroll to position [285, 0]
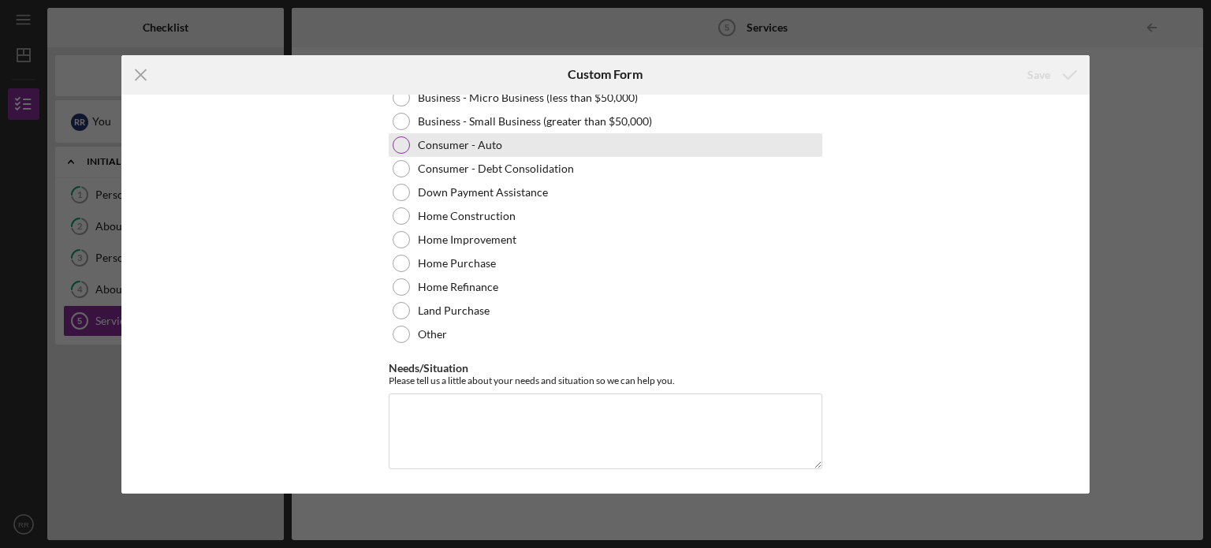
click at [393, 141] on div at bounding box center [401, 144] width 17 height 17
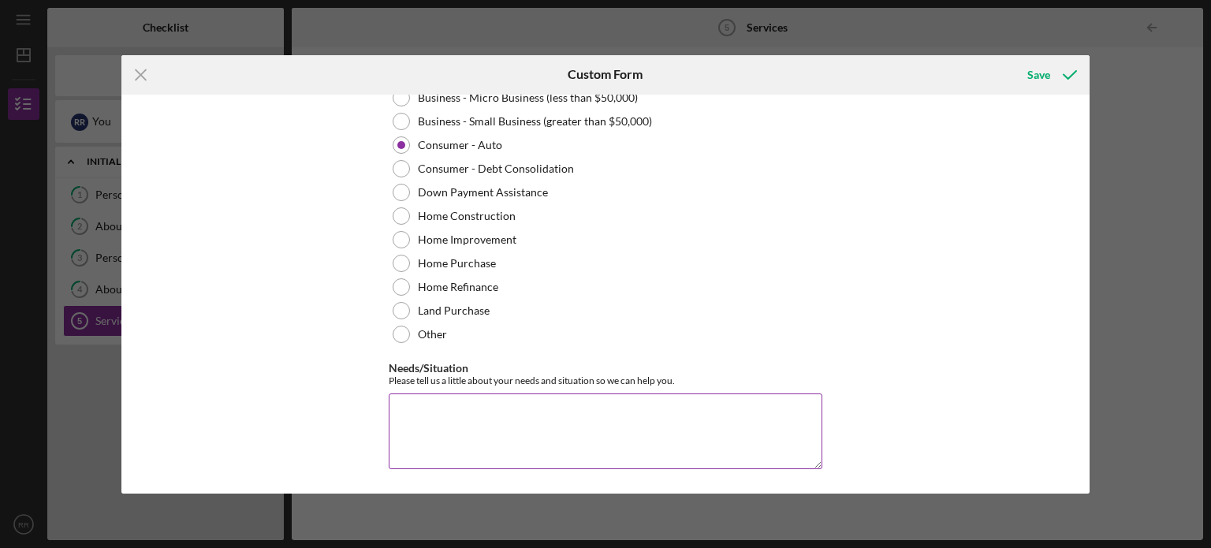
click at [583, 429] on textarea "Needs/Situation" at bounding box center [606, 431] width 434 height 76
type textarea "B"
type textarea "l"
type textarea "Purchasing a used vehicle for our daughter."
click at [1031, 66] on div "Save" at bounding box center [1038, 75] width 23 height 32
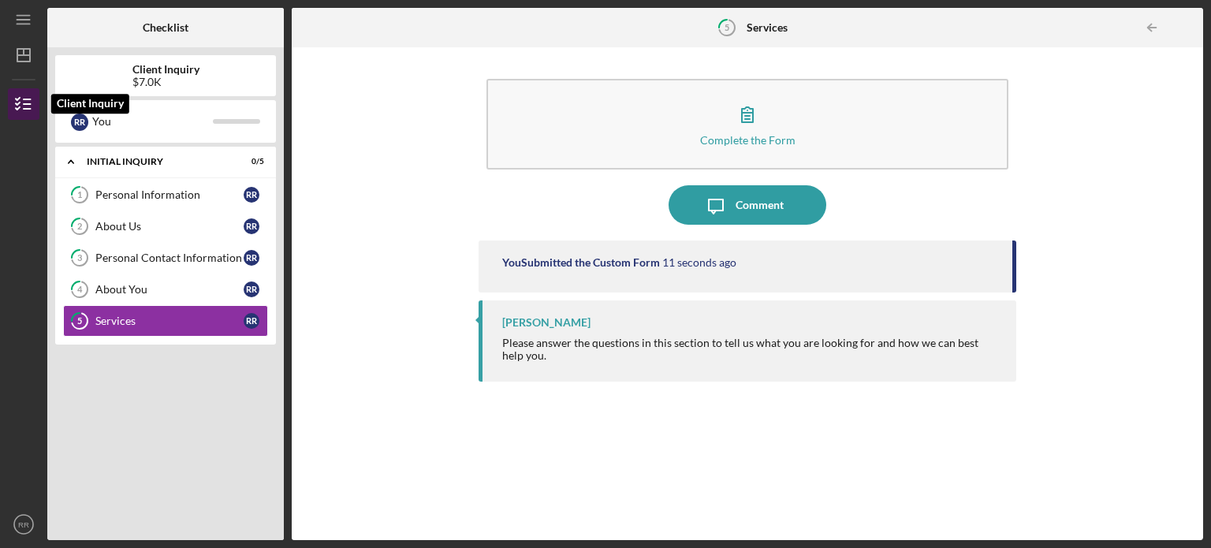
click at [17, 99] on polyline "button" at bounding box center [18, 99] width 4 height 2
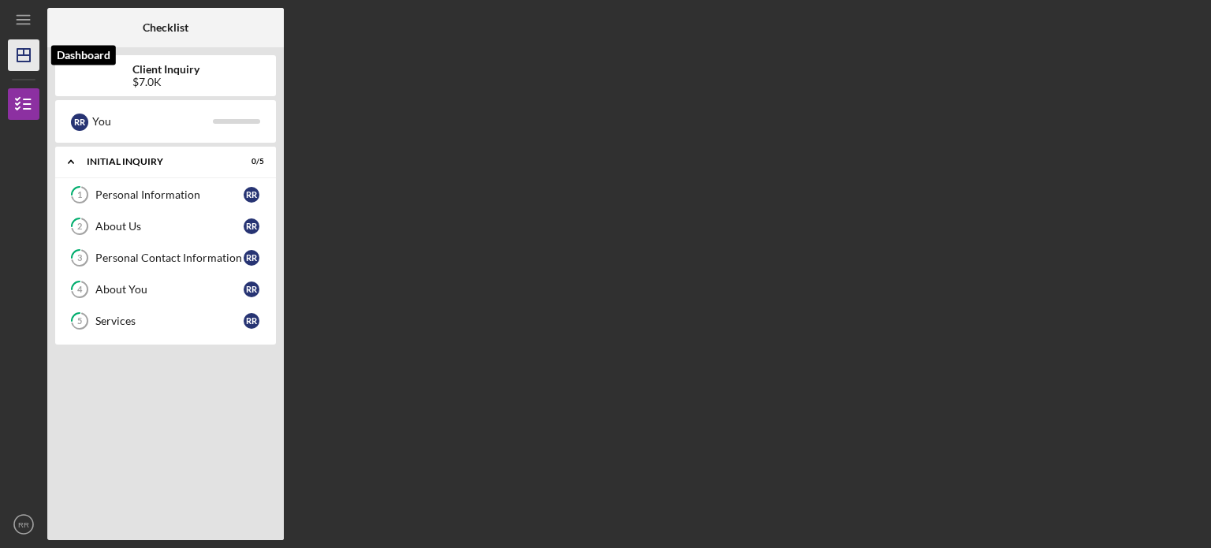
click at [16, 58] on icon "Icon/Dashboard" at bounding box center [23, 54] width 39 height 39
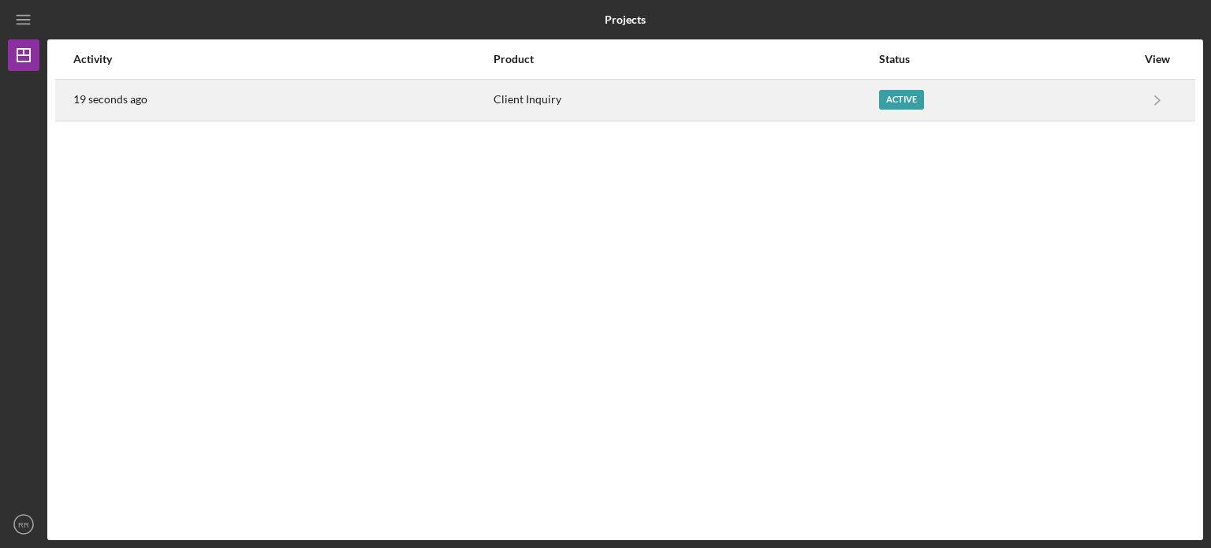
click at [902, 101] on div "Active" at bounding box center [901, 100] width 45 height 20
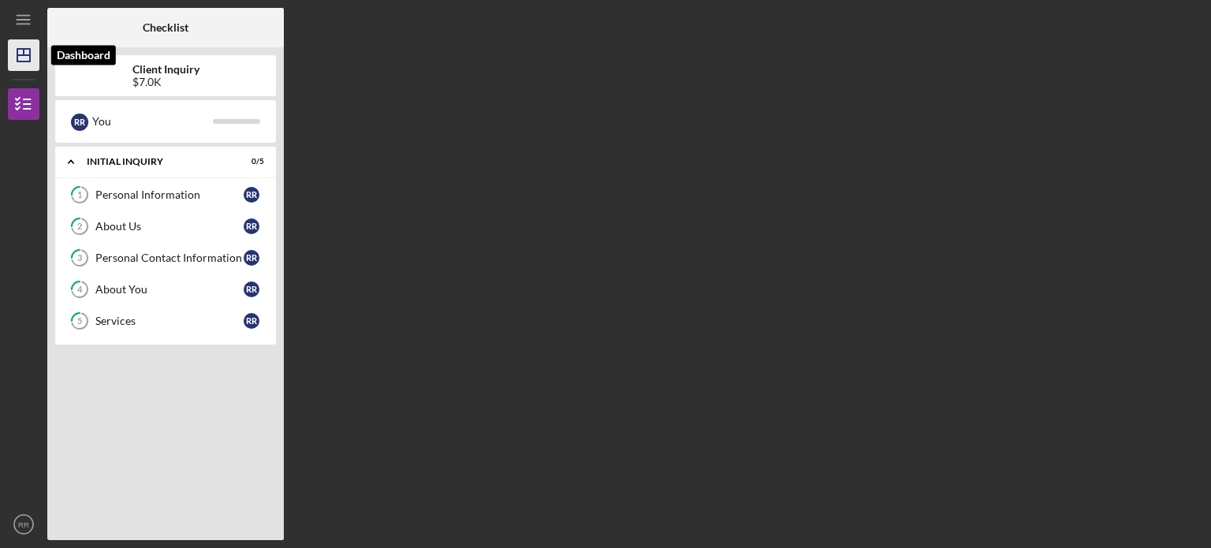
click at [22, 61] on polygon "button" at bounding box center [23, 55] width 13 height 13
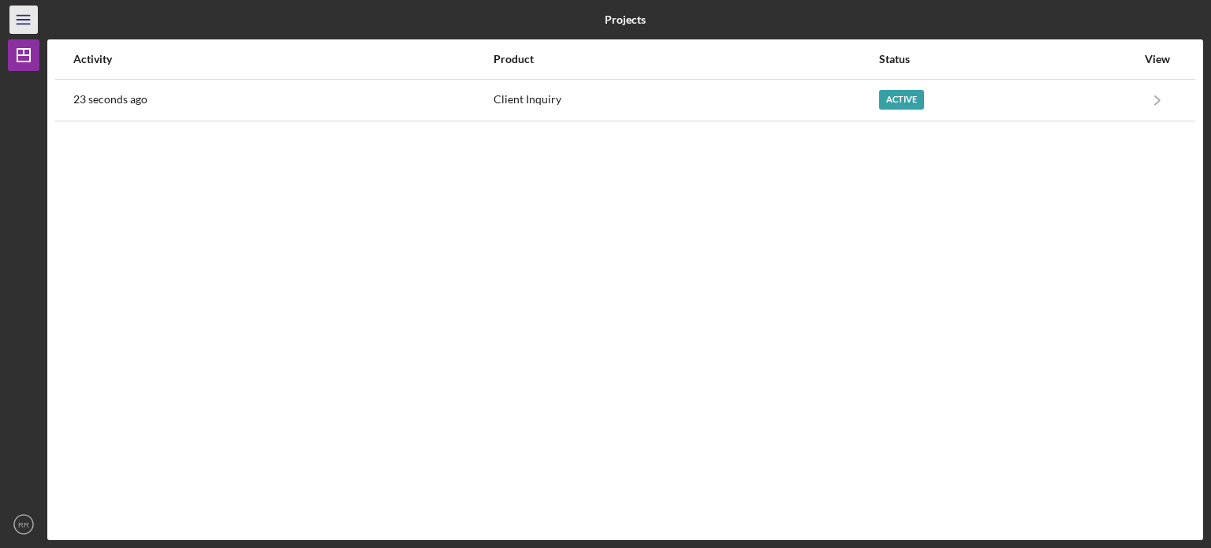
click at [22, 13] on icon "Icon/Menu" at bounding box center [23, 19] width 35 height 35
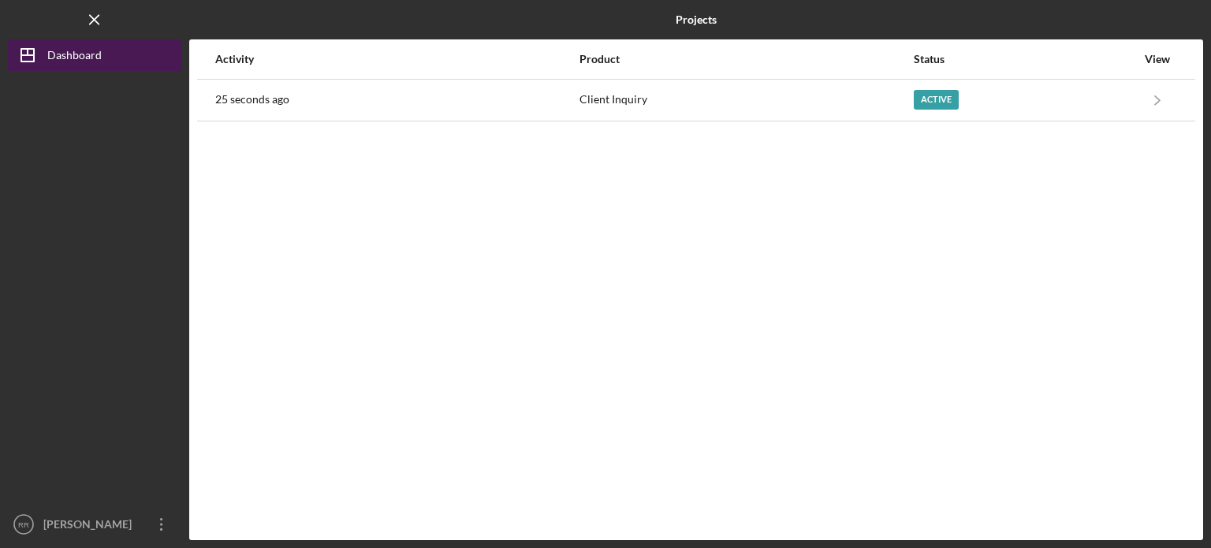
click at [34, 54] on polygon "button" at bounding box center [27, 55] width 13 height 13
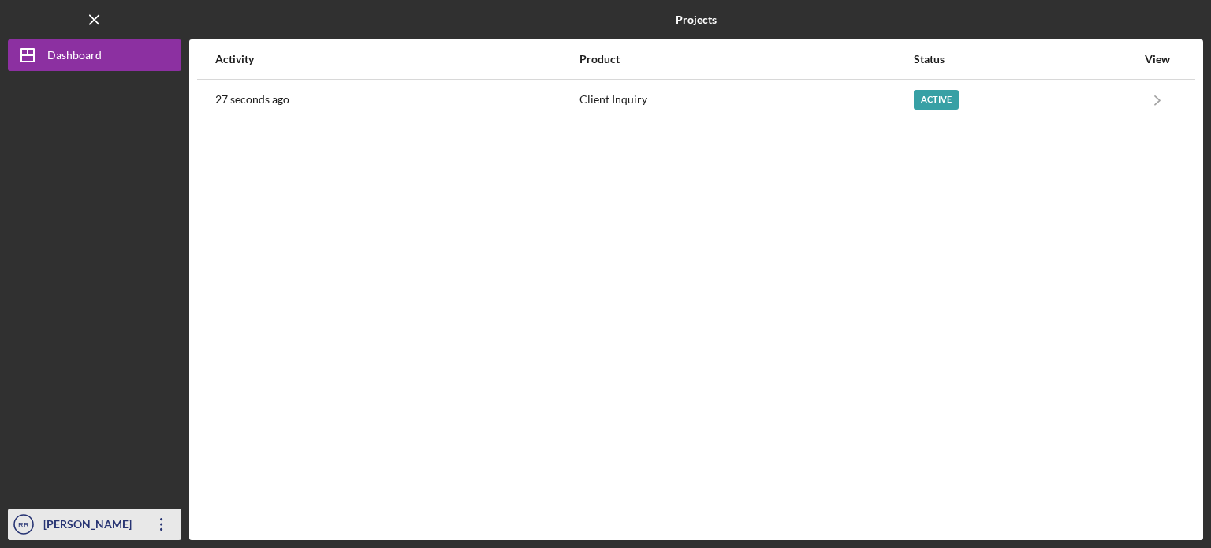
click at [122, 530] on div "[PERSON_NAME]" at bounding box center [90, 525] width 102 height 35
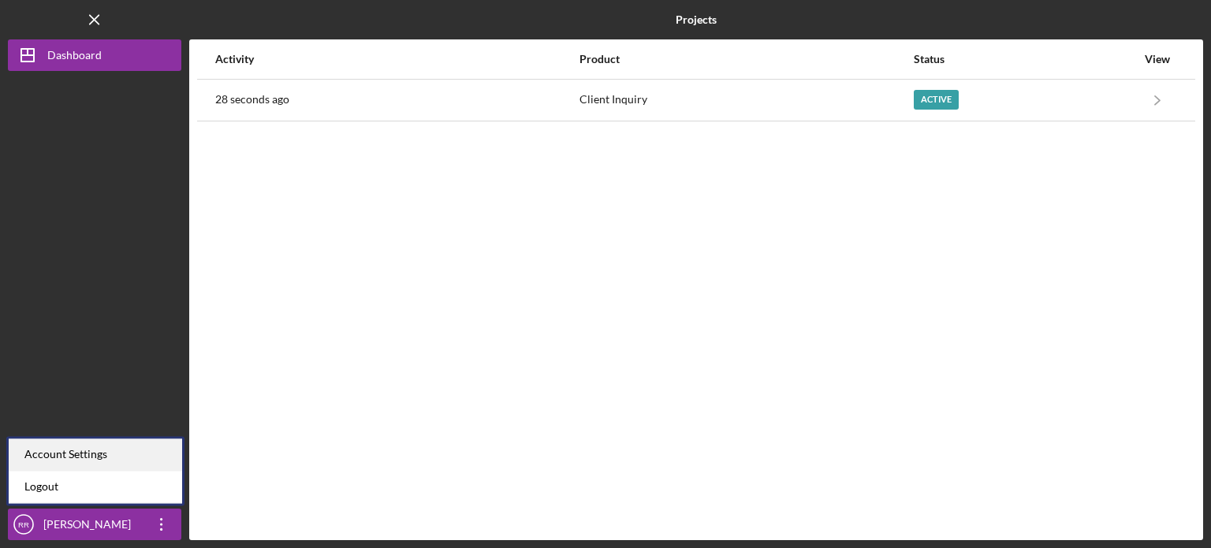
click at [47, 449] on div "Account Settings" at bounding box center [95, 454] width 173 height 32
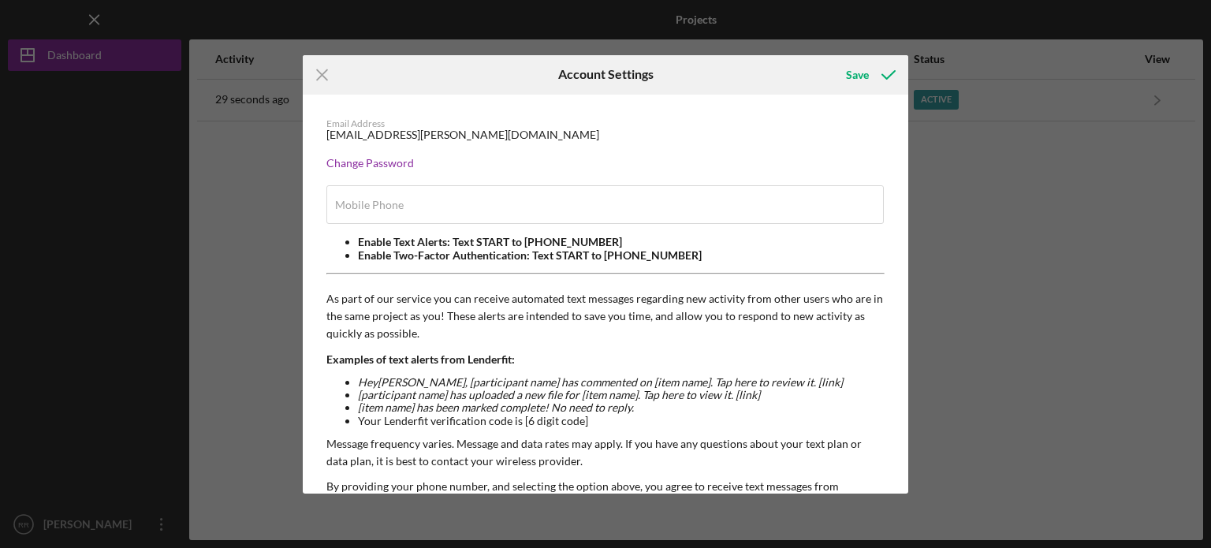
type input "[PHONE_NUMBER]"
